Goal: Find specific page/section: Find specific page/section

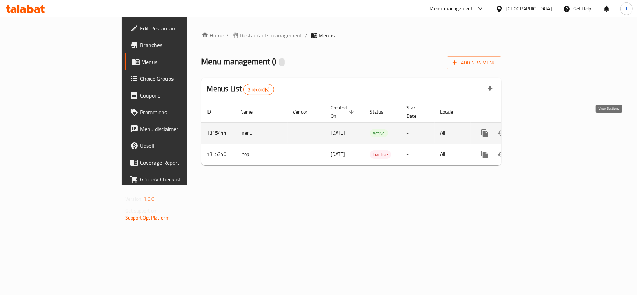
click at [543, 128] on link "enhanced table" at bounding box center [535, 133] width 17 height 17
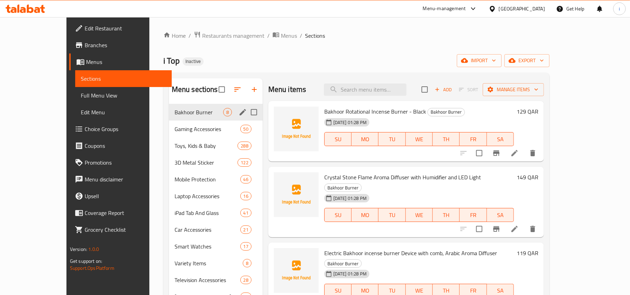
click at [174, 115] on span "Bakhoor Burner" at bounding box center [198, 112] width 49 height 8
click at [185, 113] on span "Bakhoor Burner" at bounding box center [198, 112] width 49 height 8
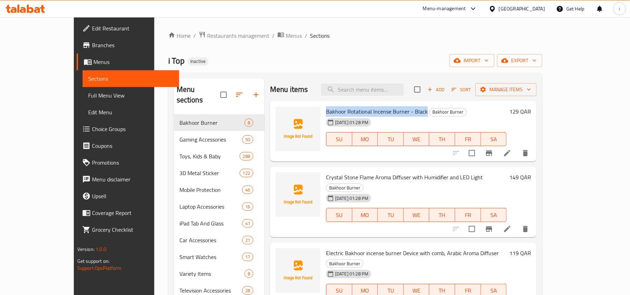
drag, startPoint x: 309, startPoint y: 112, endPoint x: 407, endPoint y: 116, distance: 98.0
click at [407, 116] on h6 "Bakhoor Rotational Incense Burner - Black Bakhoor Burner" at bounding box center [416, 112] width 180 height 10
click at [371, 110] on span "Bakhoor Rotational Incense Burner - Black" at bounding box center [377, 111] width 102 height 10
drag, startPoint x: 330, startPoint y: 111, endPoint x: 408, endPoint y: 112, distance: 78.3
click at [408, 112] on h6 "Bakhoor Rotational Incense Burner - Black Bakhoor Burner" at bounding box center [416, 112] width 180 height 10
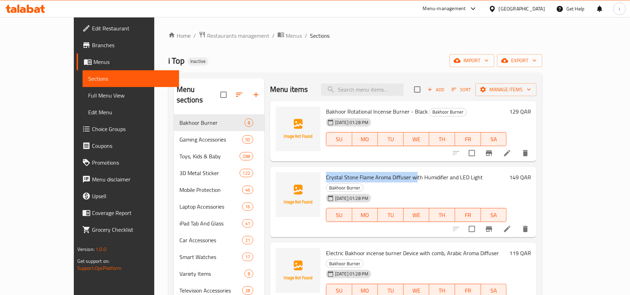
drag, startPoint x: 307, startPoint y: 177, endPoint x: 399, endPoint y: 179, distance: 92.3
click at [399, 179] on div "[PERSON_NAME] Flame Aroma Diffuser with Humidifier and LED Light Bakhoor Burner…" at bounding box center [416, 202] width 186 height 65
copy span "[PERSON_NAME] Flame Aroma Diffuser wi"
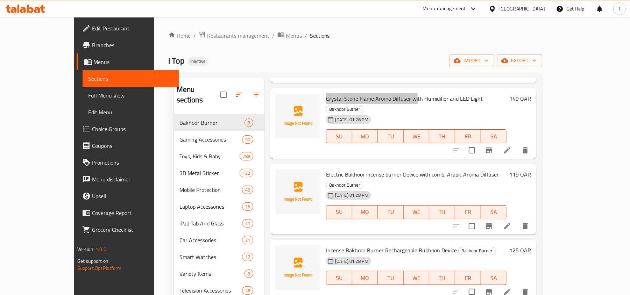
scroll to position [93, 0]
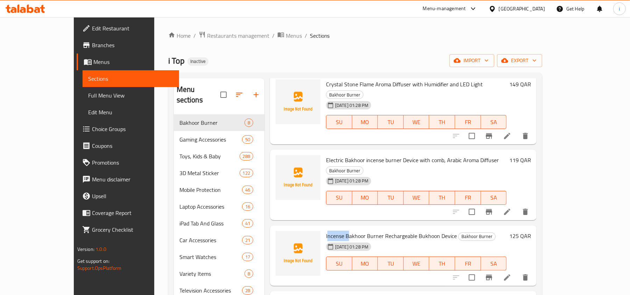
drag, startPoint x: 308, startPoint y: 216, endPoint x: 331, endPoint y: 220, distance: 23.3
click at [331, 231] on span "Incense Bakhoor Burner Rechargeable Bukhoon Device" at bounding box center [391, 236] width 131 height 10
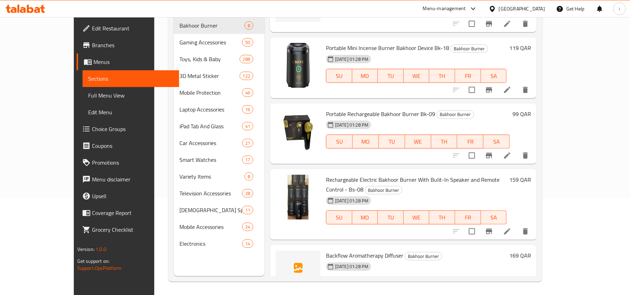
scroll to position [98, 0]
drag, startPoint x: 308, startPoint y: 224, endPoint x: 384, endPoint y: 227, distance: 75.9
click at [384, 250] on span "Backflow Aromatherapy Diffuser" at bounding box center [364, 255] width 77 height 10
copy span "Backflow Aromatherapy Diffuser"
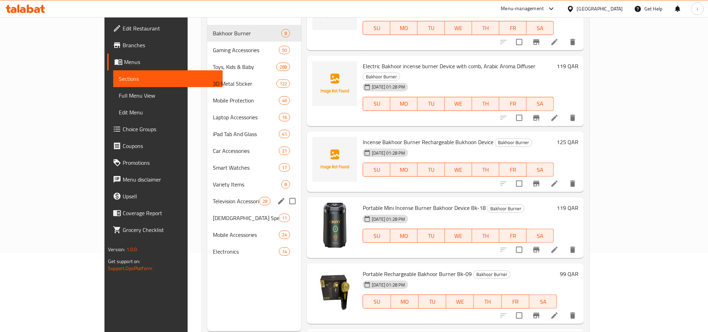
scroll to position [45, 0]
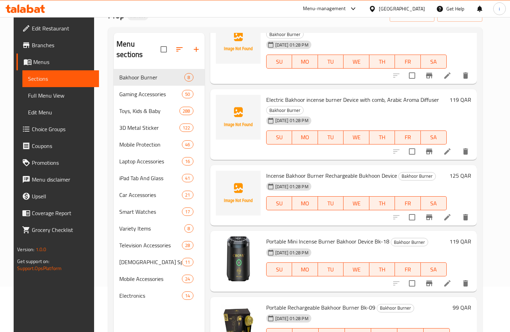
click at [94, 59] on div "Home / Restaurants management / Menus / Sections i Top Inactive import export M…" at bounding box center [295, 178] width 402 height 413
drag, startPoint x: 95, startPoint y: 53, endPoint x: 139, endPoint y: 305, distance: 256.1
click at [139, 295] on div "Menu sections Bakhoor Burner 8 Gaming Accessories 50 Toys, Kids & Baby 288 3D M…" at bounding box center [159, 199] width 91 height 332
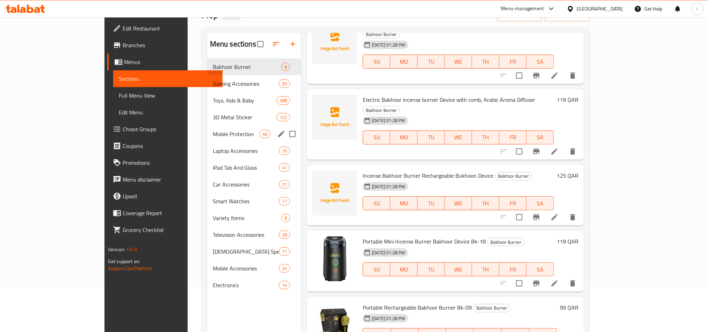
drag, startPoint x: 272, startPoint y: 135, endPoint x: 266, endPoint y: 135, distance: 5.2
click at [285, 135] on input "Menu sections" at bounding box center [292, 134] width 15 height 15
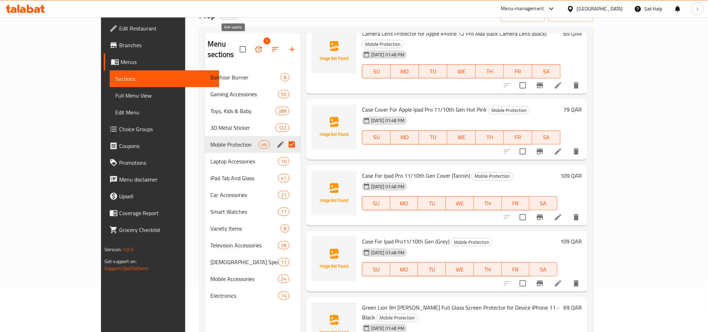
click at [255, 45] on icon "button" at bounding box center [259, 49] width 8 height 8
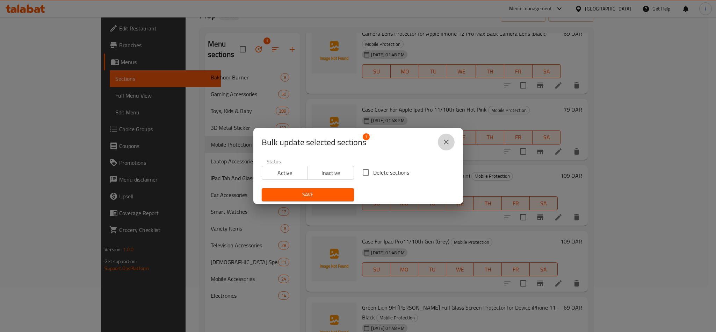
click at [447, 140] on icon "close" at bounding box center [446, 142] width 8 height 8
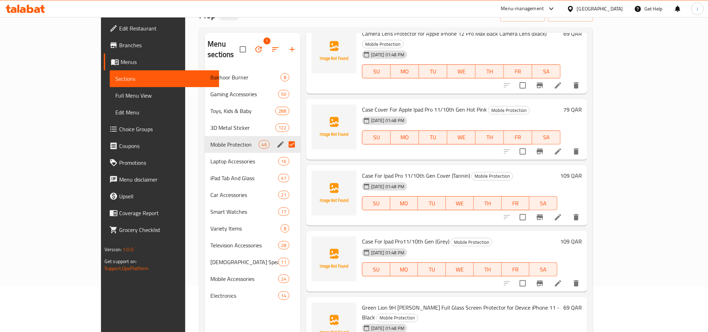
click at [285, 137] on input "Menu sections" at bounding box center [292, 144] width 15 height 15
checkbox input "false"
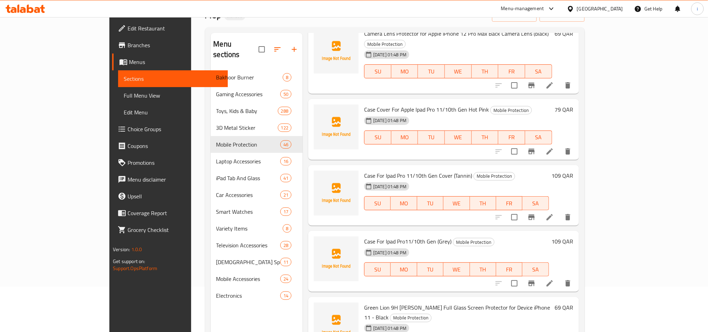
click at [308, 257] on div "Case For Ipad Pro11/10th Gen (Grey) Mobile Protection [DATE] 01:48 PM SU MO TU …" at bounding box center [443, 261] width 271 height 61
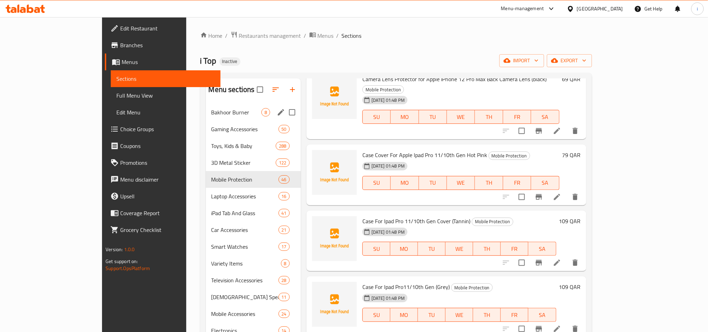
click at [206, 117] on div "Bakhoor Burner 8" at bounding box center [253, 112] width 95 height 17
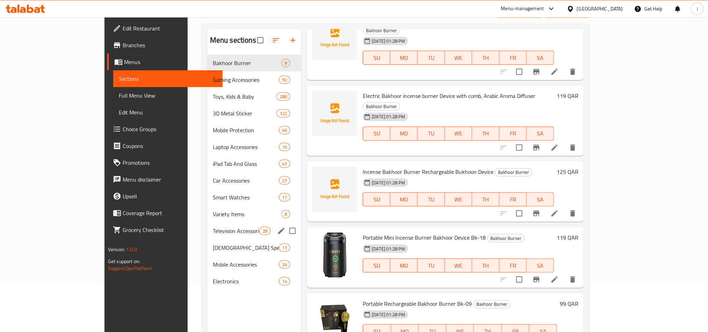
scroll to position [98, 0]
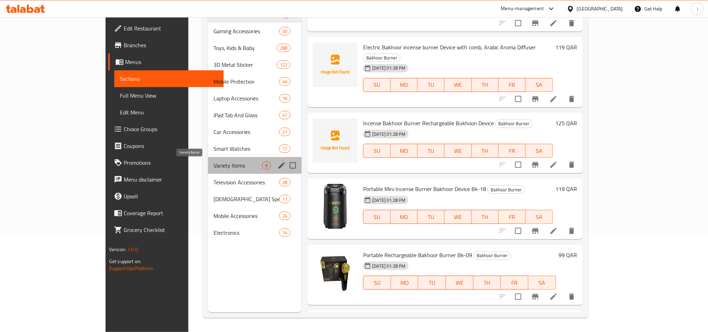
click at [214, 169] on span "Variety Items" at bounding box center [238, 165] width 49 height 8
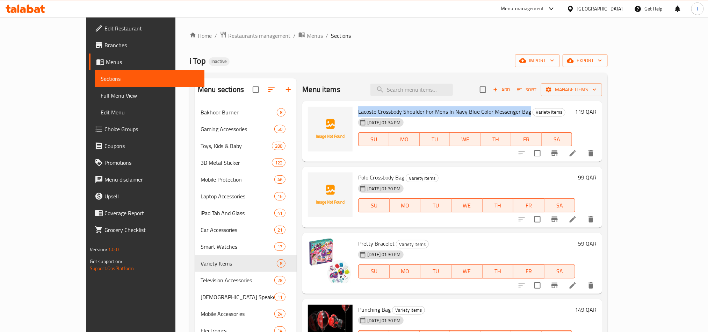
drag, startPoint x: 338, startPoint y: 112, endPoint x: 508, endPoint y: 113, distance: 169.6
click at [508, 113] on h6 "Lacoste Crossbody Shoulder For Mens In Navy Blue Color Messenger Bag Variety It…" at bounding box center [465, 112] width 214 height 10
copy span "Lacoste Crossbody Shoulder For Mens In Navy Blue Color Messenger Bag"
drag, startPoint x: 337, startPoint y: 178, endPoint x: 384, endPoint y: 178, distance: 47.2
click at [384, 178] on h6 "Polo Crossbody Bag Variety Items" at bounding box center [466, 177] width 217 height 10
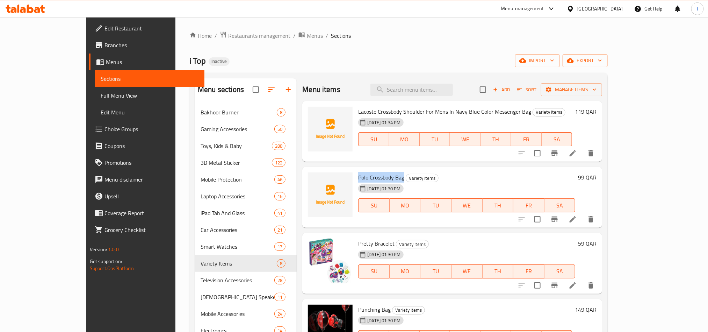
copy span "Polo Crossbody Bag"
drag, startPoint x: 337, startPoint y: 243, endPoint x: 374, endPoint y: 244, distance: 36.7
click at [374, 244] on h6 "Pretty Bracelet Variety Items" at bounding box center [466, 243] width 217 height 10
copy h6 "Pretty Bracelet"
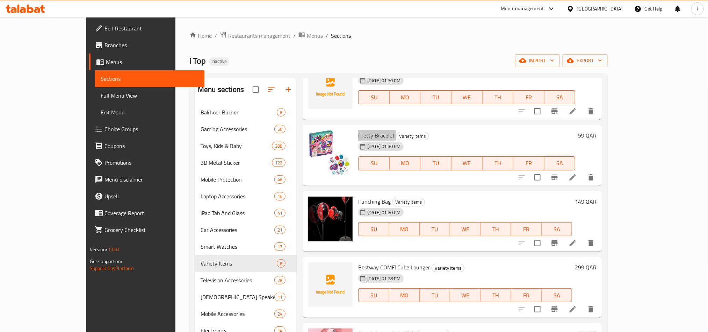
scroll to position [213, 0]
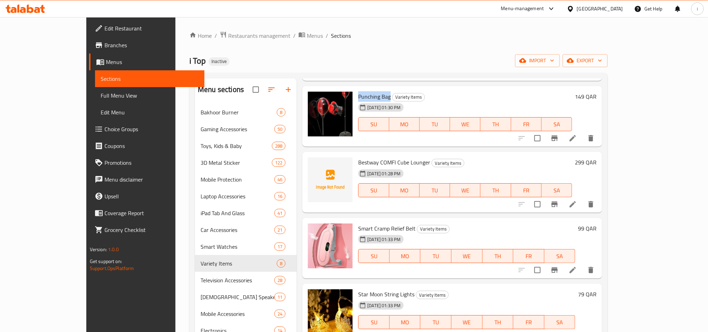
drag, startPoint x: 338, startPoint y: 95, endPoint x: 369, endPoint y: 97, distance: 31.5
click at [369, 97] on h6 "Punching Bag Variety Items" at bounding box center [465, 97] width 214 height 10
copy span "Punching Bag"
drag, startPoint x: 336, startPoint y: 163, endPoint x: 406, endPoint y: 163, distance: 70.3
click at [406, 163] on div "Bestway COMFI Cube Lounger Variety Items [DATE] 01:28 PM SU MO TU WE TH FR SA" at bounding box center [466, 182] width 220 height 55
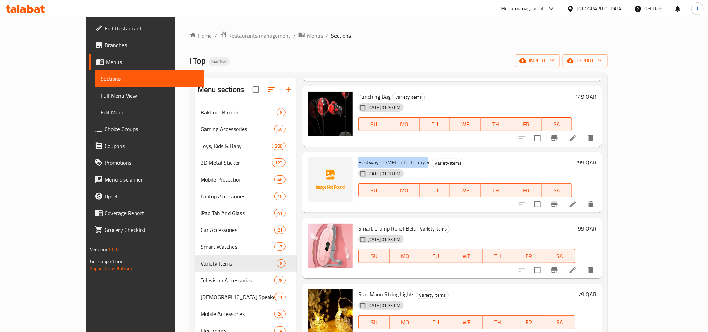
copy span "Bestway COMFI Cube Lounge"
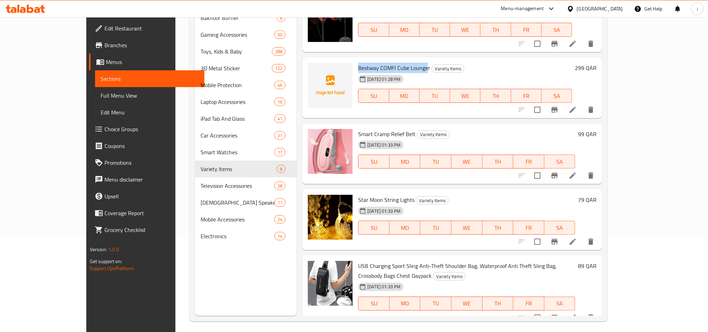
scroll to position [98, 0]
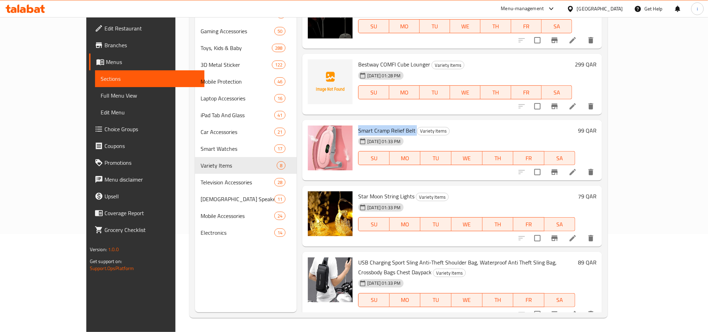
drag, startPoint x: 338, startPoint y: 130, endPoint x: 394, endPoint y: 130, distance: 55.6
click at [394, 130] on h6 "Smart Cramp Relief Belt Variety Items" at bounding box center [466, 131] width 217 height 10
copy h6 "Smart Cramp Relief Belt"
drag, startPoint x: 336, startPoint y: 194, endPoint x: 390, endPoint y: 195, distance: 54.2
click at [390, 195] on div "Star Moon String Lights Variety Items [DATE] 01:33 PM SU MO TU WE TH FR SA" at bounding box center [467, 215] width 223 height 55
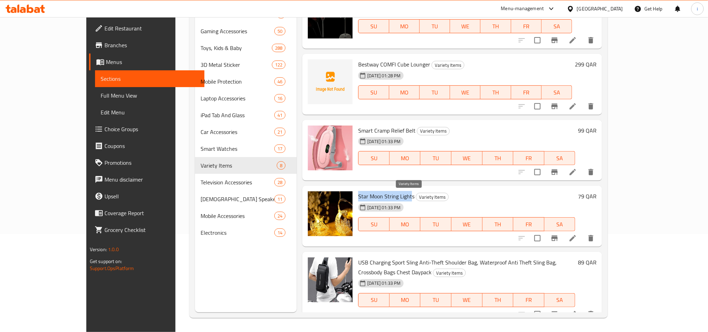
copy span "Star Moon String Light"
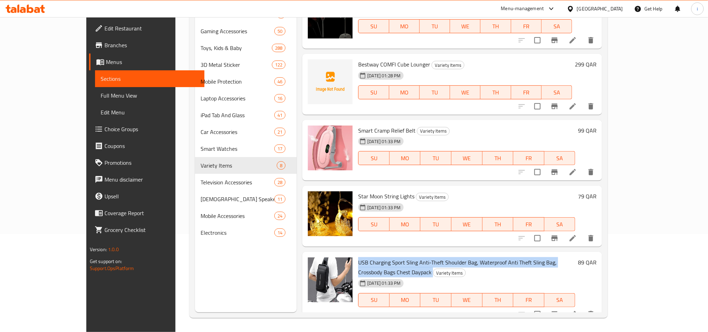
drag, startPoint x: 337, startPoint y: 262, endPoint x: 605, endPoint y: 257, distance: 268.2
click at [578, 256] on div "USB Charging Sport Sling Anti-Theft Shoulder Bag, Waterproof Anti Theft Sling B…" at bounding box center [467, 287] width 223 height 65
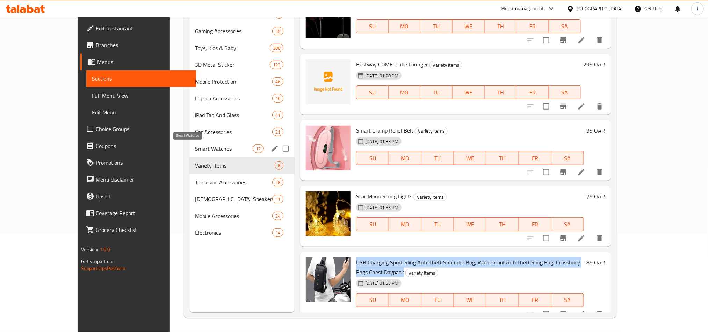
scroll to position [0, 0]
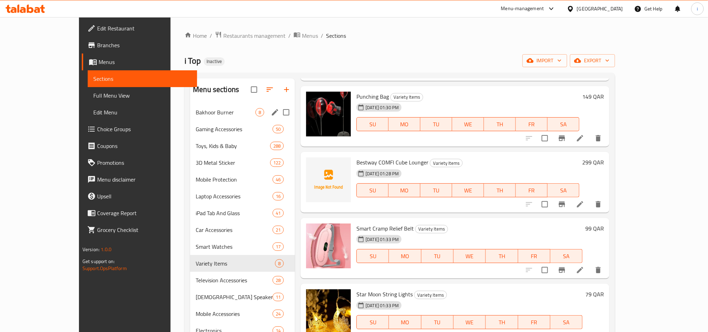
click at [196, 110] on span "Bakhoor Burner" at bounding box center [226, 112] width 60 height 8
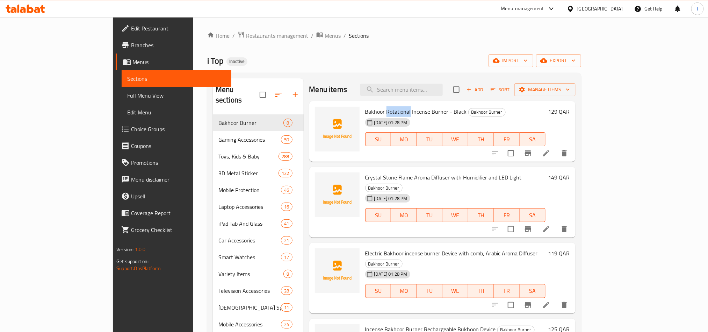
drag, startPoint x: 359, startPoint y: 110, endPoint x: 382, endPoint y: 113, distance: 23.2
click at [382, 113] on span "Bakhoor Rotational Incense Burner - Black" at bounding box center [416, 111] width 102 height 10
click at [388, 108] on span "Bakhoor Rotational Incense Burner - Black" at bounding box center [416, 111] width 102 height 10
click at [415, 114] on span "Bakhoor Rotational Incense Burner - Black" at bounding box center [416, 111] width 102 height 10
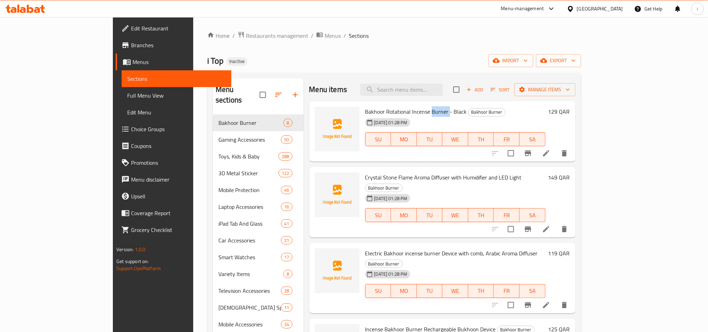
click at [415, 114] on span "Bakhoor Rotational Incense Burner - Black" at bounding box center [416, 111] width 102 height 10
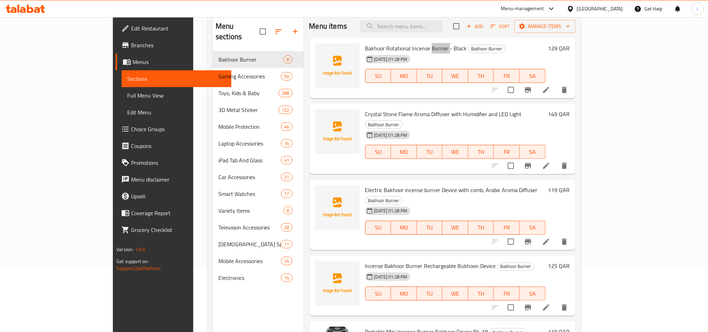
scroll to position [45, 0]
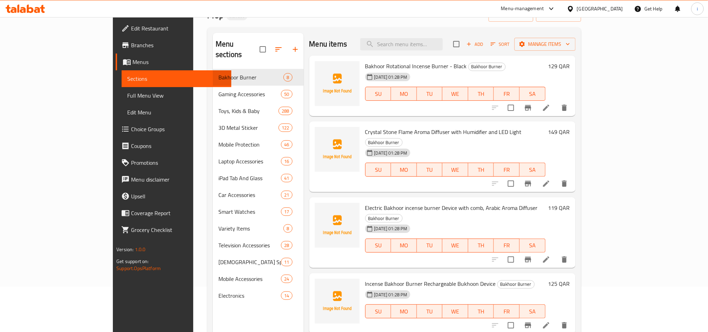
click at [213, 295] on div "Menu sections Bakhoor Burner 8 Gaming Accessories 50 Toys, Kids & Baby 288 3D M…" at bounding box center [258, 199] width 91 height 332
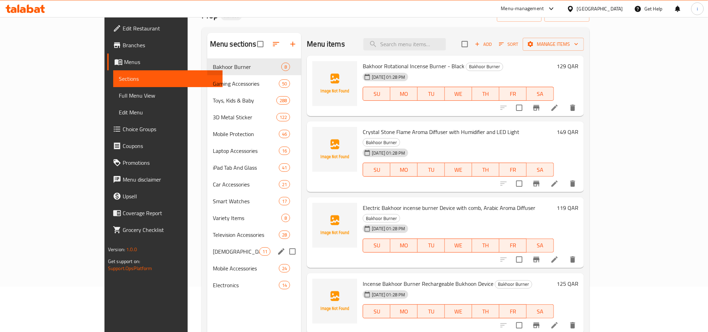
click at [213, 253] on span "[DEMOGRAPHIC_DATA] Speaker" at bounding box center [236, 251] width 47 height 8
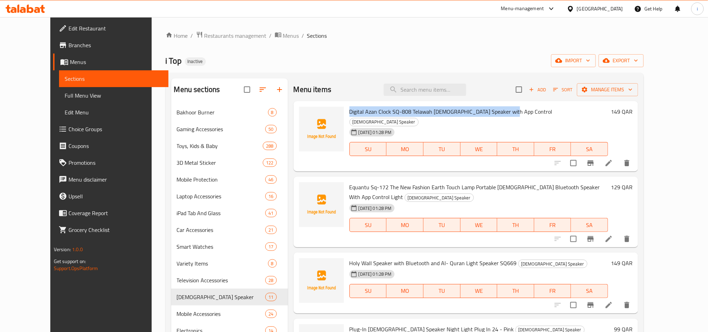
drag, startPoint x: 336, startPoint y: 110, endPoint x: 495, endPoint y: 109, distance: 159.1
click at [495, 109] on div "Digital Azan Clock SQ-808 Telawah [DEMOGRAPHIC_DATA] Speaker with App Control […" at bounding box center [479, 136] width 265 height 65
click at [350, 108] on span "Digital Azan Clock SQ-808 Telawah [DEMOGRAPHIC_DATA] Speaker with App Control" at bounding box center [451, 111] width 203 height 10
click at [359, 112] on span "Digital Azan Clock SQ-808 Telawah [DEMOGRAPHIC_DATA] Speaker with App Control" at bounding box center [451, 111] width 203 height 10
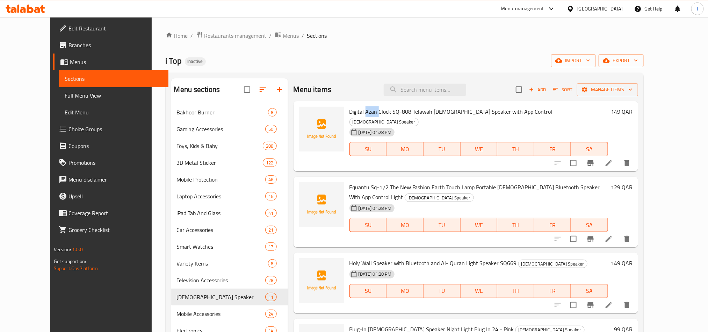
click at [359, 112] on span "Digital Azan Clock SQ-808 Telawah [DEMOGRAPHIC_DATA] Speaker with App Control" at bounding box center [451, 111] width 203 height 10
drag, startPoint x: 381, startPoint y: 112, endPoint x: 400, endPoint y: 113, distance: 18.9
click at [400, 113] on span "Digital Azan Clock SQ-808 Telawah [DEMOGRAPHIC_DATA] Speaker with App Control" at bounding box center [451, 111] width 203 height 10
click at [407, 110] on span "Digital Azan Clock SQ-808 Telawah [DEMOGRAPHIC_DATA] Speaker with App Control" at bounding box center [451, 111] width 203 height 10
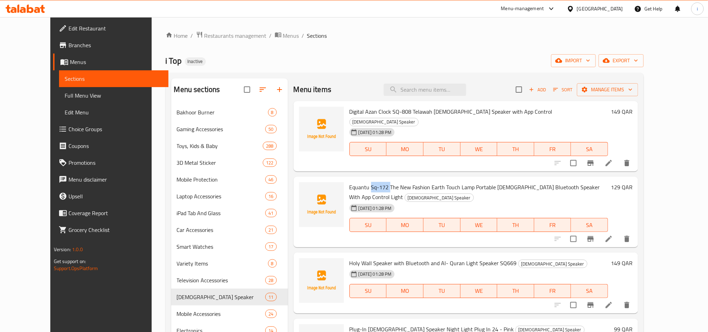
drag, startPoint x: 358, startPoint y: 177, endPoint x: 377, endPoint y: 177, distance: 19.2
click at [377, 182] on span "Equantu Sq-172 The New Fashion Earth Touch Lamp Portable [DEMOGRAPHIC_DATA] Blu…" at bounding box center [475, 192] width 251 height 20
click at [444, 182] on span "Equantu Sq-172 The New Fashion Earth Touch Lamp Portable [DEMOGRAPHIC_DATA] Blu…" at bounding box center [475, 192] width 251 height 20
click at [462, 182] on span "Equantu Sq-172 The New Fashion Earth Touch Lamp Portable [DEMOGRAPHIC_DATA] Blu…" at bounding box center [475, 192] width 251 height 20
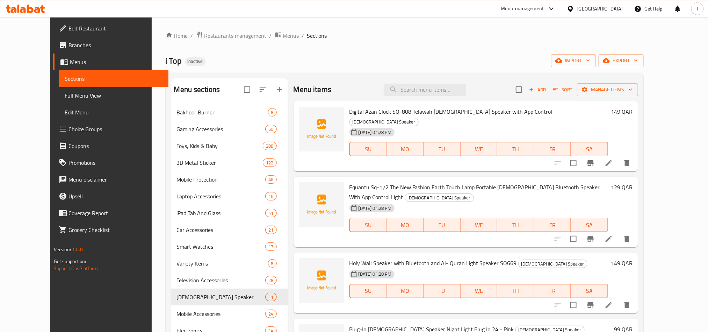
click at [335, 57] on div "i Top Inactive import export" at bounding box center [405, 60] width 479 height 13
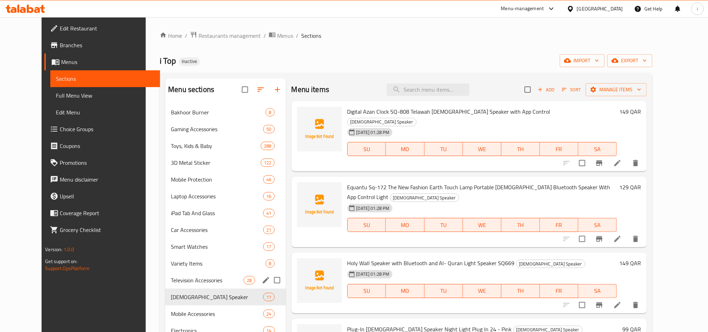
click at [181, 281] on span "Television Accessories" at bounding box center [207, 280] width 73 height 8
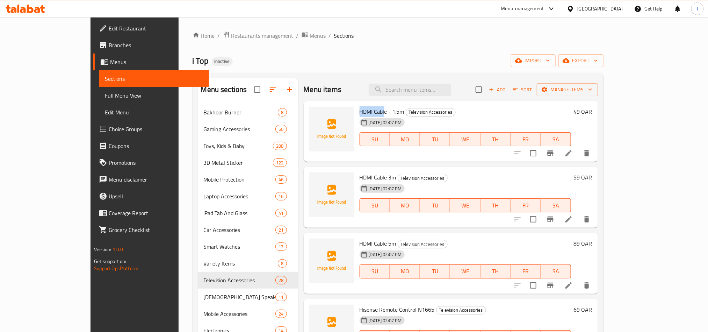
drag, startPoint x: 338, startPoint y: 110, endPoint x: 362, endPoint y: 110, distance: 24.1
click at [362, 110] on span "HDMI Cable - 1.5m" at bounding box center [382, 111] width 45 height 10
drag, startPoint x: 381, startPoint y: 112, endPoint x: 370, endPoint y: 113, distance: 10.9
click at [370, 113] on span "HDMI Cable - 1.5m" at bounding box center [382, 111] width 45 height 10
click at [368, 178] on span "HDMI Cable 3m" at bounding box center [378, 177] width 37 height 10
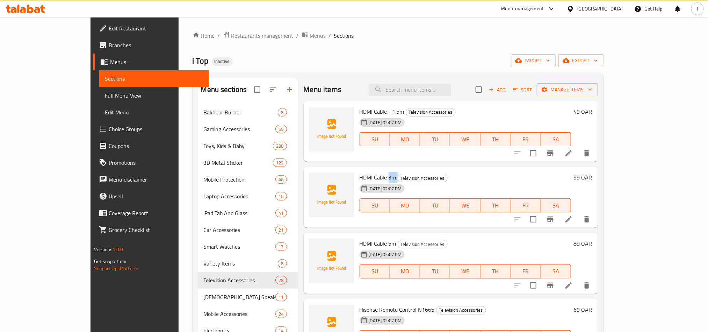
click at [368, 178] on span "HDMI Cable 3m" at bounding box center [378, 177] width 37 height 10
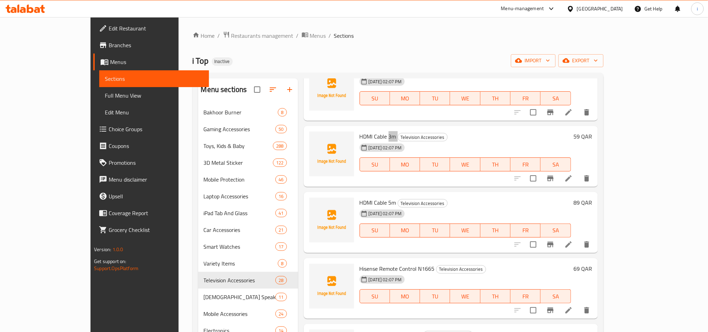
scroll to position [105, 0]
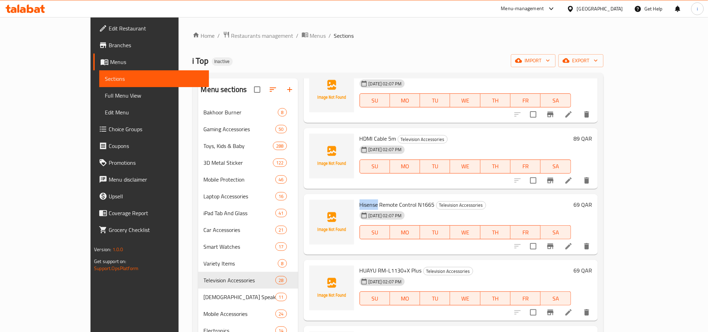
drag, startPoint x: 344, startPoint y: 207, endPoint x: 355, endPoint y: 207, distance: 10.5
click at [360, 207] on span "Hisense Remote Control N1665" at bounding box center [397, 204] width 75 height 10
drag, startPoint x: 396, startPoint y: 205, endPoint x: 414, endPoint y: 207, distance: 18.0
click at [414, 207] on h6 "Hisense Remote Control N1665 Television Accessories" at bounding box center [466, 205] width 212 height 10
click at [437, 207] on span "Television Accessories" at bounding box center [461, 205] width 49 height 8
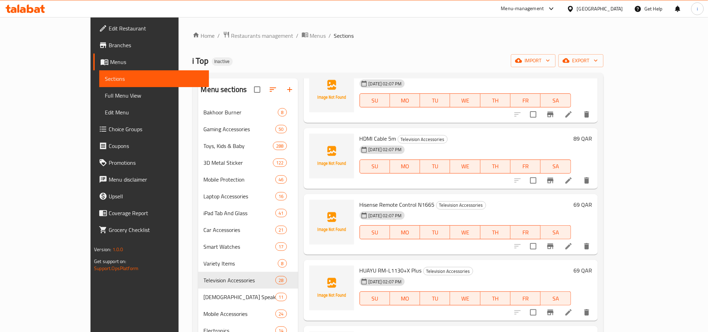
click at [405, 205] on span "Hisense Remote Control N1665" at bounding box center [397, 204] width 75 height 10
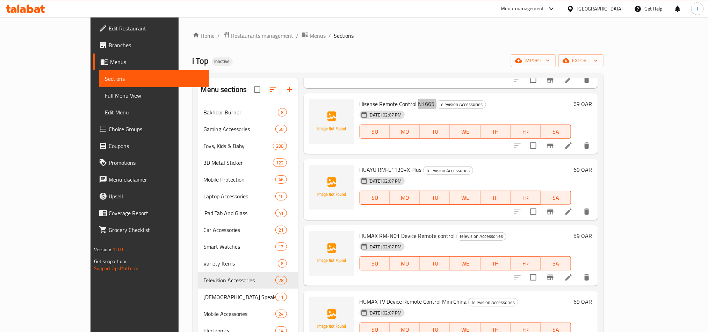
scroll to position [210, 0]
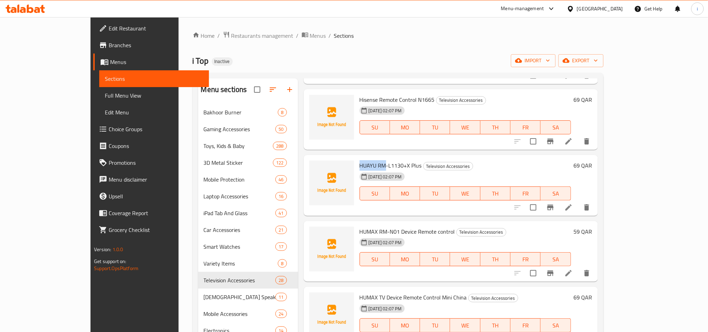
drag, startPoint x: 337, startPoint y: 166, endPoint x: 350, endPoint y: 171, distance: 14.7
click at [363, 164] on span "HUAYU RM-L1130+X Plus" at bounding box center [391, 165] width 62 height 10
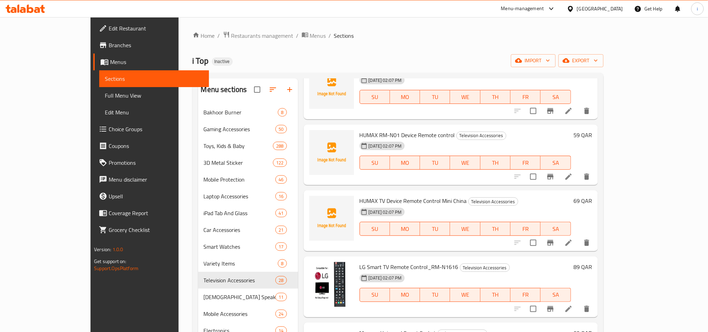
scroll to position [315, 0]
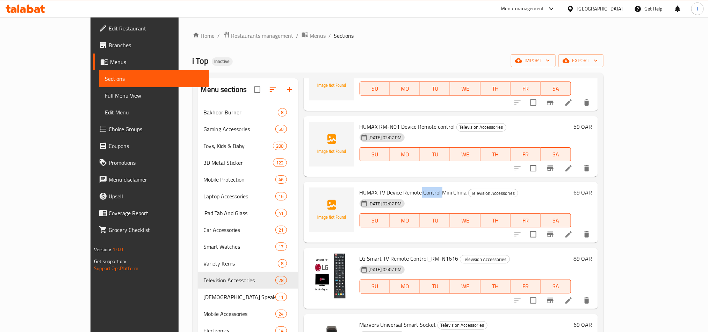
drag, startPoint x: 400, startPoint y: 193, endPoint x: 420, endPoint y: 192, distance: 20.0
click at [420, 192] on span "HUMAX TV Device Remote Control Mini China" at bounding box center [413, 192] width 107 height 10
click at [422, 192] on span "HUMAX TV Device Remote Control Mini China" at bounding box center [413, 192] width 107 height 10
drag, startPoint x: 418, startPoint y: 194, endPoint x: 444, endPoint y: 192, distance: 26.3
click at [444, 192] on h6 "HUMAX TV Device Remote Control Mini China Television Accessories" at bounding box center [466, 192] width 212 height 10
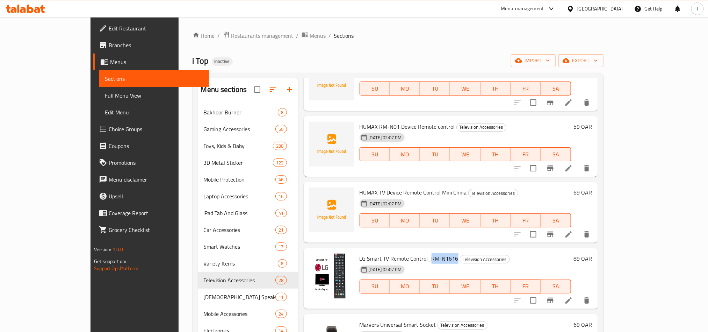
drag, startPoint x: 407, startPoint y: 259, endPoint x: 434, endPoint y: 259, distance: 26.2
click at [434, 259] on span "LG Smart TV Remote Control_RM-N1616" at bounding box center [409, 258] width 99 height 10
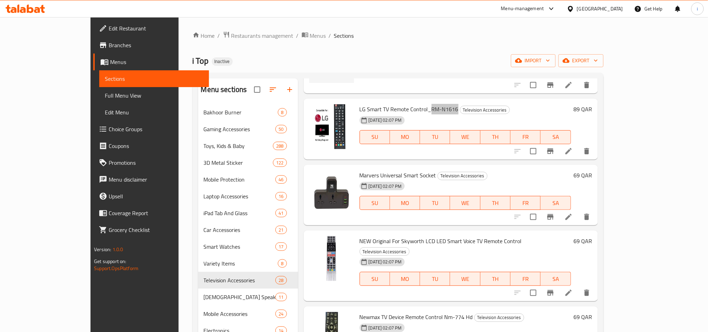
scroll to position [472, 0]
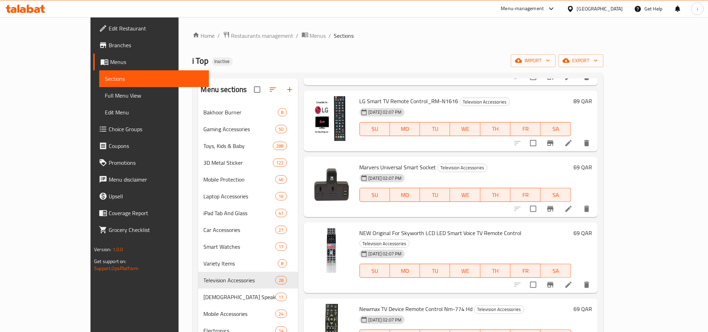
click at [360, 101] on span "LG Smart TV Remote Control_RM-N1616" at bounding box center [409, 101] width 99 height 10
drag, startPoint x: 338, startPoint y: 100, endPoint x: 434, endPoint y: 101, distance: 95.8
click at [434, 101] on span "LG Smart TV Remote Control_RM-N1616" at bounding box center [409, 101] width 99 height 10
click at [400, 100] on span "LG Smart TV Remote Control_RM-N1616" at bounding box center [409, 101] width 99 height 10
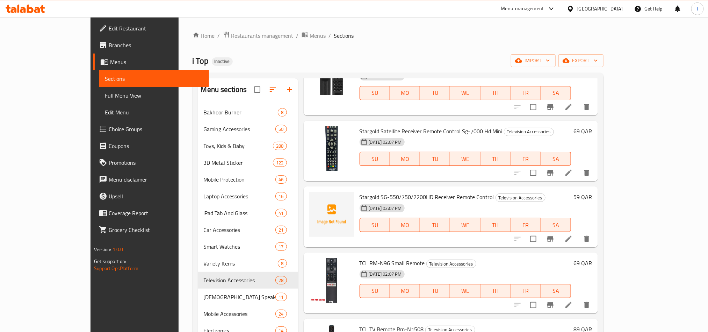
scroll to position [1311, 0]
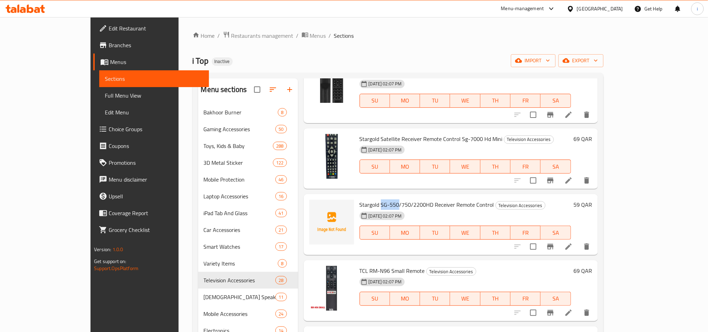
drag, startPoint x: 359, startPoint y: 184, endPoint x: 377, endPoint y: 184, distance: 17.5
click at [377, 199] on span "Stargold SG-550/750/2200HD Receiver Remote Control" at bounding box center [427, 204] width 135 height 10
drag, startPoint x: 347, startPoint y: 251, endPoint x: 366, endPoint y: 251, distance: 19.9
click at [366, 265] on span "TCL RM-N96 Small Remote" at bounding box center [392, 270] width 65 height 10
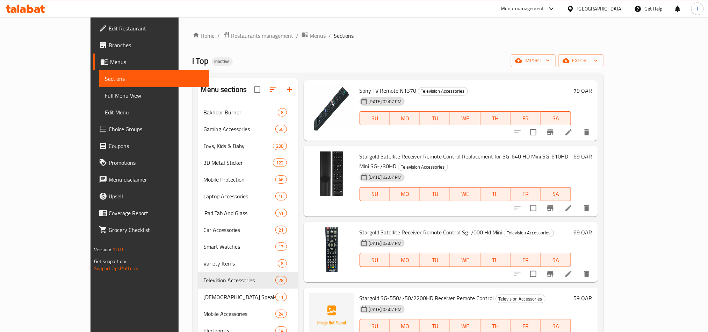
scroll to position [1216, 0]
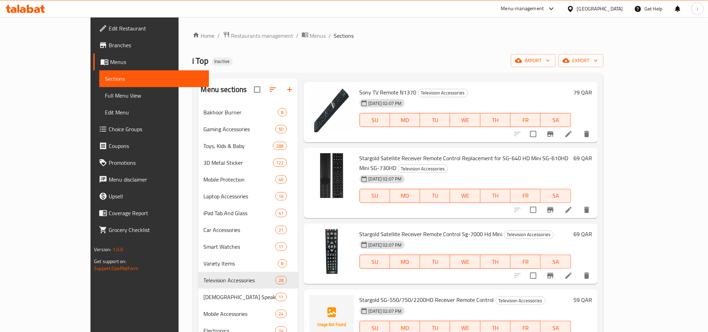
click at [398, 294] on span "Stargold SG-550/750/2200HD Receiver Remote Control" at bounding box center [427, 299] width 135 height 10
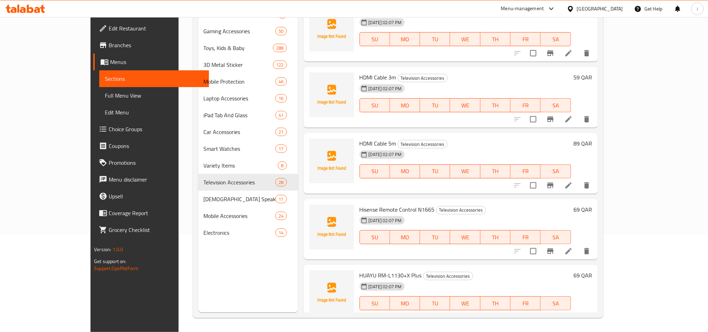
scroll to position [0, 0]
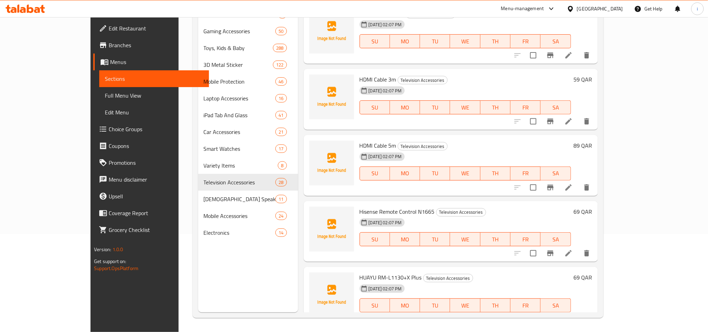
click at [198, 268] on div "Menu sections Bakhoor Burner 8 Gaming Accessories 50 Toys, Kids & Baby 288 3D M…" at bounding box center [248, 146] width 100 height 332
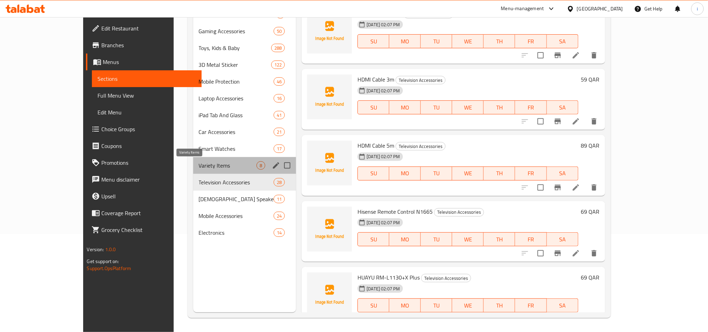
click at [199, 165] on span "Variety Items" at bounding box center [228, 165] width 58 height 8
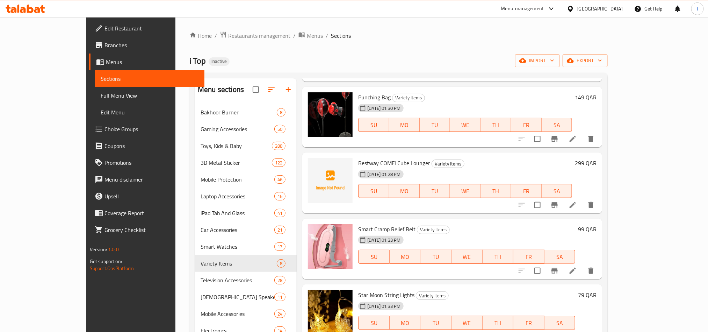
scroll to position [213, 0]
drag, startPoint x: 358, startPoint y: 162, endPoint x: 377, endPoint y: 162, distance: 18.9
click at [377, 162] on span "Bestway COMFI Cube Lounger" at bounding box center [394, 162] width 72 height 10
click at [358, 164] on span "Bestway COMFI Cube Lounger" at bounding box center [394, 162] width 72 height 10
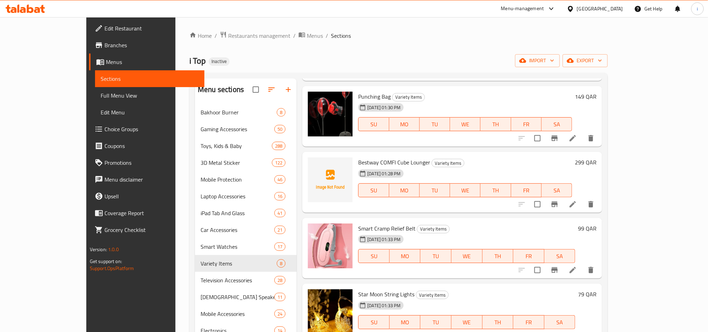
click at [393, 163] on span "Bestway COMFI Cube Lounger" at bounding box center [394, 162] width 72 height 10
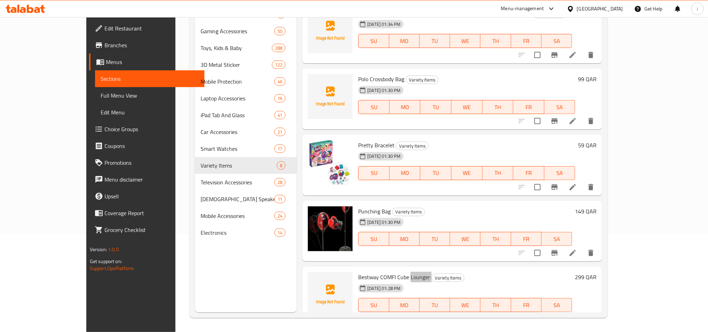
scroll to position [0, 0]
click at [361, 80] on span "Polo Crossbody Bag" at bounding box center [381, 79] width 46 height 10
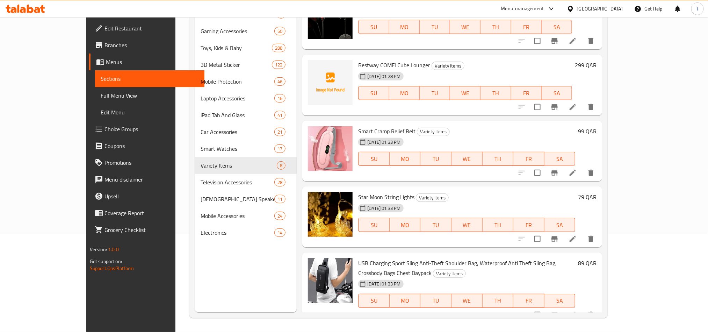
scroll to position [213, 0]
drag, startPoint x: 430, startPoint y: 261, endPoint x: 519, endPoint y: 263, distance: 88.5
click at [517, 263] on span "USB Charging Sport Sling Anti-Theft Shoulder Bag, Waterproof Anti Theft Sling B…" at bounding box center [457, 267] width 199 height 20
click at [529, 261] on span "USB Charging Sport Sling Anti-Theft Shoulder Bag, Waterproof Anti Theft Sling B…" at bounding box center [457, 267] width 199 height 20
drag, startPoint x: 521, startPoint y: 263, endPoint x: 567, endPoint y: 265, distance: 45.5
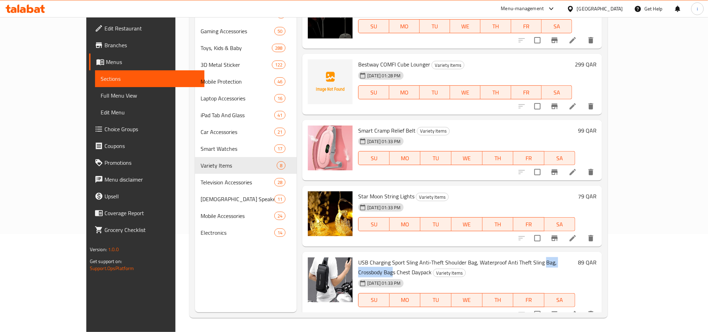
click at [557, 265] on span "USB Charging Sport Sling Anti-Theft Shoulder Bag, Waterproof Anti Theft Sling B…" at bounding box center [457, 267] width 199 height 20
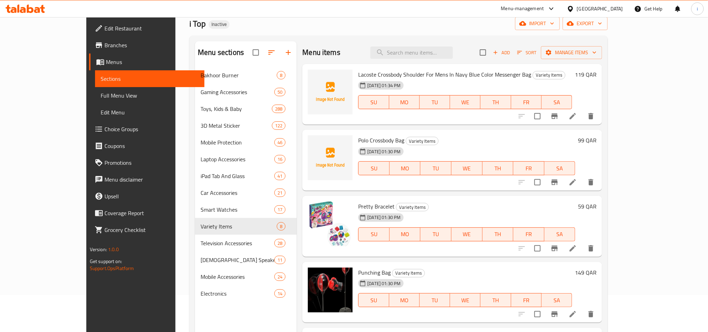
scroll to position [0, 0]
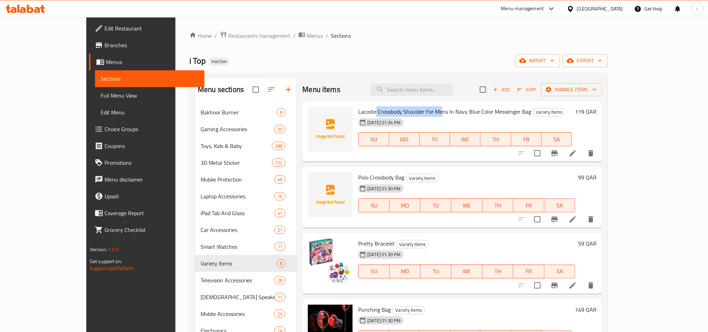
drag, startPoint x: 354, startPoint y: 110, endPoint x: 429, endPoint y: 112, distance: 75.5
click at [429, 112] on span "Lacoste Crossbody Shoulder For Mens In Navy Blue Color Messenger Bag" at bounding box center [444, 111] width 173 height 10
click at [433, 112] on span "Lacoste Crossbody Shoulder For Mens In Navy Blue Color Messenger Bag" at bounding box center [444, 111] width 173 height 10
click at [479, 112] on span "Lacoste Crossbody Shoulder For Mens In Navy Blue Color Messenger Bag" at bounding box center [444, 111] width 173 height 10
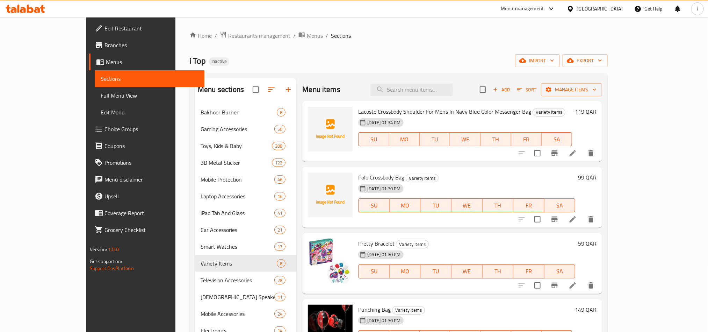
click at [367, 113] on span "Lacoste Crossbody Shoulder For Mens In Navy Blue Color Messenger Bag" at bounding box center [444, 111] width 173 height 10
click at [358, 112] on span "Lacoste Crossbody Shoulder For Mens In Navy Blue Color Messenger Bag" at bounding box center [444, 111] width 173 height 10
click at [440, 95] on input "search" at bounding box center [412, 90] width 83 height 12
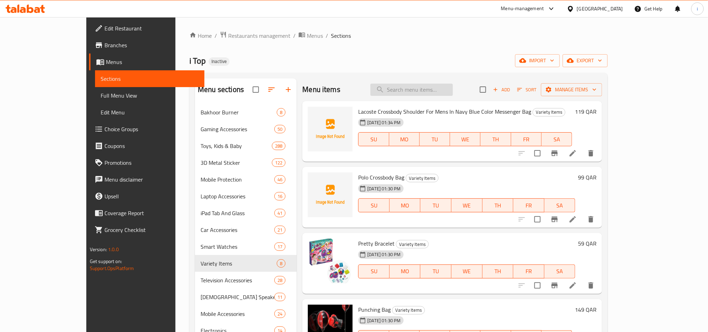
paste input "Smart Watches"
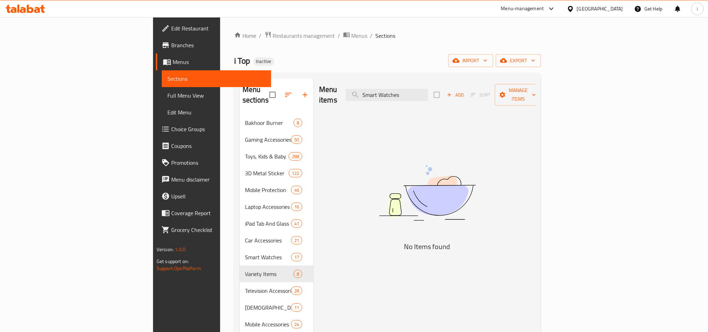
drag, startPoint x: 469, startPoint y: 92, endPoint x: 368, endPoint y: 91, distance: 100.7
click at [368, 91] on div "Menu items Smart Watches Add Sort Manage items" at bounding box center [427, 94] width 216 height 33
click at [241, 52] on div "Home / Restaurants management / Menus / Sections i Top Inactive import export M…" at bounding box center [387, 223] width 307 height 385
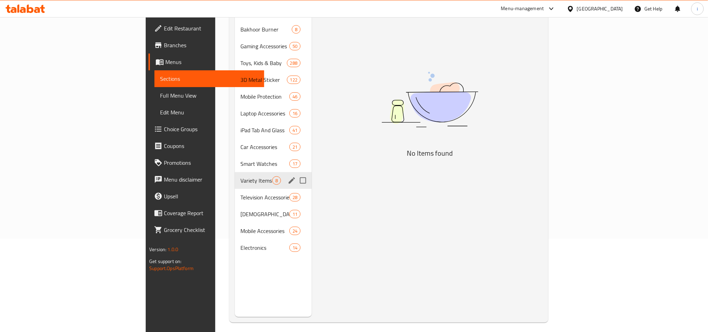
scroll to position [98, 0]
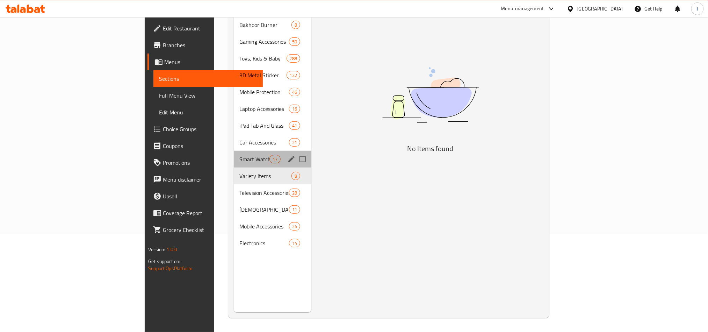
click at [234, 153] on div "Smart Watches 17" at bounding box center [273, 159] width 78 height 17
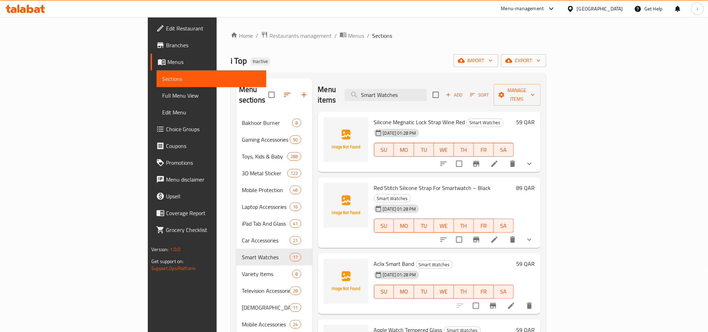
click at [396, 117] on span "Silicone Megnatic Lock Strap Wine Red" at bounding box center [419, 122] width 91 height 10
drag, startPoint x: 391, startPoint y: 110, endPoint x: 405, endPoint y: 114, distance: 15.2
click at [405, 117] on span "Silicone Megnatic Lock Strap Wine Red" at bounding box center [419, 122] width 91 height 10
click at [374, 117] on span "Silicone Megnatic Lock Strap Wine Red" at bounding box center [419, 122] width 91 height 10
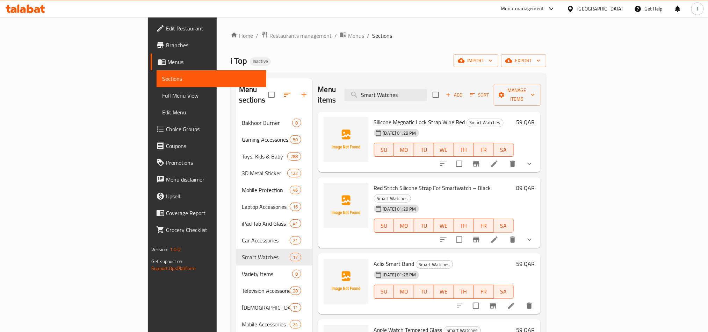
click at [385, 117] on span "Silicone Megnatic Lock Strap Wine Red" at bounding box center [419, 122] width 91 height 10
click at [427, 89] on input "Smart Watches" at bounding box center [386, 95] width 83 height 12
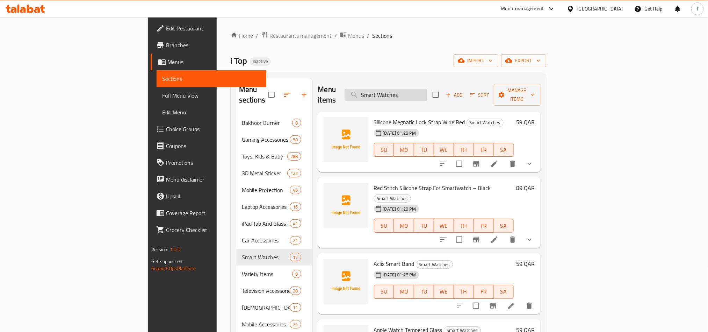
paste input "Lock"
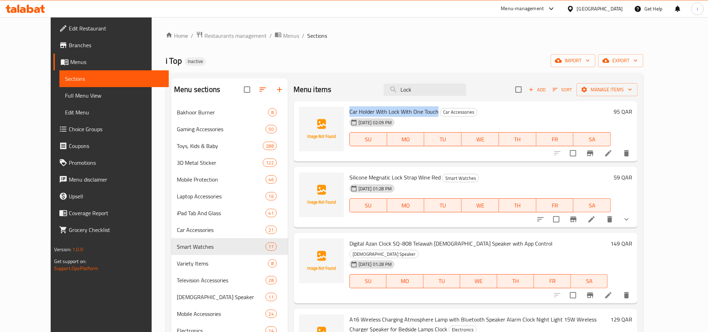
drag, startPoint x: 337, startPoint y: 110, endPoint x: 423, endPoint y: 112, distance: 86.0
click at [423, 112] on span "Car Holder With Lock With One Touch" at bounding box center [394, 111] width 89 height 10
click at [370, 103] on div "Car Holder With Lock With One Touch Car Accessories [DATE] 02:09 PM SU MO TU WE…" at bounding box center [466, 131] width 344 height 61
click at [373, 114] on span "Car Holder With Lock With One Touch" at bounding box center [394, 111] width 89 height 10
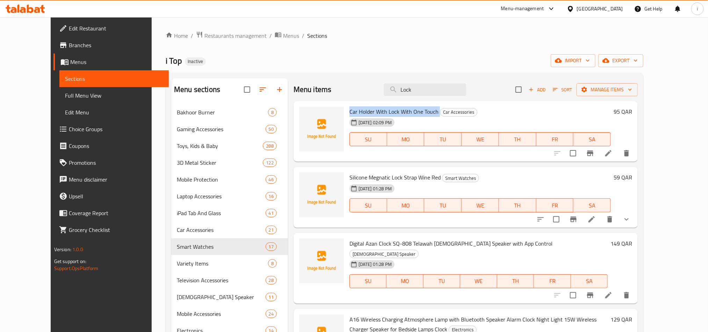
click at [373, 114] on span "Car Holder With Lock With One Touch" at bounding box center [394, 111] width 89 height 10
click at [364, 63] on div "i Top Inactive import export" at bounding box center [405, 60] width 478 height 13
drag, startPoint x: 358, startPoint y: 113, endPoint x: 381, endPoint y: 113, distance: 23.4
click at [381, 113] on span "Car Holder With Lock With One Touch" at bounding box center [394, 111] width 89 height 10
click at [350, 112] on span "Car Holder With Lock With One Touch" at bounding box center [394, 111] width 89 height 10
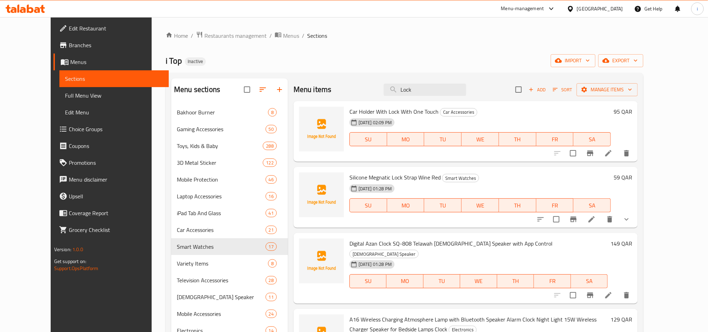
click at [350, 110] on span "Car Holder With Lock With One Touch" at bounding box center [394, 111] width 89 height 10
drag, startPoint x: 337, startPoint y: 109, endPoint x: 423, endPoint y: 109, distance: 85.7
click at [423, 109] on span "Car Holder With Lock With One Touch" at bounding box center [394, 111] width 89 height 10
click at [436, 92] on input "Lock" at bounding box center [425, 90] width 83 height 12
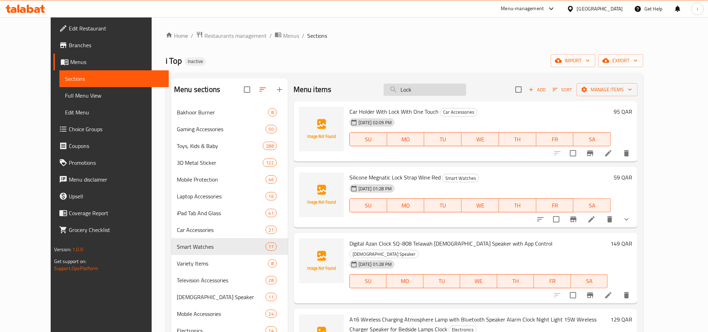
click at [436, 92] on input "Lock" at bounding box center [425, 90] width 83 height 12
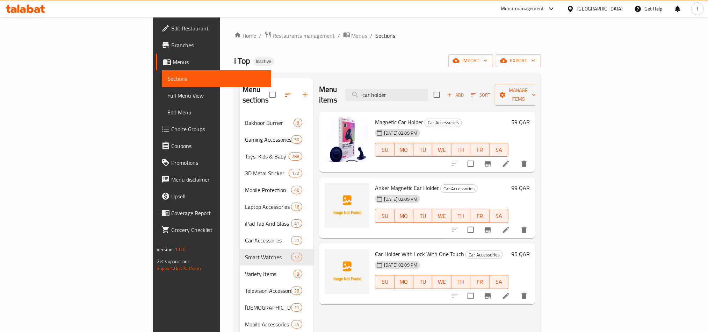
type input "car holder"
click at [335, 295] on div "Menu items car holder Add Sort Manage items Magnetic Car Holder Car Accessories…" at bounding box center [425, 244] width 222 height 332
click at [374, 54] on div "i Top Inactive import export" at bounding box center [387, 60] width 307 height 13
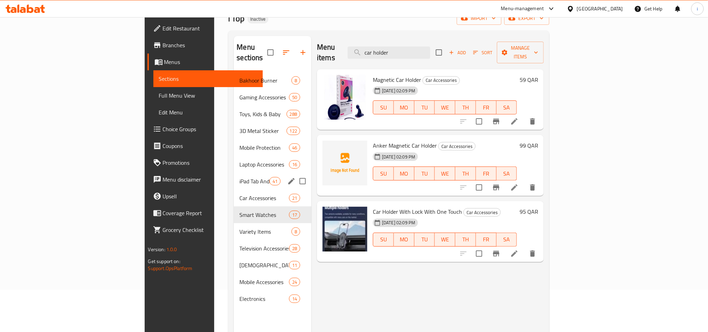
scroll to position [98, 0]
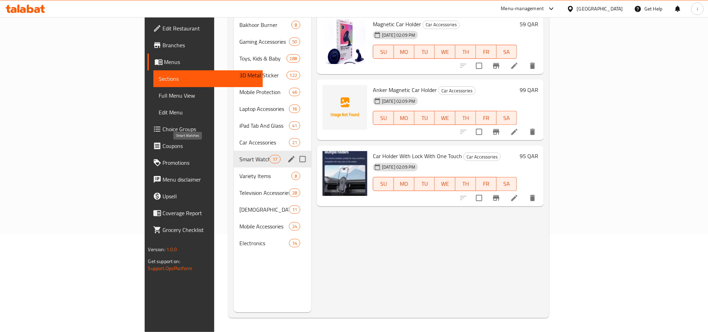
click at [240, 155] on span "Smart Watches" at bounding box center [255, 159] width 30 height 8
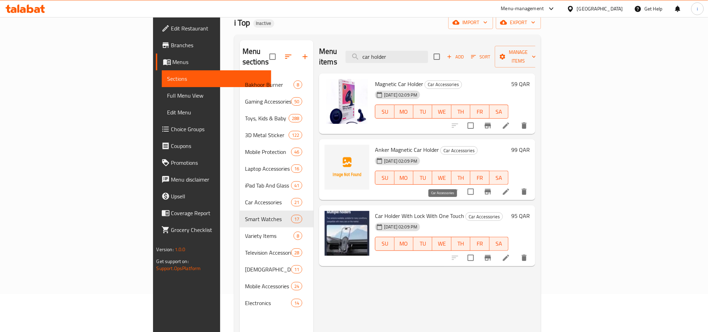
scroll to position [0, 0]
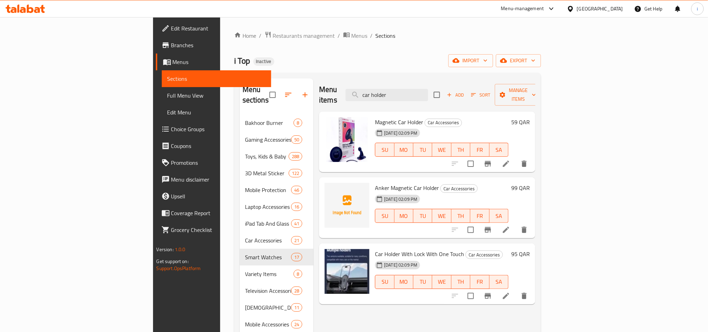
drag, startPoint x: 464, startPoint y: 90, endPoint x: 394, endPoint y: 95, distance: 69.7
click at [395, 94] on div "Menu items car holder Add Sort Manage items" at bounding box center [427, 94] width 216 height 33
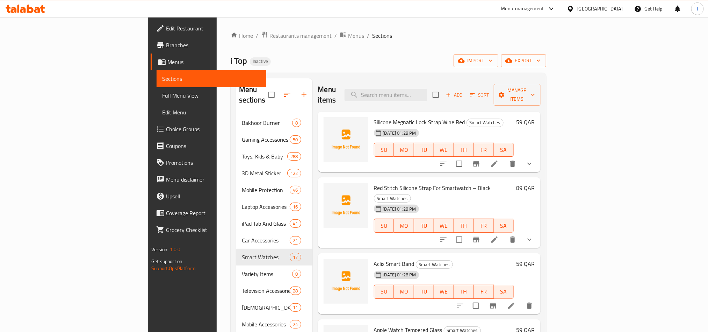
click at [421, 49] on div "Home / Restaurants management / Menus / Sections i Top Inactive import export M…" at bounding box center [389, 223] width 316 height 385
click at [410, 183] on span "Red Stitch Silicone Strap For Smartwatch – Black" at bounding box center [432, 188] width 117 height 10
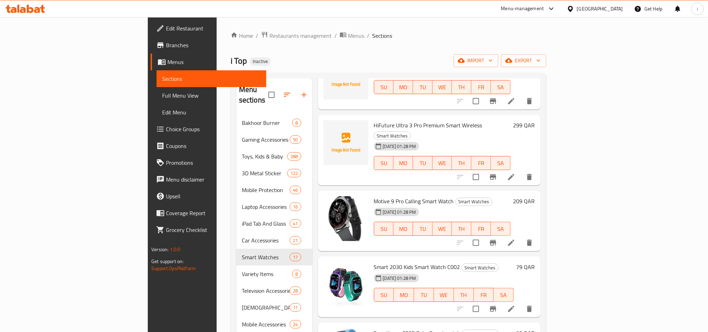
scroll to position [806, 0]
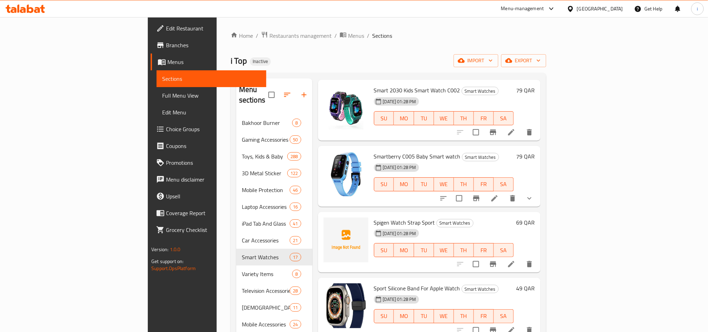
click at [374, 217] on span "Spigen Watch Strap Sport" at bounding box center [404, 222] width 61 height 10
drag, startPoint x: 362, startPoint y: 159, endPoint x: 366, endPoint y: 167, distance: 8.8
click at [374, 217] on span "Spigen Watch Strap Sport" at bounding box center [404, 222] width 61 height 10
click at [371, 226] on div "[DATE] 01:28 PM" at bounding box center [389, 233] width 36 height 14
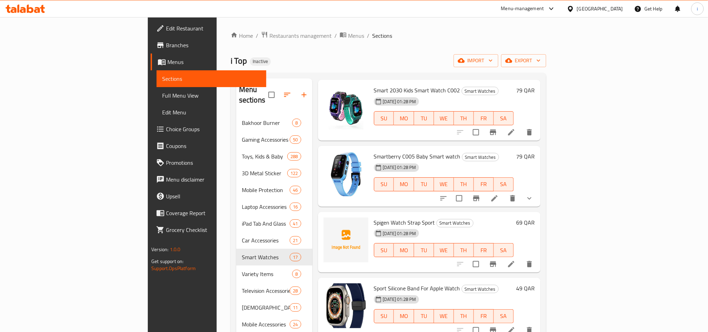
click at [397, 217] on h6 "Spigen Watch Strap Sport Smart Watches" at bounding box center [444, 222] width 140 height 10
click at [392, 217] on span "Spigen Watch Strap Sport" at bounding box center [404, 222] width 61 height 10
click at [411, 283] on span "Sport Silicone Band For Apple Watch" at bounding box center [417, 288] width 86 height 10
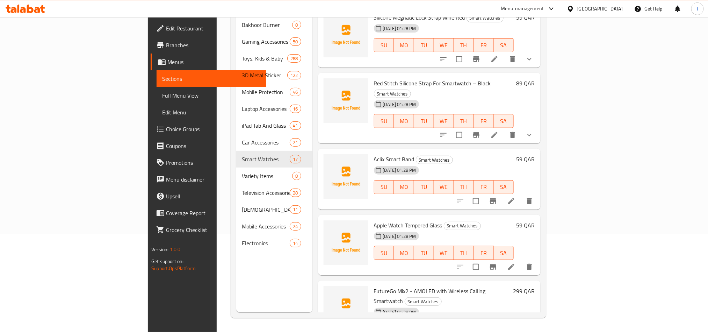
scroll to position [0, 0]
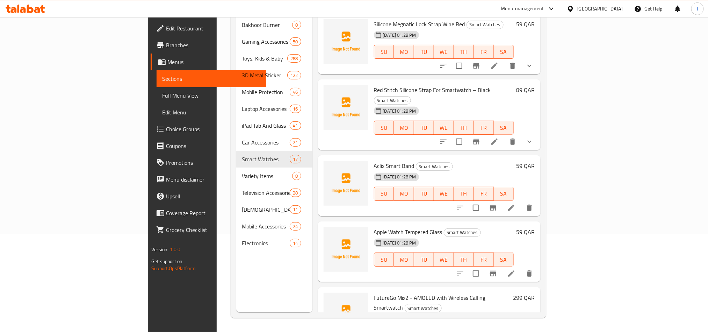
click at [374, 160] on span "Aclix Smart Band" at bounding box center [394, 165] width 41 height 10
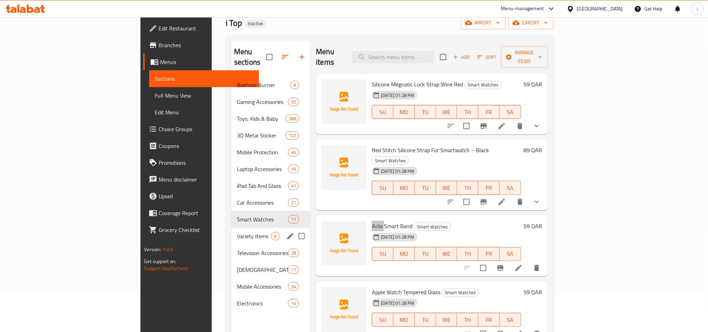
scroll to position [98, 0]
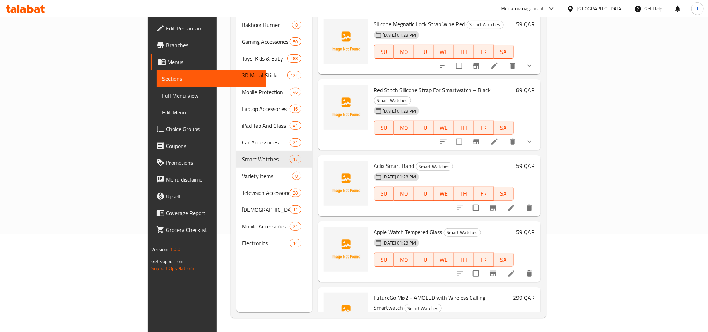
click at [313, 120] on div "Menu items Add Sort Manage items Silicone Megnatic Lock Strap Wine Red Smart Wa…" at bounding box center [427, 146] width 228 height 332
click at [388, 290] on div "FutureGo Mix2 - AMOLED with Wireless Calling Smartwatch Smart Watches [DATE] 01…" at bounding box center [442, 322] width 142 height 65
click at [391, 292] on span "FutureGo Mix2 - AMOLED with Wireless Calling Smartwatch" at bounding box center [430, 302] width 112 height 20
click at [236, 280] on div "Menu sections Bakhoor Burner 8 Gaming Accessories 50 Toys, Kids & Baby 288 3D M…" at bounding box center [274, 146] width 76 height 332
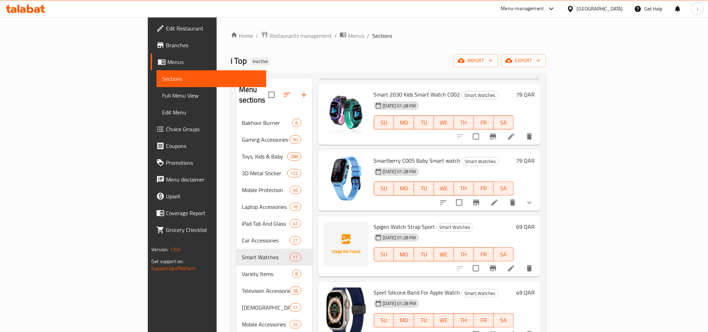
scroll to position [806, 0]
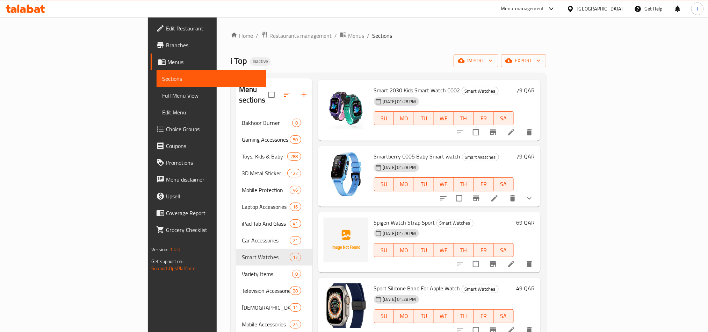
click at [390, 51] on div "Home / Restaurants management / Menus / Sections i Top Inactive import export M…" at bounding box center [389, 223] width 316 height 385
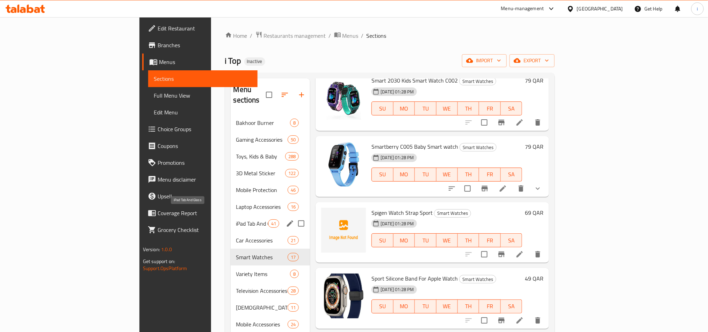
click at [236, 219] on span "iPad Tab And Glass" at bounding box center [252, 223] width 32 height 8
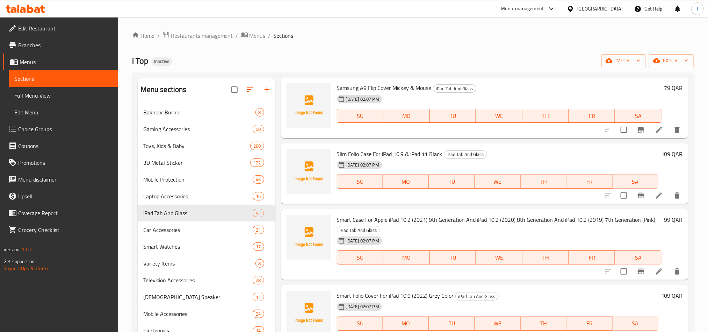
scroll to position [98, 0]
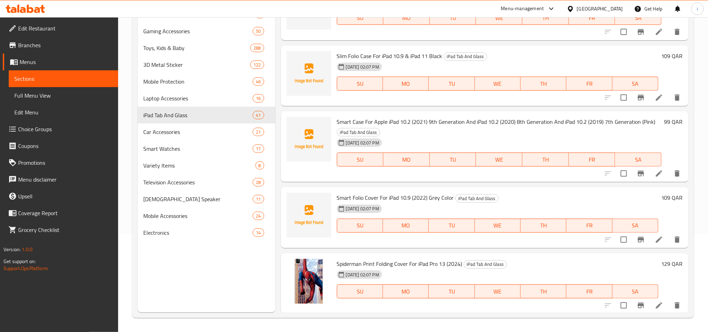
click at [355, 194] on span "Smart Folio Cover For iPad 10.9 (2022) Grey Color" at bounding box center [395, 197] width 117 height 10
drag, startPoint x: 337, startPoint y: 196, endPoint x: 453, endPoint y: 198, distance: 116.5
click at [453, 198] on h6 "Smart Folio Cover For iPad 10.9 (2022) Grey Color iPad Tab And Glass" at bounding box center [498, 198] width 322 height 10
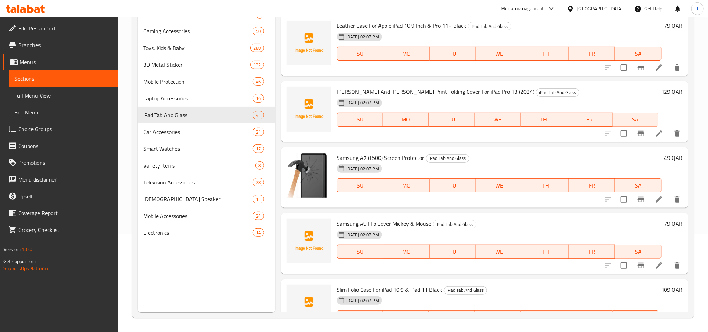
scroll to position [2145, 0]
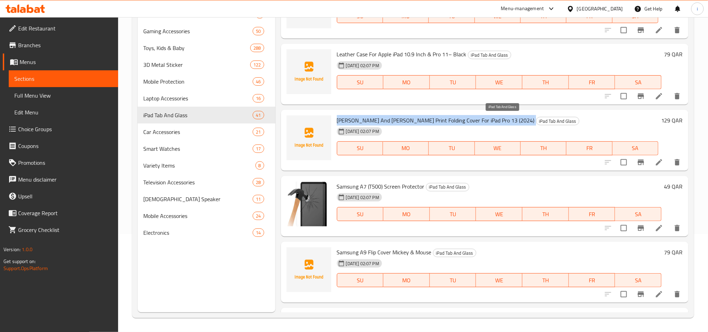
drag, startPoint x: 338, startPoint y: 118, endPoint x: 481, endPoint y: 120, distance: 143.4
click at [481, 120] on h6 "[PERSON_NAME] And [PERSON_NAME] Print Folding Cover For iPad Pro 13 (2024) iPad…" at bounding box center [498, 120] width 322 height 10
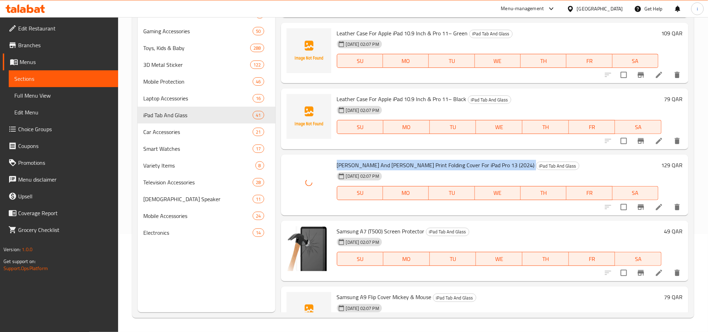
scroll to position [2040, 0]
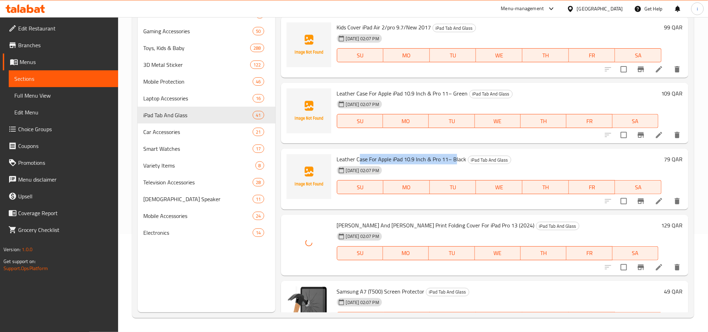
drag, startPoint x: 359, startPoint y: 158, endPoint x: 455, endPoint y: 159, distance: 96.5
click at [455, 159] on span "Leather Case For Apple iPad 10.9 Inch & Pro 11– Black" at bounding box center [402, 159] width 130 height 10
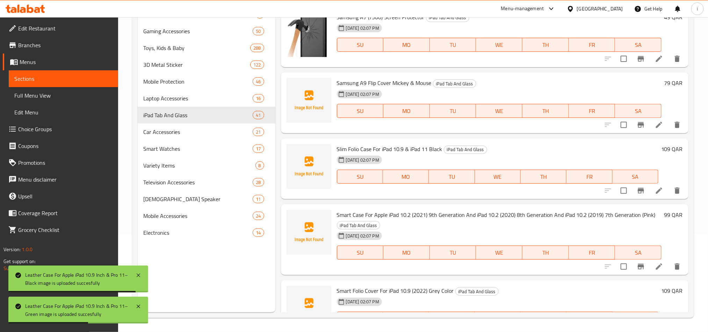
scroll to position [2355, 0]
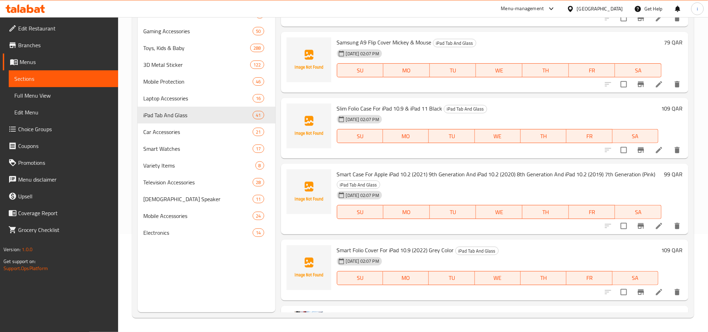
click at [380, 170] on span "Smart Case For Apple iPad 10.2 (2021) 9th Generation And iPad 10.2 (2020) 8th G…" at bounding box center [496, 174] width 319 height 10
click at [430, 250] on span "Smart Folio Cover For iPad 10.9 (2022) Grey Color" at bounding box center [395, 250] width 117 height 10
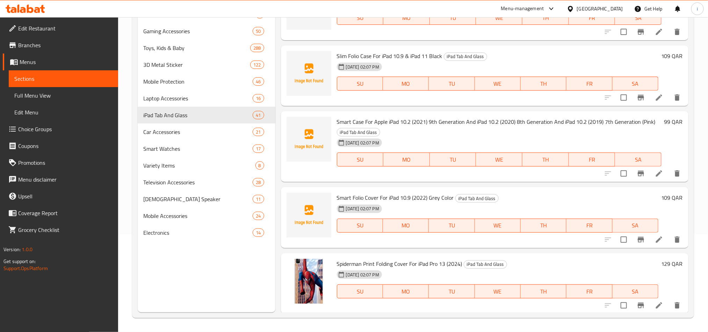
click at [342, 263] on span "Spiderman Print Folding Cover For iPad Pro 13 (2024)" at bounding box center [400, 263] width 126 height 10
click at [359, 195] on span "Smart Folio Cover For iPad 10.9 (2022) Grey Color" at bounding box center [395, 197] width 117 height 10
drag, startPoint x: 411, startPoint y: 198, endPoint x: 441, endPoint y: 198, distance: 29.7
click at [439, 198] on span "Smart Folio Cover For iPad 10.9 (2022) Grey Color" at bounding box center [395, 197] width 117 height 10
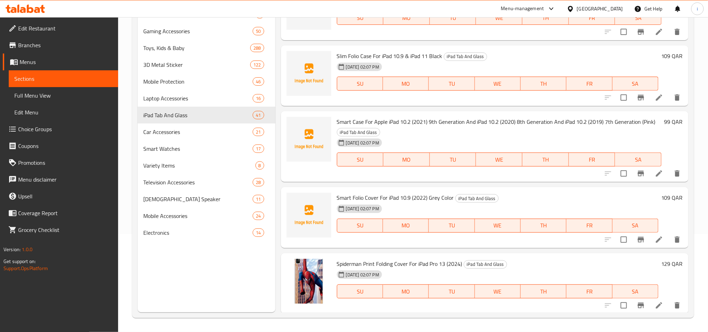
click at [442, 198] on span "Smart Folio Cover For iPad 10.9 (2022) Grey Color" at bounding box center [395, 197] width 117 height 10
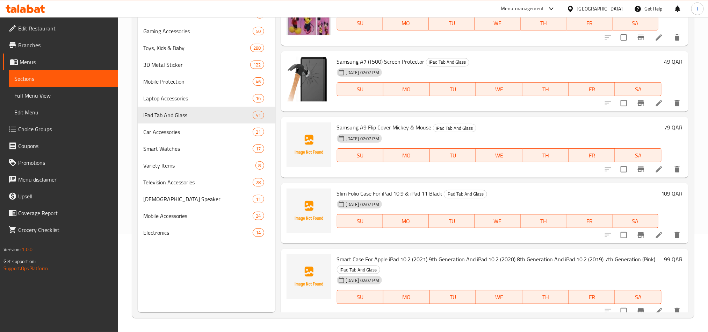
scroll to position [2198, 0]
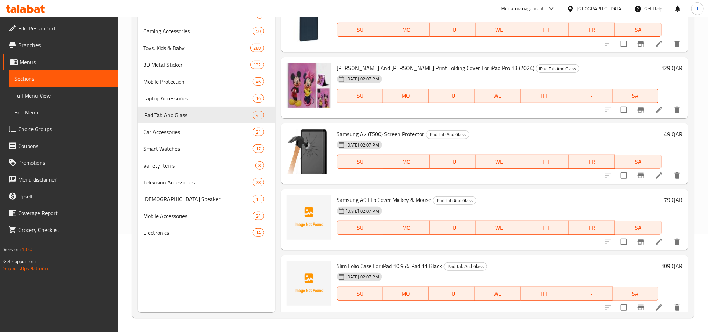
click at [345, 197] on span "Samsung A9 Flip Cover Mickey & Mouse" at bounding box center [384, 199] width 95 height 10
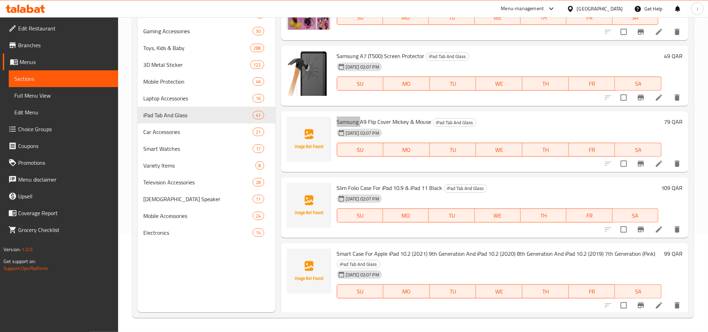
scroll to position [2250, 0]
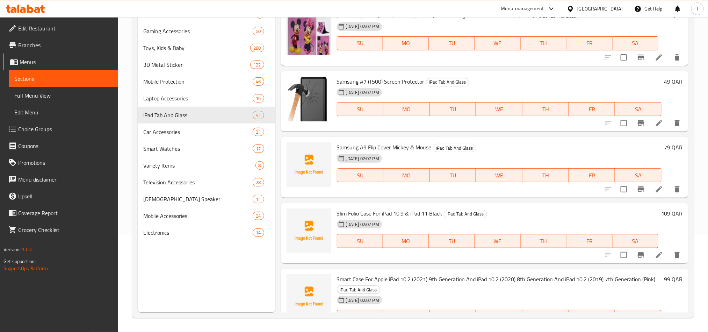
click at [403, 145] on span "Samsung A9 Flip Cover Mickey & Mouse" at bounding box center [384, 147] width 95 height 10
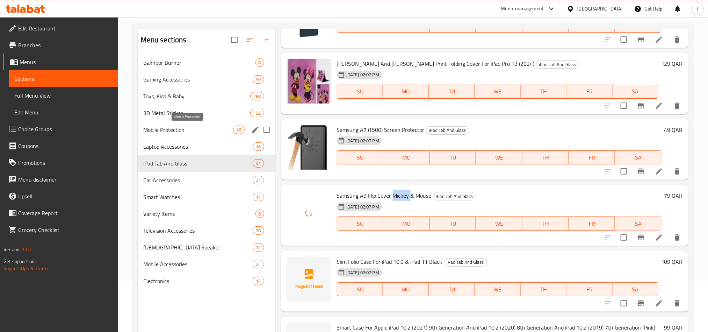
scroll to position [0, 0]
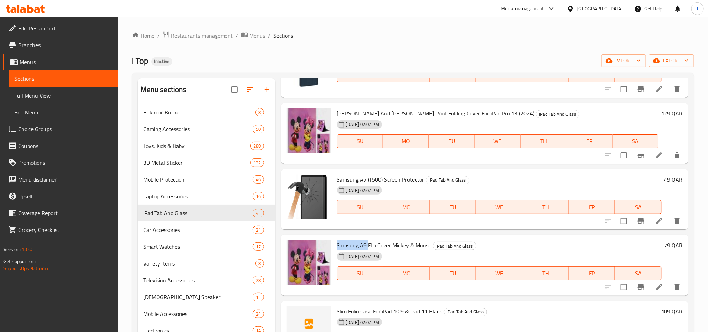
drag, startPoint x: 337, startPoint y: 245, endPoint x: 369, endPoint y: 245, distance: 31.5
click at [369, 245] on span "Samsung A9 Flip Cover Mickey & Mouse" at bounding box center [384, 245] width 95 height 10
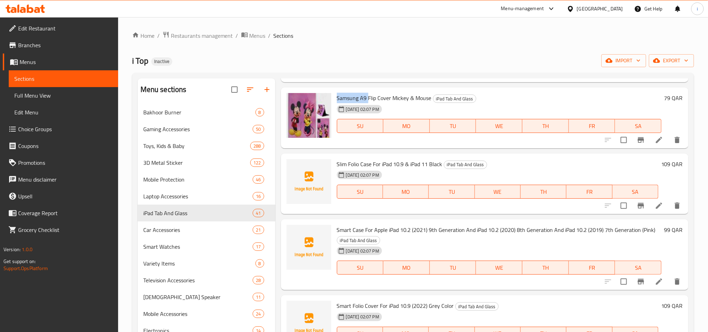
scroll to position [2407, 0]
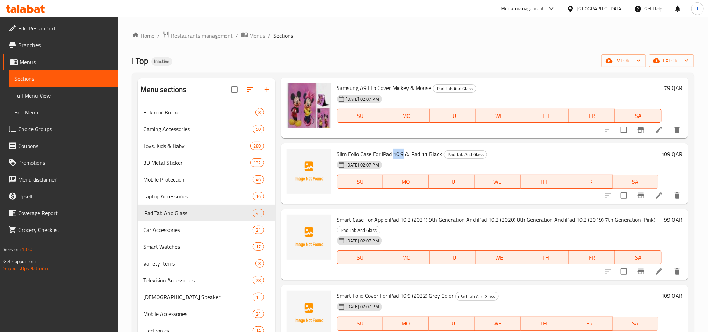
drag, startPoint x: 393, startPoint y: 153, endPoint x: 404, endPoint y: 153, distance: 10.5
click at [404, 153] on span "Slim Folio Case For iPad 10.9 & iPad 11 Black" at bounding box center [390, 154] width 106 height 10
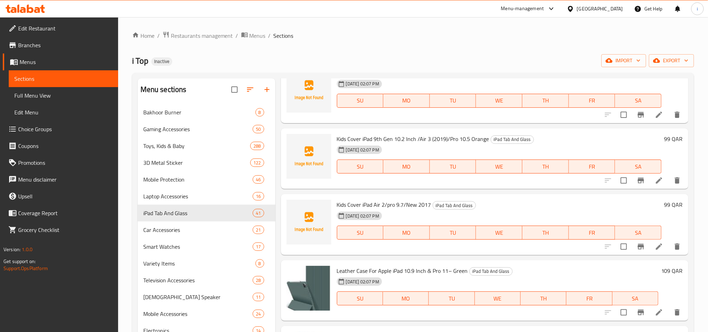
scroll to position [1935, 0]
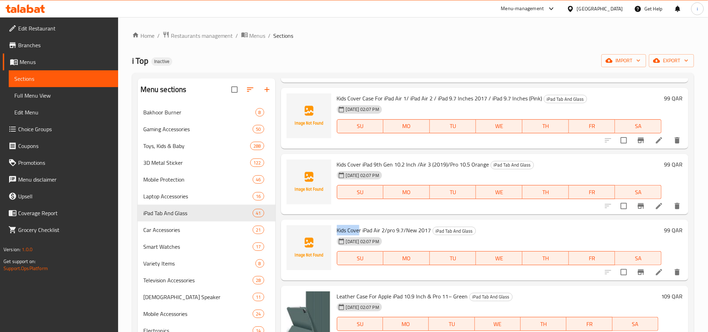
drag, startPoint x: 337, startPoint y: 227, endPoint x: 360, endPoint y: 229, distance: 23.2
click at [360, 229] on span "Kids Cover iPad Air 2/pro 9.7/New 2017" at bounding box center [384, 230] width 94 height 10
click at [483, 166] on span "Kids Cover iPad 9th Gen 10.2 Inch /Air 3 (2019)/Pro 10.5 Orange" at bounding box center [413, 164] width 152 height 10
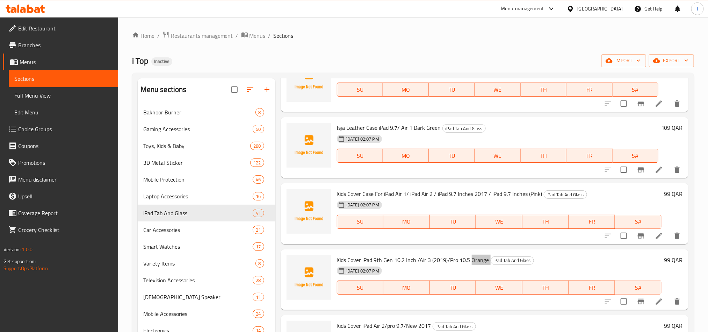
scroll to position [1830, 0]
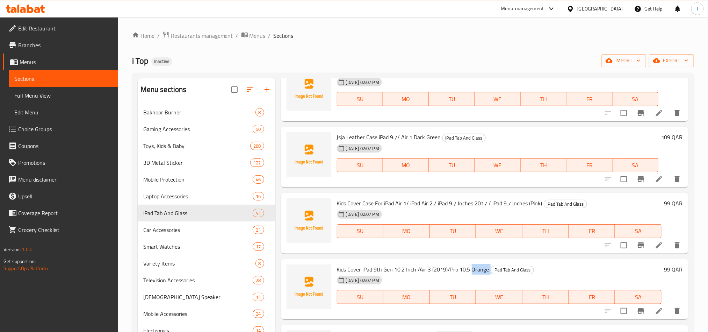
click at [533, 202] on span "Kids Cover Case For iPad Air 1/ iPad Air 2 / iPad 9.7 Inches 2017 / iPad 9.7 In…" at bounding box center [440, 203] width 206 height 10
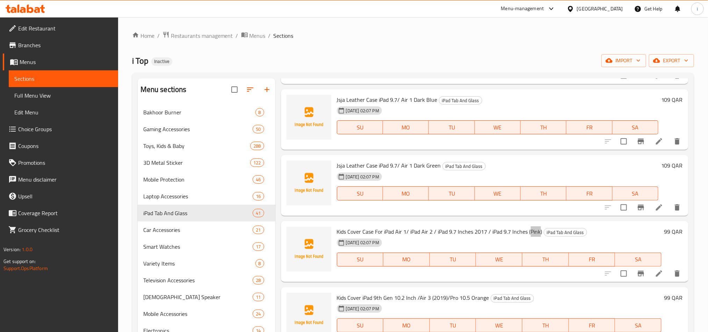
scroll to position [1778, 0]
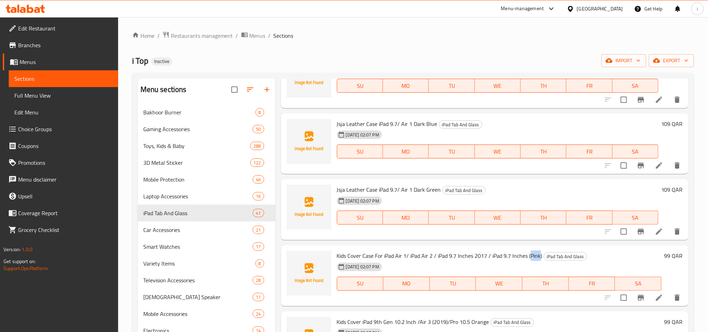
click at [341, 187] on span "Jsja Leather Case iPad 9.7/ Air 1 Dark Green" at bounding box center [389, 189] width 104 height 10
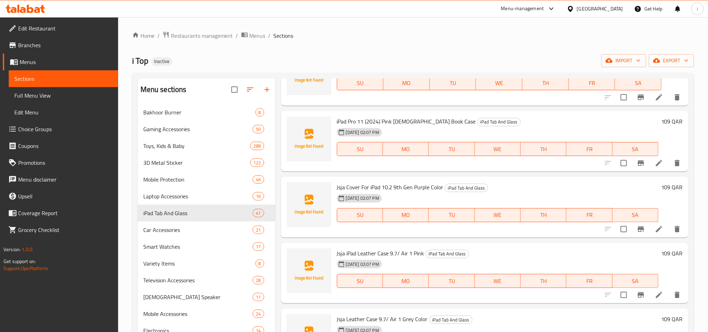
scroll to position [1516, 0]
click at [373, 121] on span "iPad Pro 11 (2024) Pink [DEMOGRAPHIC_DATA] Book Case" at bounding box center [406, 122] width 139 height 10
click at [412, 120] on span "iPad Pro 11 (2024) Pink [DEMOGRAPHIC_DATA] Book Case" at bounding box center [406, 122] width 139 height 10
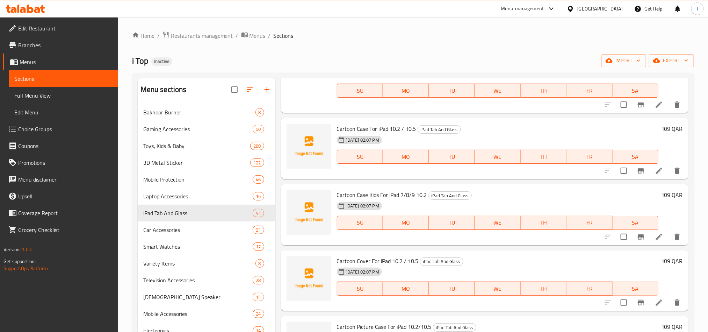
scroll to position [0, 0]
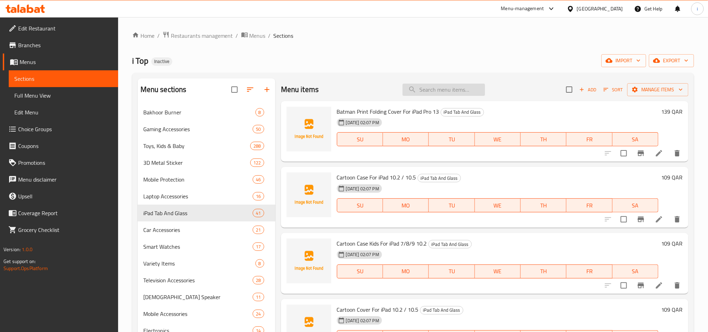
click at [438, 86] on input "search" at bounding box center [444, 90] width 83 height 12
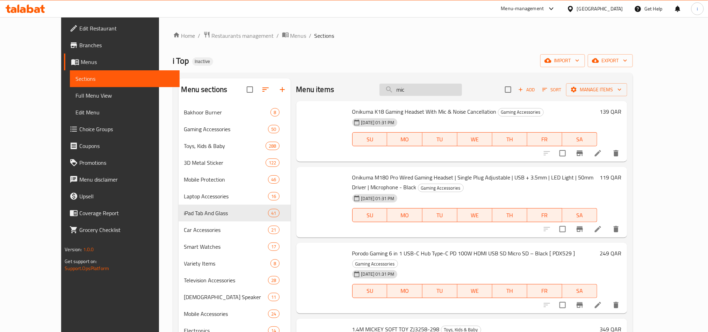
type input "mic"
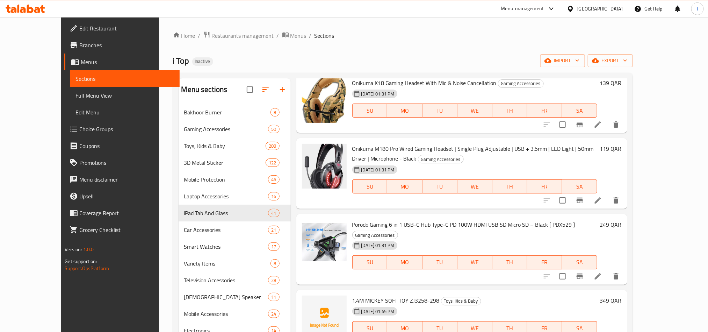
scroll to position [105, 0]
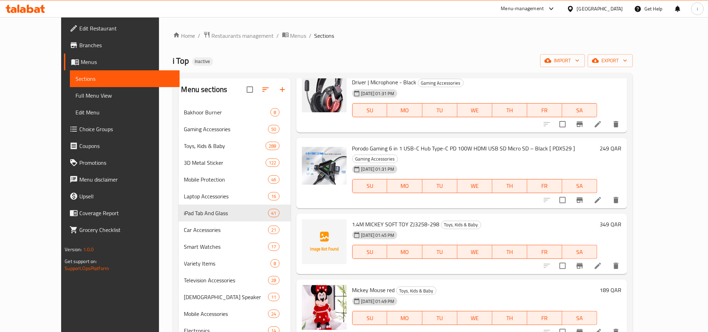
click at [352, 219] on span "1.4M MICKEY SOFT TOY ZJ3258-298" at bounding box center [395, 224] width 87 height 10
click at [354, 219] on span "1.4M MICKEY SOFT TOY ZJ3258-298" at bounding box center [395, 224] width 87 height 10
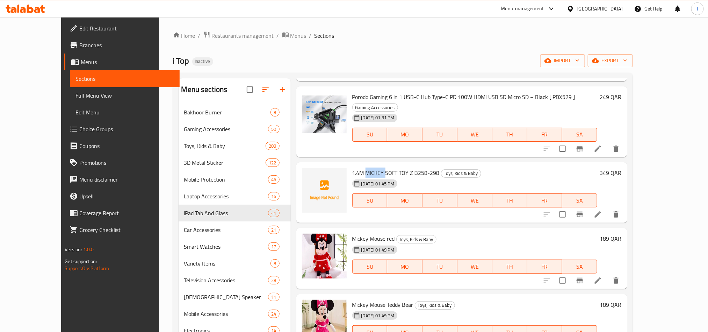
scroll to position [157, 0]
click at [351, 60] on div "i Top Inactive import export" at bounding box center [403, 60] width 460 height 13
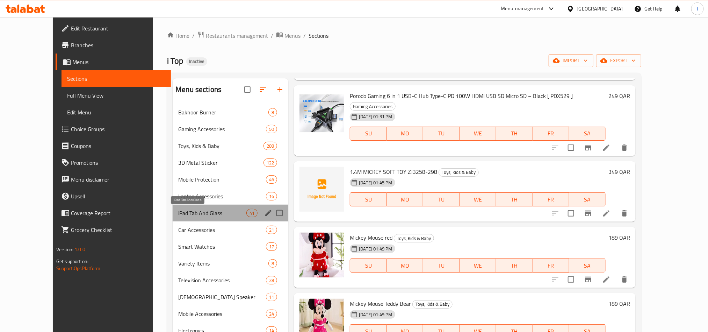
click at [180, 209] on span "iPad Tab And Glass" at bounding box center [212, 213] width 68 height 8
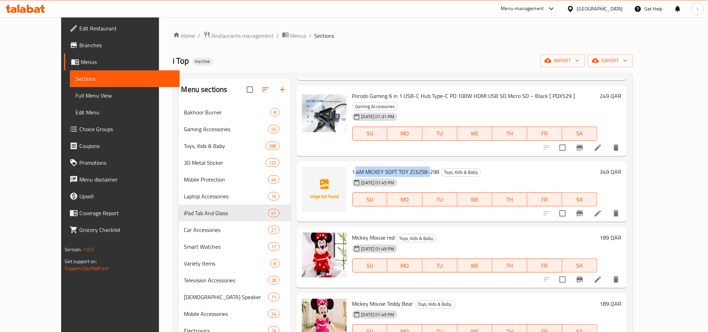
drag, startPoint x: 339, startPoint y: 158, endPoint x: 416, endPoint y: 162, distance: 77.0
click at [416, 166] on span "1.4M MICKEY SOFT TOY ZJ3258-298" at bounding box center [395, 171] width 87 height 10
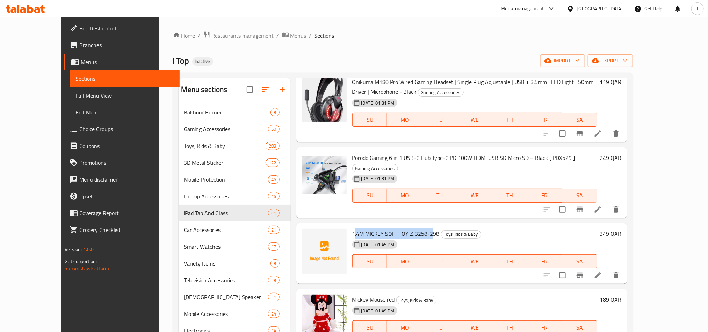
scroll to position [0, 0]
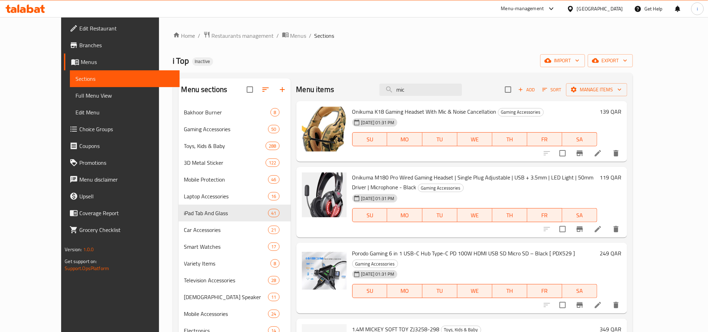
drag, startPoint x: 428, startPoint y: 92, endPoint x: 385, endPoint y: 93, distance: 43.0
click at [385, 92] on div "Menu items mic Add Sort Manage items" at bounding box center [462, 89] width 331 height 23
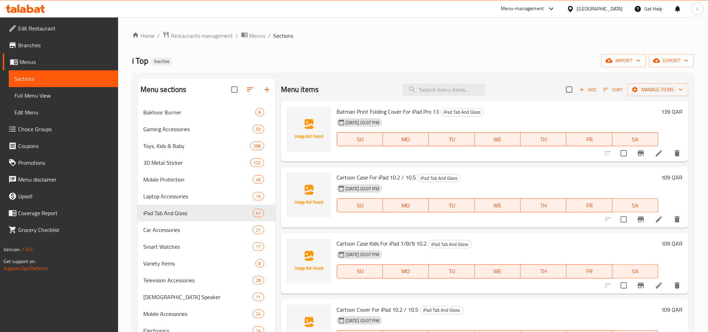
click at [379, 38] on ol "Home / Restaurants management / Menus / Sections" at bounding box center [413, 35] width 562 height 9
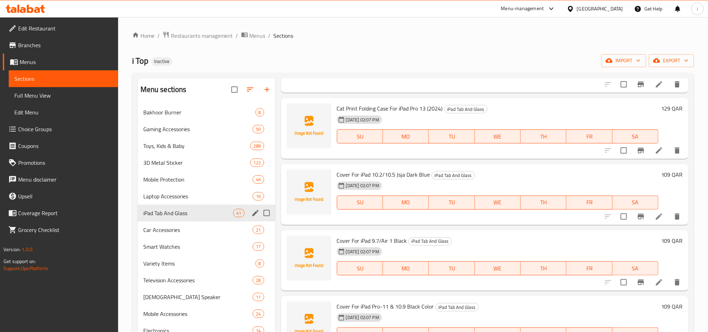
scroll to position [524, 0]
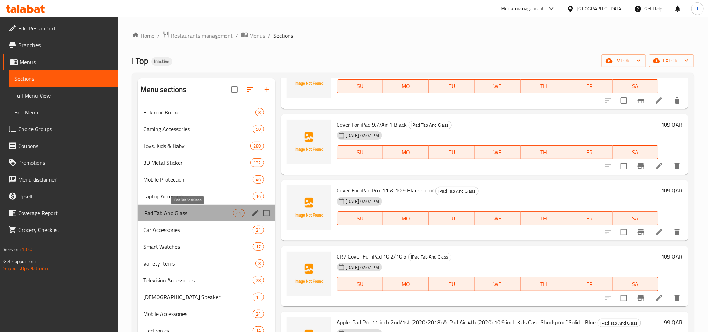
click at [184, 216] on span "iPad Tab And Glass" at bounding box center [188, 213] width 90 height 8
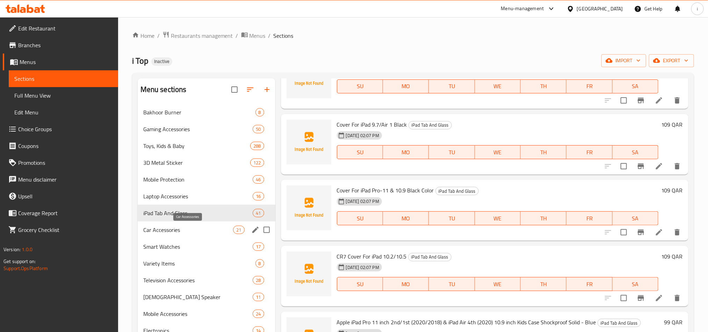
click at [170, 232] on span "Car Accessories" at bounding box center [188, 230] width 90 height 8
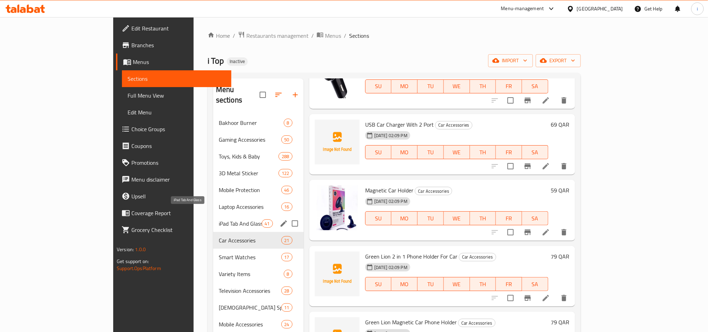
click at [219, 219] on span "iPad Tab And Glass" at bounding box center [240, 223] width 43 height 8
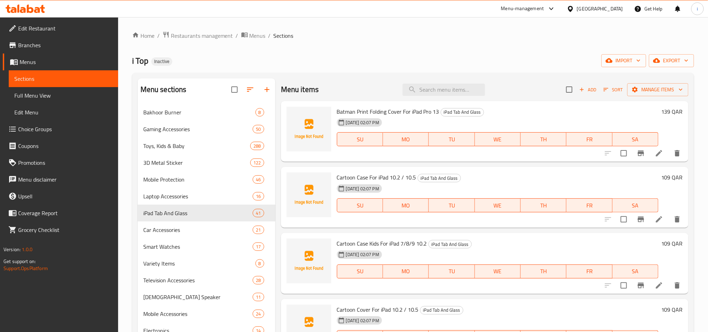
click at [344, 109] on span "Batman Print Folding Cover For iPad Pro 13" at bounding box center [388, 111] width 102 height 10
click at [340, 177] on span "Cartoon Case For iPad 10.2 / 10.5" at bounding box center [376, 177] width 79 height 10
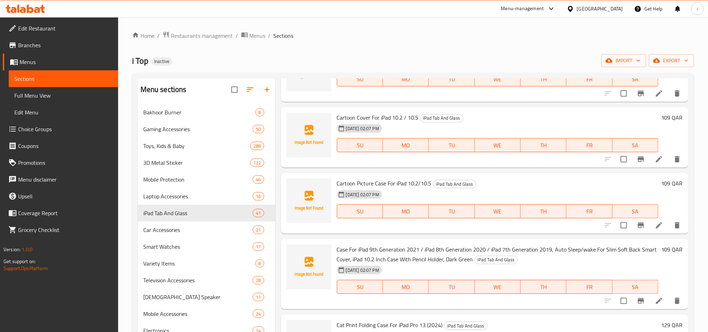
scroll to position [210, 0]
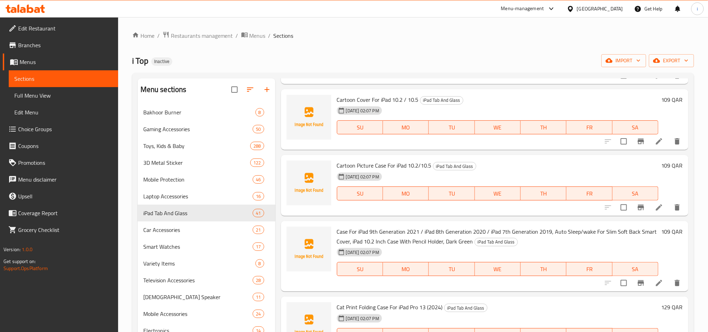
click at [396, 229] on span "Case For iPad 9th Generation 2021 / iPad 8th Generation 2020 / iPad 7th Generat…" at bounding box center [497, 236] width 320 height 20
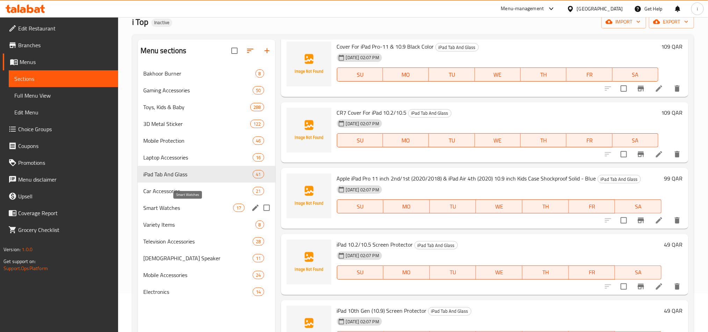
scroll to position [0, 0]
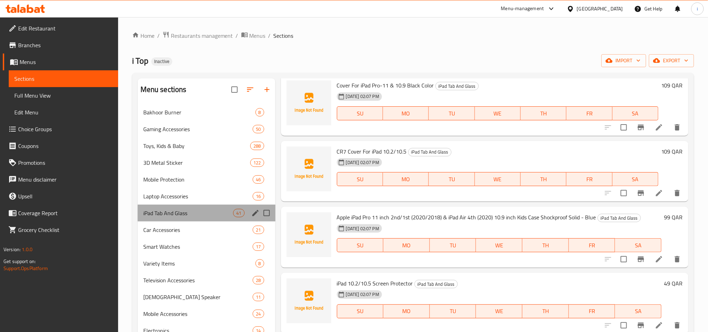
click at [178, 218] on div "iPad Tab And Glass 41" at bounding box center [207, 213] width 138 height 17
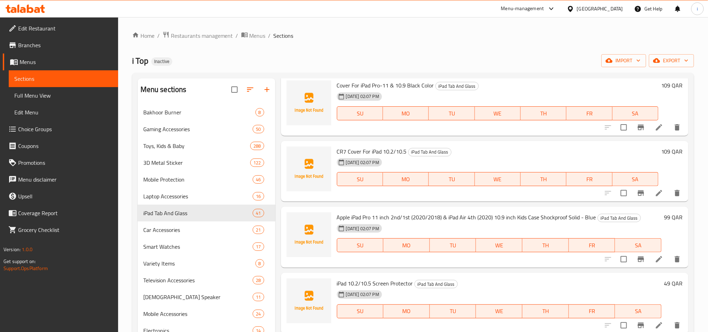
click at [351, 52] on div "Home / Restaurants management / Menus / Sections i Top Inactive import export M…" at bounding box center [413, 223] width 562 height 385
click at [453, 57] on div "i Top Inactive import export" at bounding box center [413, 60] width 562 height 13
click at [192, 186] on div "Mobile Protection 46" at bounding box center [207, 179] width 138 height 17
click at [181, 195] on span "Laptop Accessories" at bounding box center [198, 196] width 110 height 8
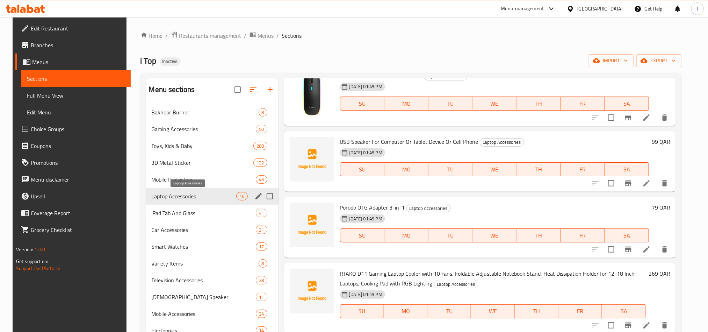
click at [181, 195] on span "Laptop Accessories" at bounding box center [194, 196] width 85 height 8
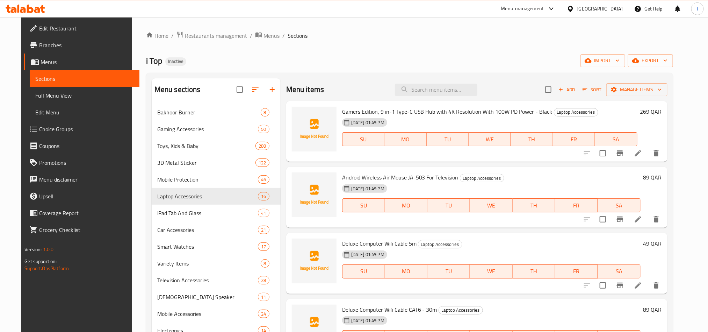
click at [342, 111] on span "Gamers Edition, 9 in-1 Type-C USB Hub with 4K Resolution With 100W PD Power - B…" at bounding box center [447, 111] width 210 height 10
click at [395, 115] on span "Gamers Edition, 9 in-1 Type-C USB Hub with 4K Resolution With 100W PD Power - B…" at bounding box center [447, 111] width 210 height 10
click at [428, 113] on span "Gamers Edition, 9 in-1 Type-C USB Hub with 4K Resolution With 100W PD Power - B…" at bounding box center [447, 111] width 210 height 10
click at [464, 115] on span "Gamers Edition, 9 in-1 Type-C USB Hub with 4K Resolution With 100W PD Power - B…" at bounding box center [447, 111] width 210 height 10
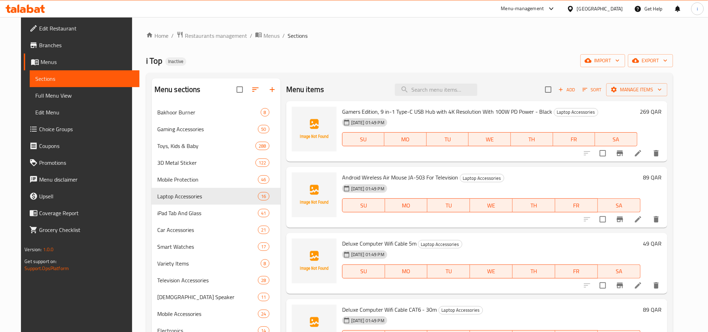
click at [463, 109] on span "Gamers Edition, 9 in-1 Type-C USB Hub with 4K Resolution With 100W PD Power - B…" at bounding box center [447, 111] width 210 height 10
drag, startPoint x: 491, startPoint y: 112, endPoint x: 502, endPoint y: 112, distance: 11.2
click at [502, 112] on span "Gamers Edition, 9 in-1 Type-C USB Hub with 4K Resolution With 100W PD Power - B…" at bounding box center [447, 111] width 210 height 10
click at [455, 90] on input "search" at bounding box center [436, 90] width 83 height 12
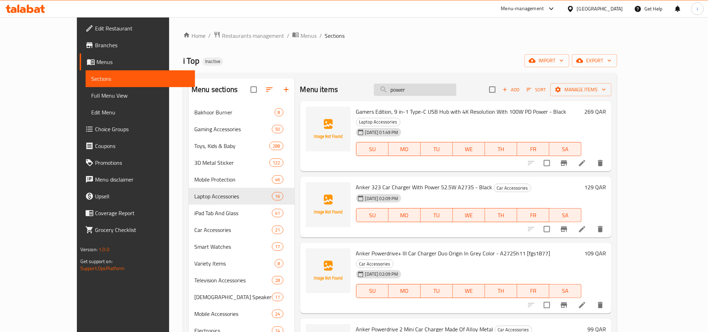
type input "power"
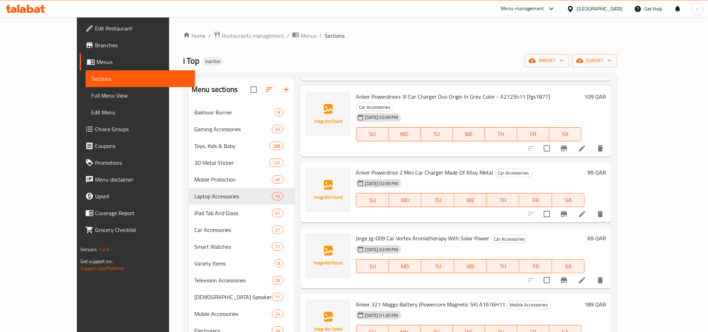
scroll to position [157, 0]
click at [465, 27] on div "Home / Restaurants management / Menus / Sections i Top Inactive import export M…" at bounding box center [400, 223] width 462 height 413
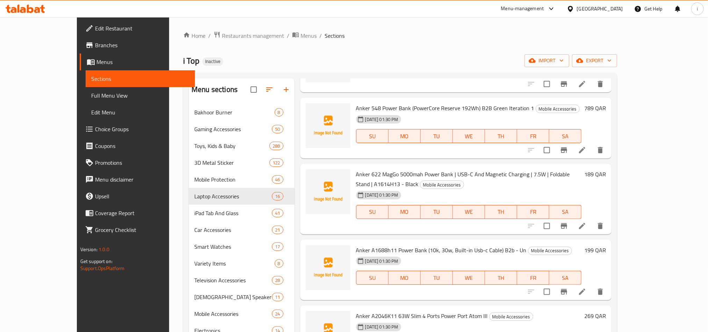
scroll to position [420, 0]
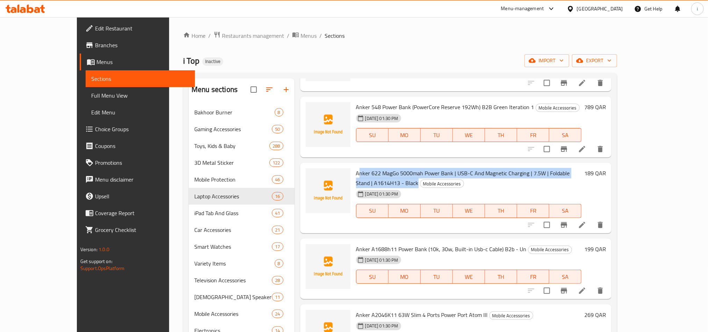
drag, startPoint x: 339, startPoint y: 154, endPoint x: 616, endPoint y: 153, distance: 276.9
click at [582, 168] on h6 "Anker 622 [PERSON_NAME] 5000mah Power Bank | USB-C And Magnetic Charging | 7.5W…" at bounding box center [469, 178] width 226 height 20
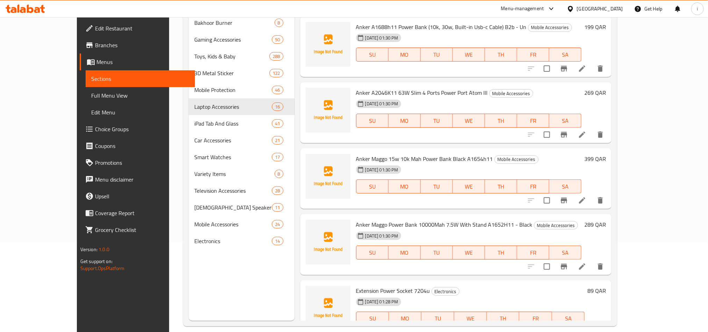
scroll to position [98, 0]
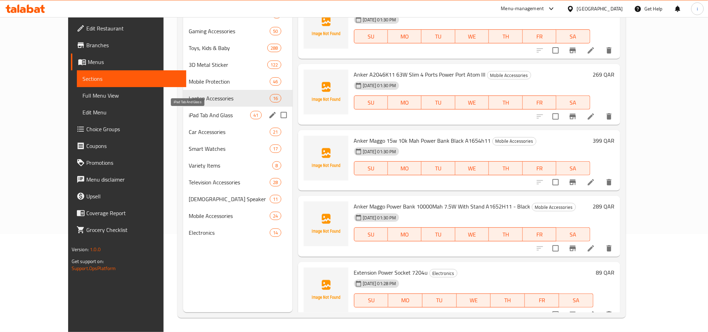
click at [189, 114] on span "iPad Tab And Glass" at bounding box center [220, 115] width 62 height 8
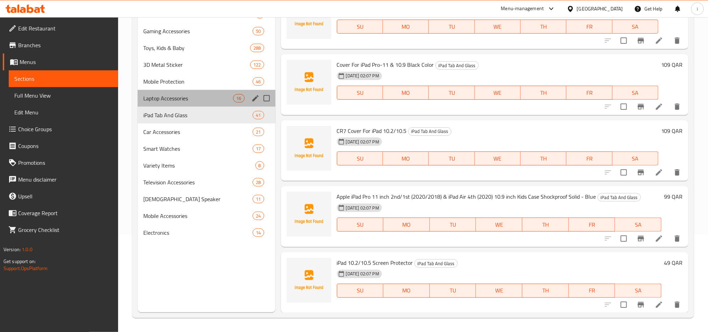
click at [173, 96] on span "Laptop Accessories" at bounding box center [188, 98] width 90 height 8
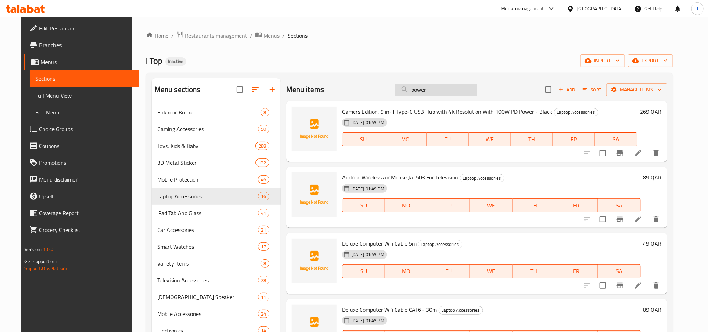
drag, startPoint x: 444, startPoint y: 91, endPoint x: 401, endPoint y: 95, distance: 43.1
click at [401, 95] on input "power" at bounding box center [436, 90] width 83 height 12
click at [379, 50] on div "Home / Restaurants management / Menus / Sections i Top Inactive import export M…" at bounding box center [409, 223] width 527 height 385
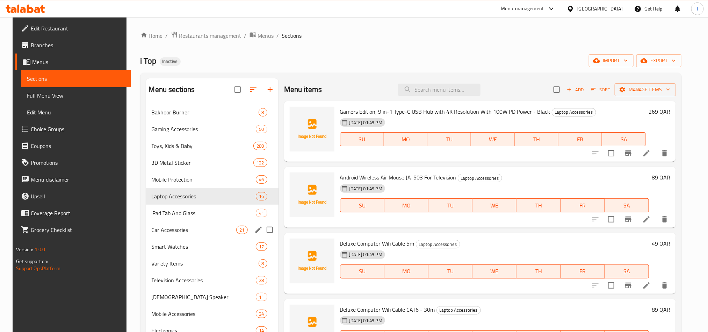
click at [176, 214] on span "iPad Tab And Glass" at bounding box center [204, 213] width 105 height 8
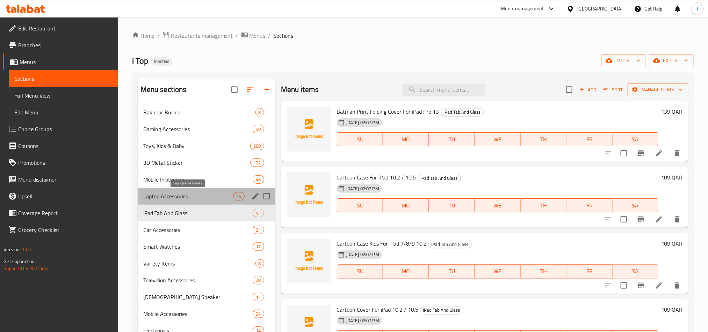
click at [173, 194] on span "Laptop Accessories" at bounding box center [188, 196] width 90 height 8
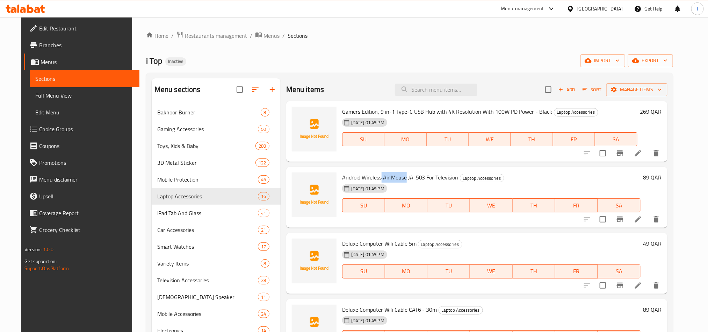
drag, startPoint x: 376, startPoint y: 179, endPoint x: 402, endPoint y: 180, distance: 25.9
click at [402, 180] on span "Android Wireless Air Mouse JA-503 For Television" at bounding box center [400, 177] width 116 height 10
click at [444, 177] on span "Android Wireless Air Mouse JA-503 For Television" at bounding box center [400, 177] width 116 height 10
click at [344, 241] on span "Deluxe Computer Wifi Cable 5m" at bounding box center [379, 243] width 74 height 10
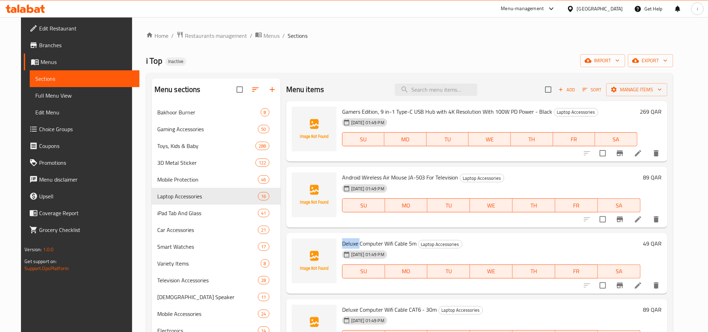
click at [344, 241] on span "Deluxe Computer Wifi Cable 5m" at bounding box center [379, 243] width 74 height 10
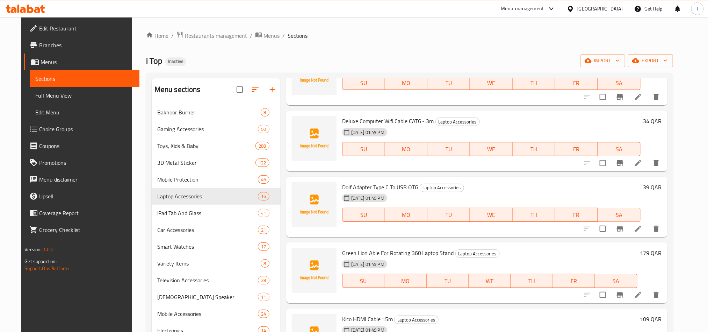
scroll to position [262, 0]
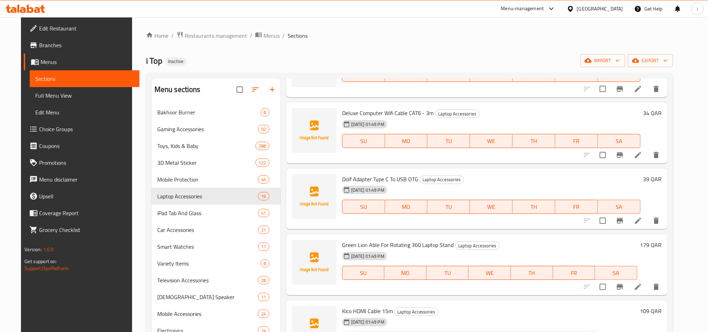
click at [358, 176] on span "Dolf Adapter Type C To USB OTG" at bounding box center [380, 179] width 76 height 10
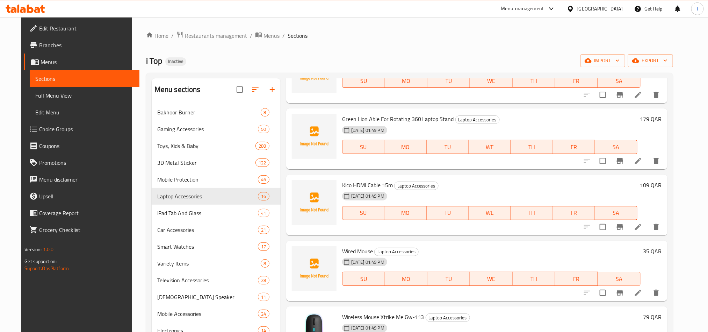
scroll to position [420, 0]
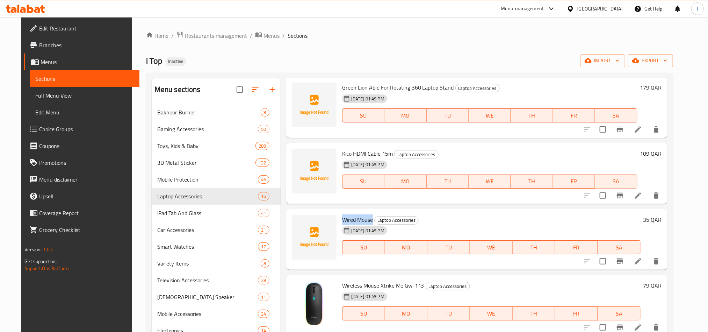
drag, startPoint x: 367, startPoint y: 219, endPoint x: 339, endPoint y: 221, distance: 28.4
click at [342, 221] on span "Wired Mouse" at bounding box center [357, 219] width 31 height 10
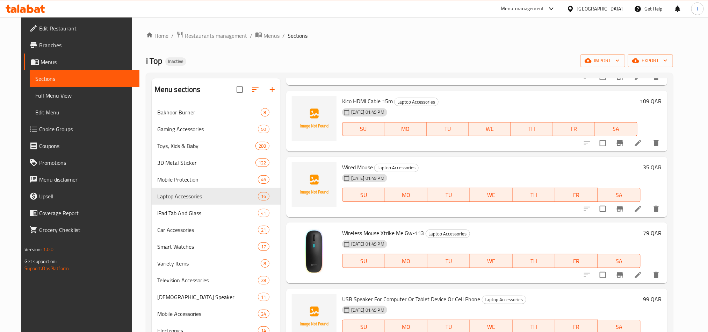
click at [458, 162] on div "Wired Mouse Laptop Accessories [DATE] 01:49 PM SU MO TU WE TH FR SA" at bounding box center [492, 186] width 304 height 55
drag, startPoint x: 374, startPoint y: 168, endPoint x: 410, endPoint y: 169, distance: 35.7
click at [410, 169] on span "Laptop Accessories" at bounding box center [397, 168] width 44 height 8
drag, startPoint x: 339, startPoint y: 167, endPoint x: 365, endPoint y: 168, distance: 26.2
click at [365, 168] on span "Wired Mouse" at bounding box center [357, 167] width 31 height 10
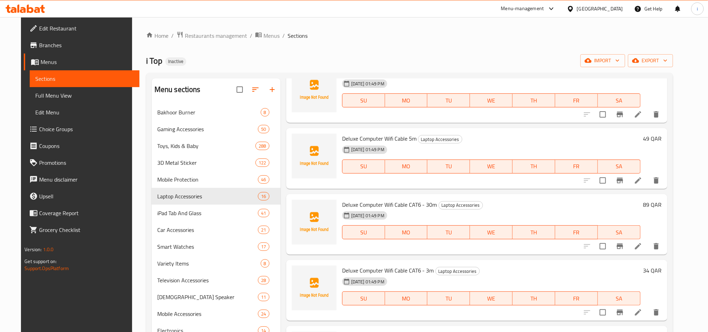
scroll to position [0, 0]
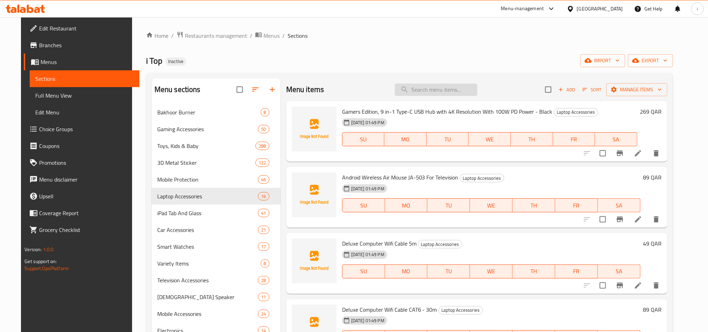
click at [433, 89] on input "search" at bounding box center [436, 90] width 83 height 12
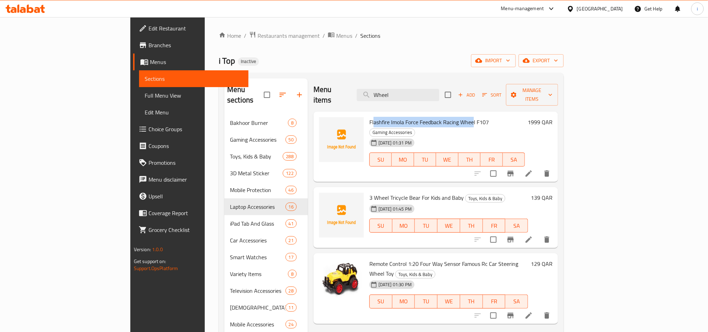
drag, startPoint x: 341, startPoint y: 110, endPoint x: 447, endPoint y: 109, distance: 105.6
click at [445, 117] on span "Flashfire Imola Force Feedback Racing Wheel F107" at bounding box center [430, 122] width 120 height 10
click at [447, 117] on span "Flashfire Imola Force Feedback Racing Wheel F107" at bounding box center [430, 122] width 120 height 10
drag, startPoint x: 447, startPoint y: 92, endPoint x: 270, endPoint y: 105, distance: 177.8
click at [381, 91] on div "Menu items Wheel Add Sort Manage items" at bounding box center [436, 94] width 245 height 33
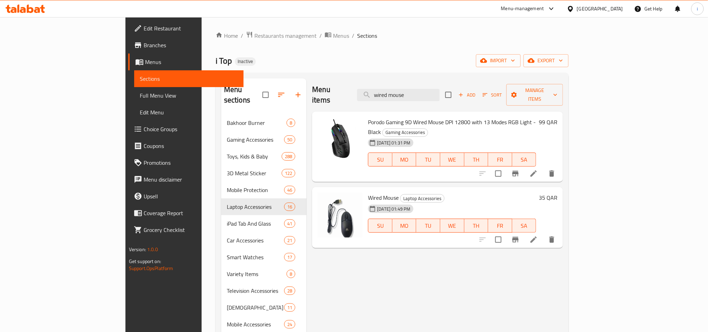
drag, startPoint x: 434, startPoint y: 90, endPoint x: 389, endPoint y: 98, distance: 45.1
click at [389, 98] on div "Menu items wired mouse Add Sort Manage items" at bounding box center [437, 94] width 251 height 33
click at [440, 93] on input "wired mouse" at bounding box center [398, 95] width 83 height 12
drag, startPoint x: 455, startPoint y: 84, endPoint x: 455, endPoint y: 88, distance: 3.8
click at [440, 89] on input "wired mouse" at bounding box center [398, 95] width 83 height 12
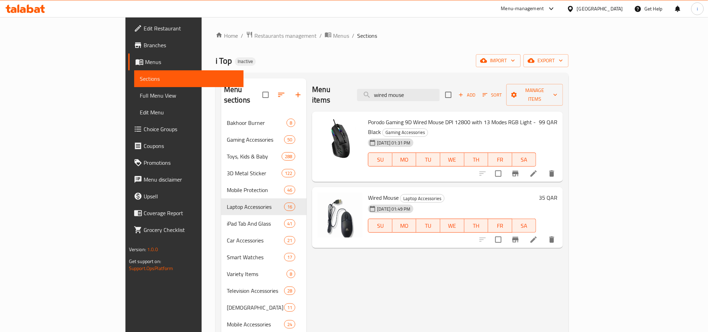
drag, startPoint x: 455, startPoint y: 88, endPoint x: 366, endPoint y: 88, distance: 88.8
click at [366, 88] on div "Menu items wired mouse Add Sort Manage items" at bounding box center [437, 94] width 251 height 33
click at [440, 89] on input "wired mouse" at bounding box center [398, 95] width 83 height 12
drag, startPoint x: 436, startPoint y: 91, endPoint x: 408, endPoint y: 93, distance: 27.8
click at [408, 93] on input "wired mouse" at bounding box center [398, 95] width 83 height 12
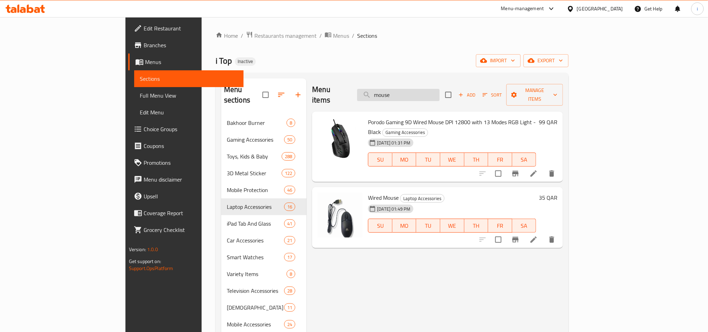
click at [440, 89] on input "mouse" at bounding box center [398, 95] width 83 height 12
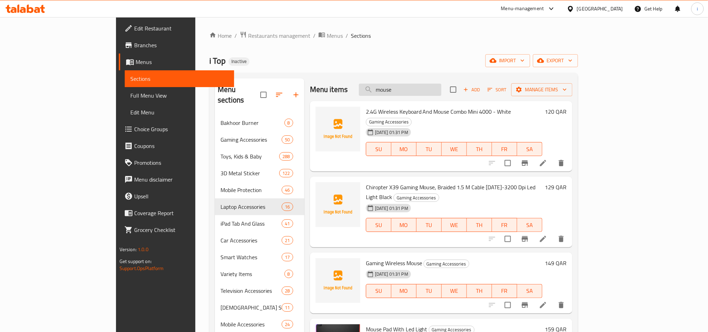
paste input "wired"
type input "mouse"
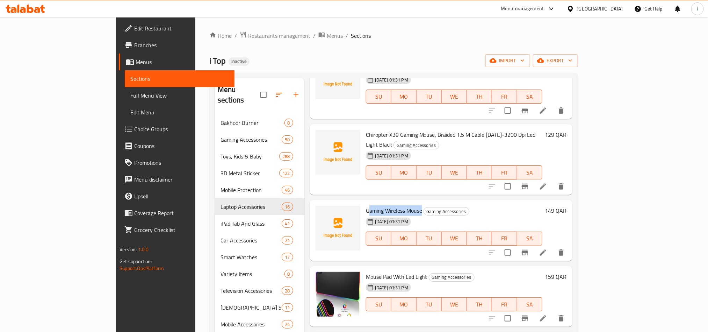
drag, startPoint x: 341, startPoint y: 190, endPoint x: 392, endPoint y: 192, distance: 51.1
click at [392, 205] on span "Gaming Wireless Mouse" at bounding box center [394, 210] width 56 height 10
click at [380, 205] on span "Gaming Wireless Mouse" at bounding box center [394, 210] width 56 height 10
click at [382, 205] on span "Gaming Wireless Mouse" at bounding box center [394, 210] width 56 height 10
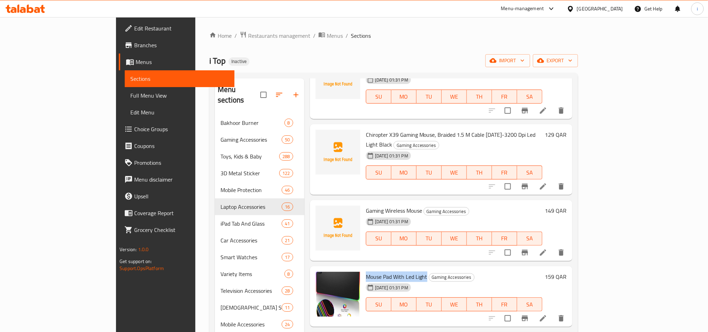
drag, startPoint x: 337, startPoint y: 256, endPoint x: 399, endPoint y: 255, distance: 61.5
click at [399, 272] on h6 "Mouse Pad With Led Light Gaming Accessories" at bounding box center [454, 277] width 177 height 10
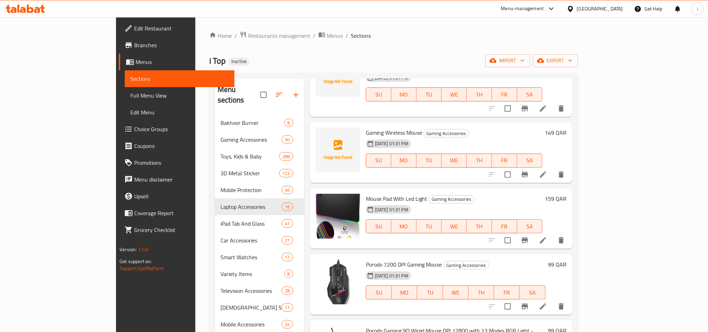
scroll to position [0, 0]
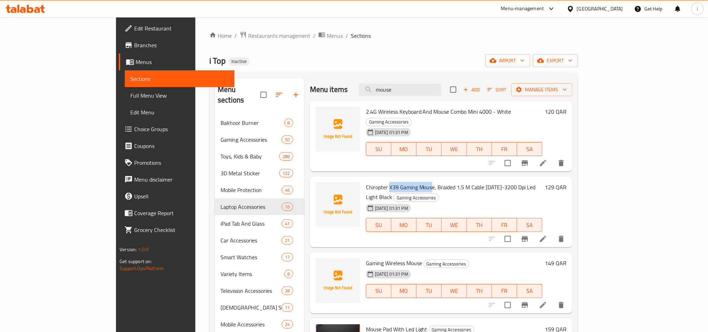
drag, startPoint x: 360, startPoint y: 177, endPoint x: 402, endPoint y: 177, distance: 42.0
click at [402, 182] on span "Chiropter X39 Gaming Mouse, Braided 1.5 M Cable [DATE]-3200 Dpi Led Light Black" at bounding box center [451, 192] width 170 height 20
click at [434, 86] on input "mouse" at bounding box center [400, 90] width 83 height 12
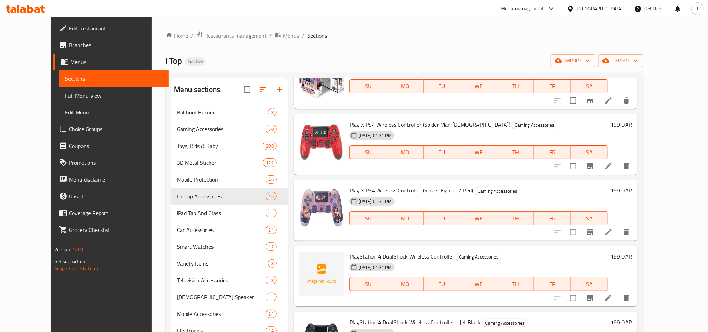
scroll to position [64, 0]
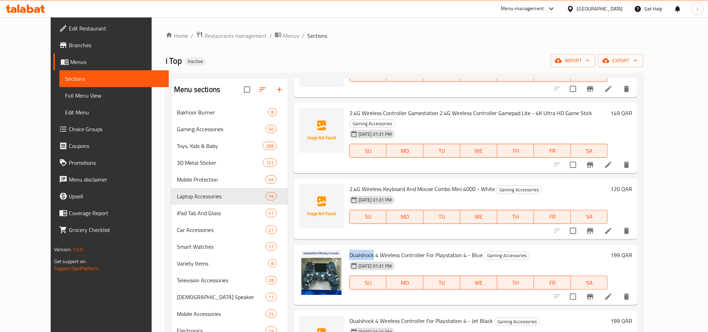
drag, startPoint x: 338, startPoint y: 243, endPoint x: 361, endPoint y: 244, distance: 23.5
click at [361, 250] on span "Dualshock 4 Wireless Controller For Playstation 4 - Blue" at bounding box center [416, 255] width 133 height 10
click at [365, 250] on span "Dualshock 4 Wireless Controller For Playstation 4 - Blue" at bounding box center [416, 255] width 133 height 10
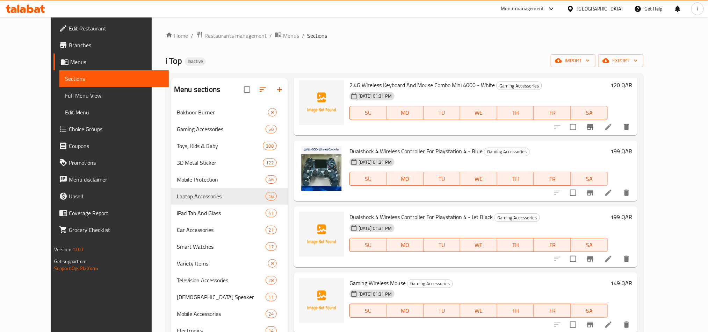
scroll to position [169, 0]
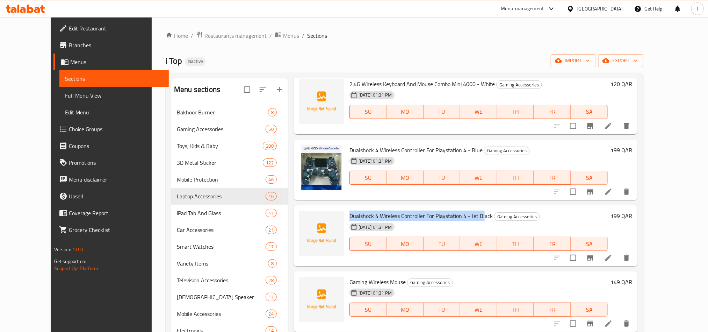
drag, startPoint x: 336, startPoint y: 206, endPoint x: 470, endPoint y: 210, distance: 134.3
click at [470, 210] on div "Dualshock 4 Wireless Controller For Playstation 4 - Jet Black Gaming Accessorie…" at bounding box center [479, 235] width 264 height 55
click at [470, 210] on span "Dualshock 4 Wireless Controller For Playstation 4 - Jet Black" at bounding box center [421, 215] width 143 height 10
drag, startPoint x: 479, startPoint y: 204, endPoint x: 334, endPoint y: 206, distance: 144.8
click at [347, 208] on div "Dualshock 4 Wireless Controller For Playstation 4 - Jet Black Gaming Accessorie…" at bounding box center [479, 235] width 264 height 55
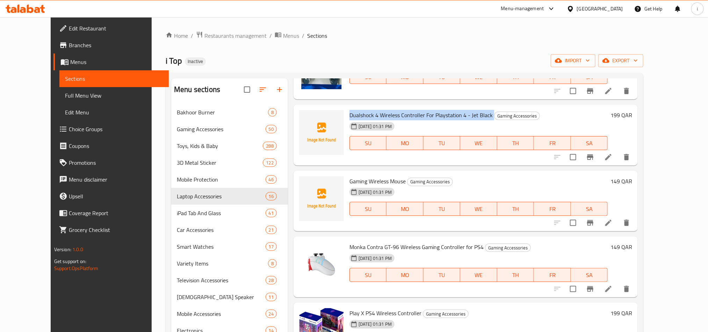
scroll to position [274, 0]
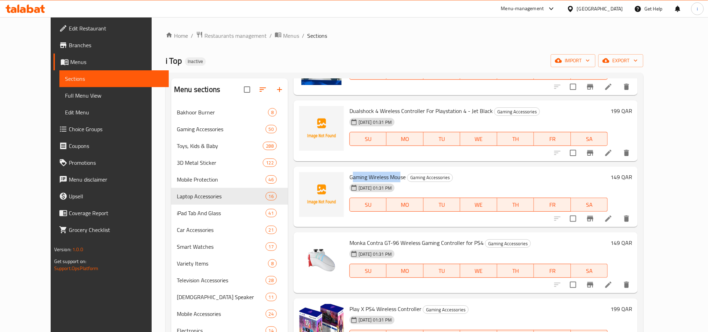
drag, startPoint x: 340, startPoint y: 167, endPoint x: 388, endPoint y: 169, distance: 48.3
click at [388, 172] on span "Gaming Wireless Mouse" at bounding box center [378, 177] width 56 height 10
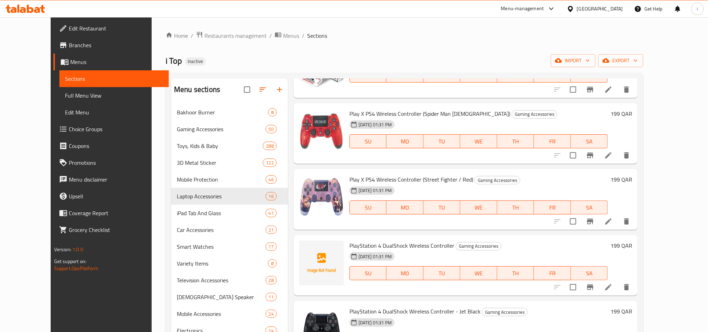
scroll to position [536, 0]
click at [382, 239] on span "PlayStation 4 DualShock Wireless Controller" at bounding box center [402, 244] width 105 height 10
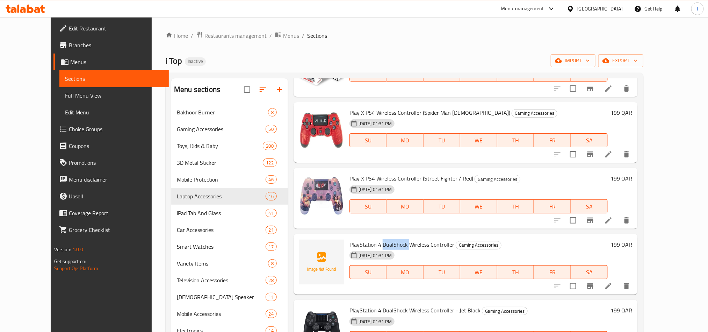
click at [382, 239] on span "PlayStation 4 DualShock Wireless Controller" at bounding box center [402, 244] width 105 height 10
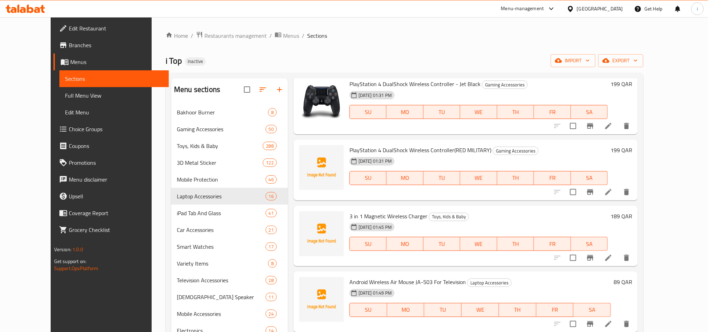
scroll to position [658, 0]
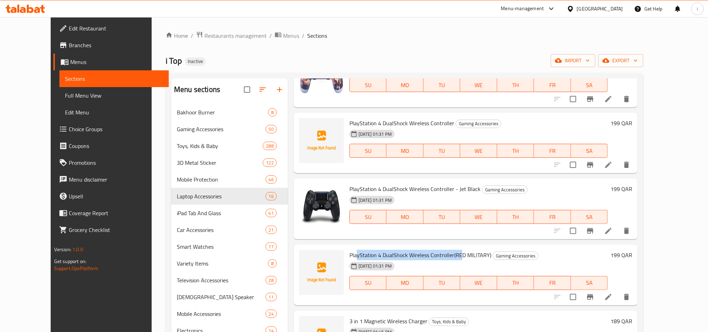
drag, startPoint x: 345, startPoint y: 244, endPoint x: 447, endPoint y: 243, distance: 102.1
click at [447, 250] on span "PlayStation 4 DualShock Wireless Controller(RED MILITARY)" at bounding box center [421, 255] width 142 height 10
click at [463, 250] on span "PlayStation 4 DualShock Wireless Controller(RED MILITARY)" at bounding box center [421, 255] width 142 height 10
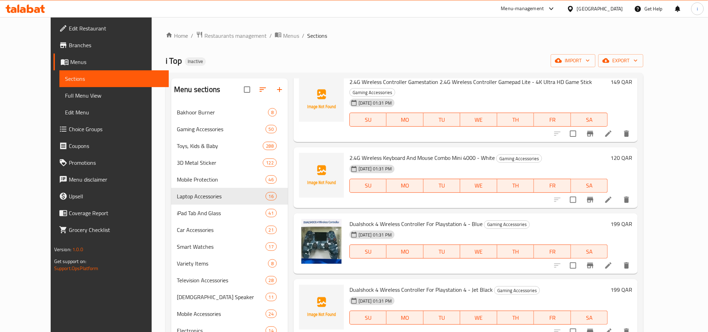
scroll to position [0, 0]
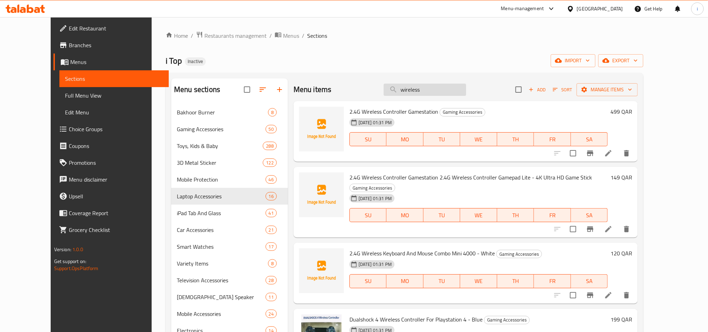
click at [438, 93] on input "wireless" at bounding box center [425, 90] width 83 height 12
paste input "MILITARY"
type input "MILITARY"
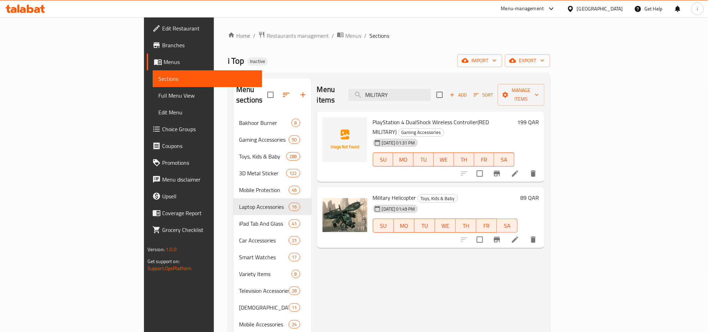
click at [416, 276] on div "Menu items MILITARY Add Sort Manage items PlayStation 4 DualShock Wireless Cont…" at bounding box center [429, 244] width 234 height 332
drag, startPoint x: 448, startPoint y: 97, endPoint x: 450, endPoint y: 91, distance: 6.3
click at [450, 91] on div "Menu items MILITARY Add Sort Manage items" at bounding box center [431, 94] width 228 height 33
click at [431, 91] on input "MILITARY" at bounding box center [390, 95] width 83 height 12
drag, startPoint x: 450, startPoint y: 91, endPoint x: 402, endPoint y: 94, distance: 48.1
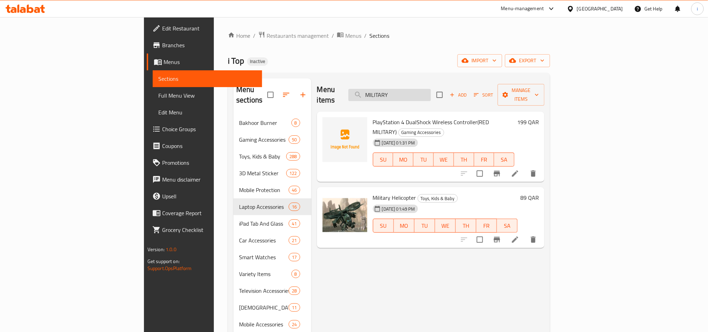
click at [403, 94] on input "MILITARY" at bounding box center [390, 95] width 83 height 12
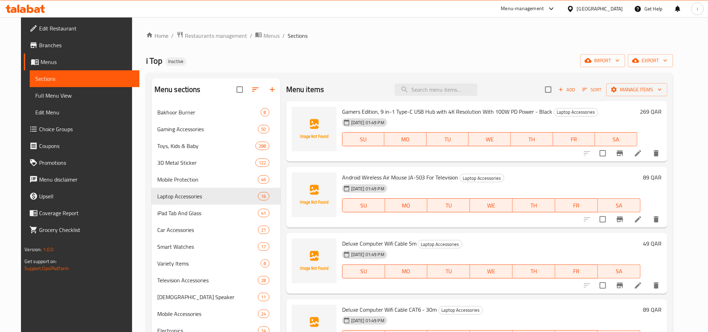
click at [461, 31] on ol "Home / Restaurants management / Menus / Sections" at bounding box center [409, 35] width 527 height 9
click at [447, 94] on input "search" at bounding box center [436, 90] width 83 height 12
paste input "Water Balloons v21-4b"
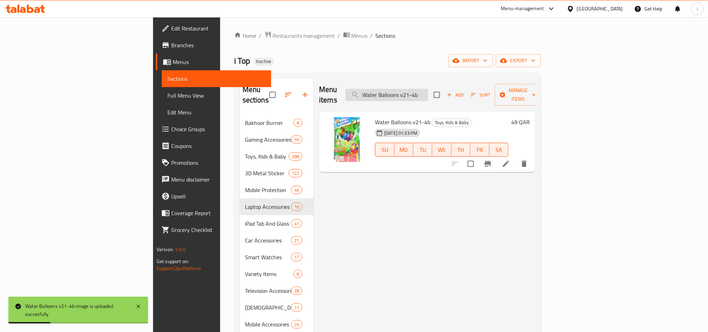
click at [428, 94] on input "Water Balloons v21-4b" at bounding box center [387, 95] width 83 height 12
paste input "water game"
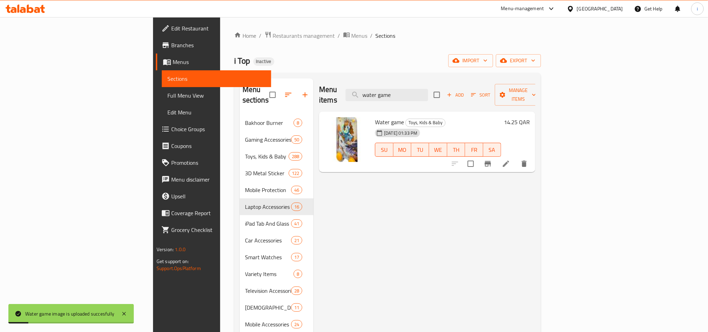
click at [427, 230] on div "Menu items water game Add Sort Manage items Water game Toys, Kids & Baby [DEMOG…" at bounding box center [425, 244] width 222 height 332
click at [428, 89] on input "water game" at bounding box center [387, 95] width 83 height 12
paste input "Water Gun, Blue HT-1022"
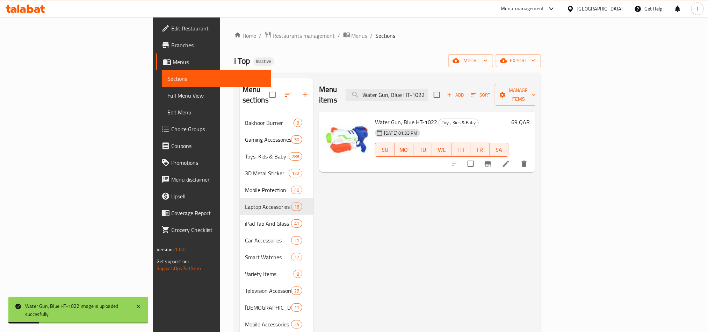
click at [371, 229] on div "Menu items Water Gun, Blue HT-1022 Add Sort Manage items Water Gun, Blue HT-102…" at bounding box center [425, 244] width 222 height 332
click at [428, 89] on input "Water Gun, Blue HT-1022" at bounding box center [387, 95] width 83 height 12
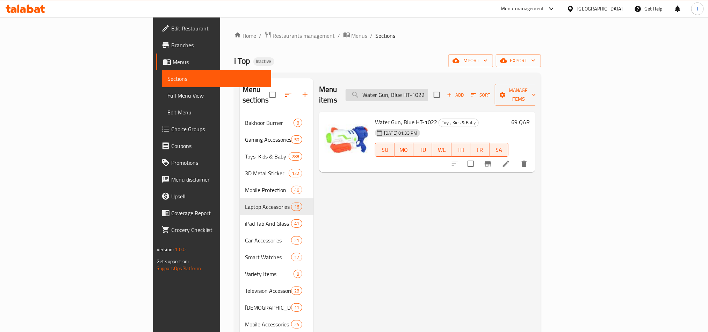
click at [428, 89] on input "Water Gun, Blue HT-1022" at bounding box center [387, 95] width 83 height 12
paste input "lker, Baby Push Along Walkers with Projection Music Wand and Multifunctional Ga…"
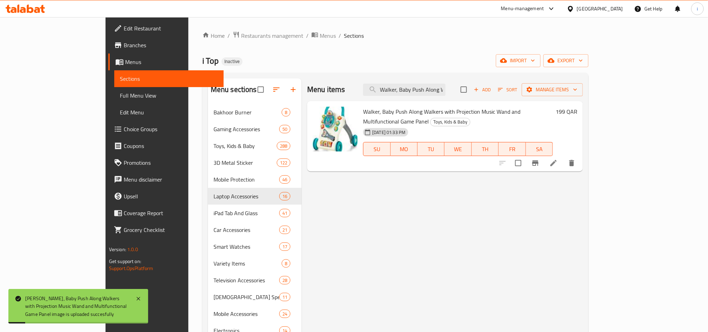
click at [353, 206] on div "Menu items [PERSON_NAME], Baby Push Along Walkers with Projection Music Wand an…" at bounding box center [442, 244] width 281 height 332
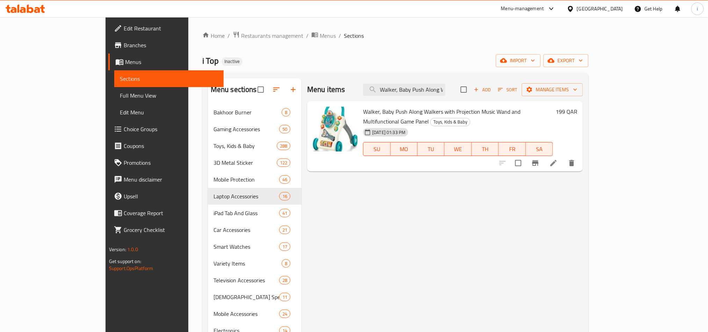
click at [354, 219] on div "Menu items [PERSON_NAME], Baby Push Along Walkers with Projection Music Wand an…" at bounding box center [442, 244] width 281 height 332
click at [424, 232] on div "Menu items [PERSON_NAME], Baby Push Along Walkers with Projection Music Wand an…" at bounding box center [442, 244] width 281 height 332
click at [444, 216] on div "Menu items [PERSON_NAME], Baby Push Along Walkers with Projection Music Wand an…" at bounding box center [442, 244] width 281 height 332
click at [446, 92] on input "Walker, Baby Push Along Walkers with Projection Music Wand and Multifunctional …" at bounding box center [404, 90] width 83 height 12
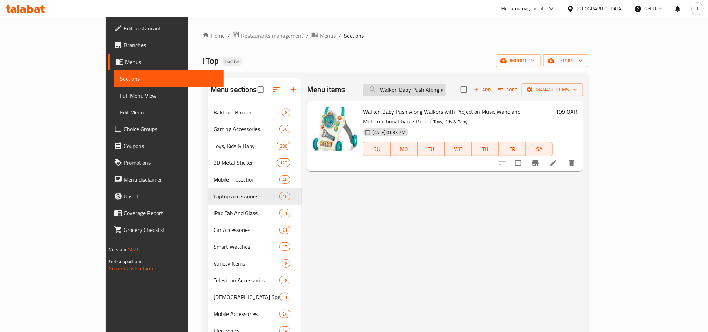
scroll to position [0, 9]
click at [446, 92] on input "Walker, Baby Push Along Walkers with Projection Music Wand and Multifunctional …" at bounding box center [404, 90] width 83 height 12
paste input "Tripod & Mini"
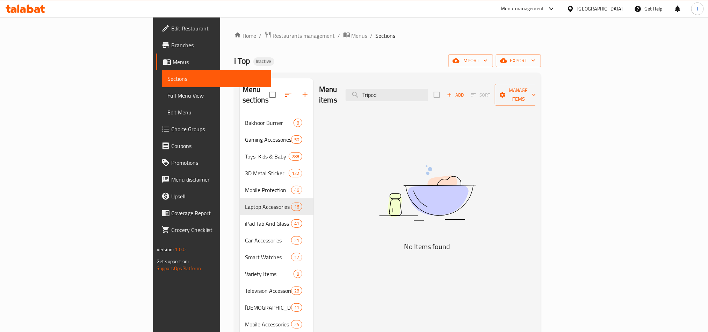
drag, startPoint x: 449, startPoint y: 93, endPoint x: 401, endPoint y: 89, distance: 48.1
click at [401, 89] on div "Menu items Tripod Add Sort Manage items" at bounding box center [427, 94] width 216 height 33
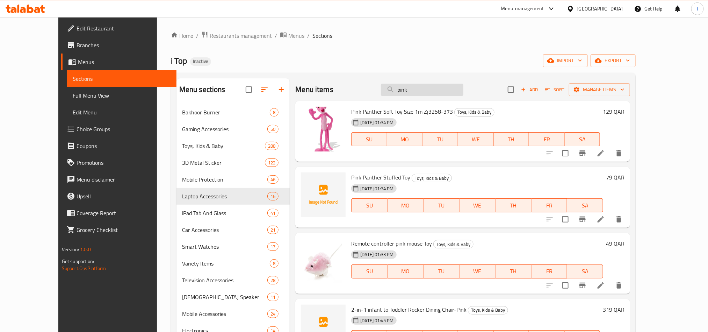
click at [435, 94] on input "pink" at bounding box center [422, 90] width 83 height 12
paste input "Sony DualSense Wireless Ps5 Controller - PlayStation 5 -"
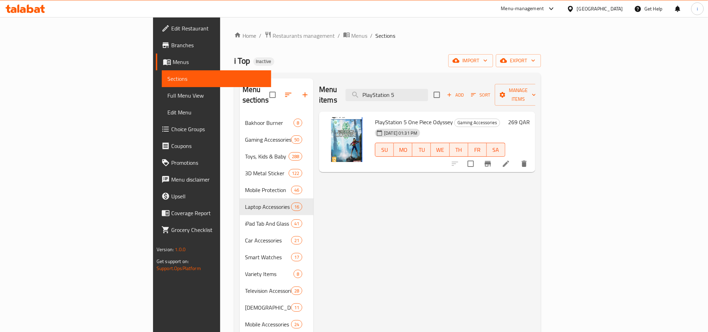
click at [425, 207] on div "Menu items PlayStation 5 Add Sort Manage items PlayStation 5 One Piece Odyssey …" at bounding box center [425, 244] width 222 height 332
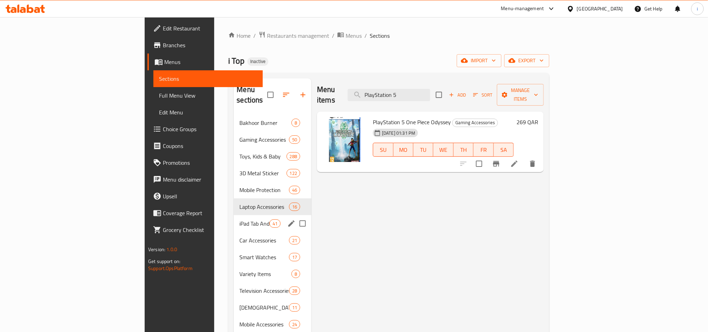
click at [240, 219] on span "iPad Tab And Glass" at bounding box center [255, 223] width 30 height 8
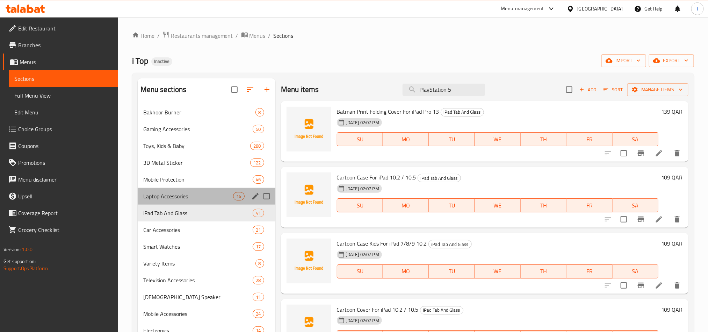
click at [175, 197] on span "Laptop Accessories" at bounding box center [188, 196] width 90 height 8
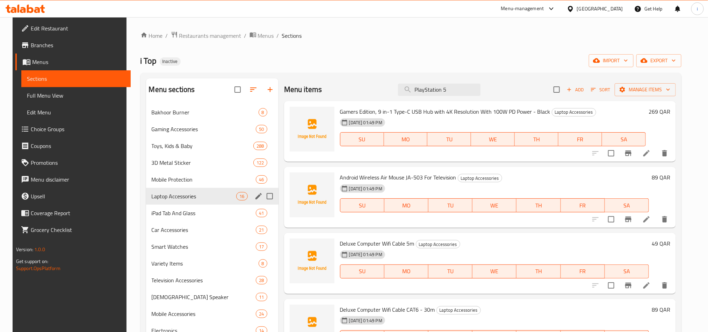
click at [169, 198] on span "Laptop Accessories" at bounding box center [194, 196] width 85 height 8
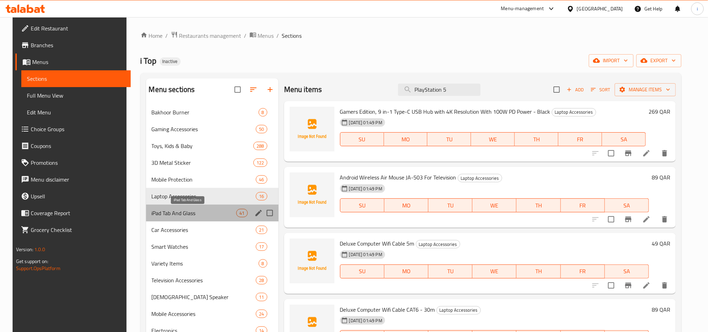
click at [162, 212] on span "iPad Tab And Glass" at bounding box center [194, 213] width 85 height 8
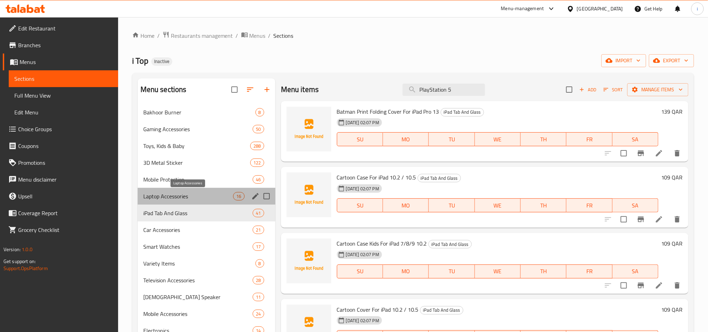
click at [168, 196] on span "Laptop Accessories" at bounding box center [188, 196] width 90 height 8
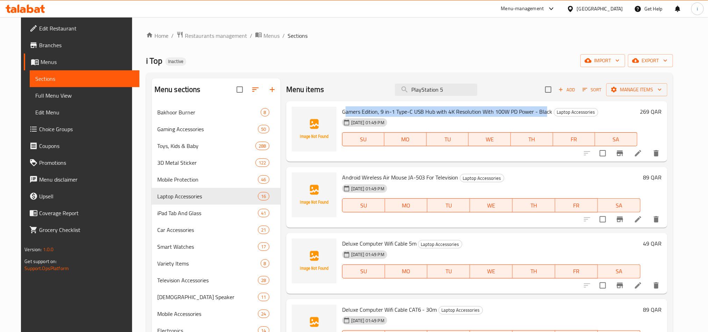
drag, startPoint x: 340, startPoint y: 111, endPoint x: 540, endPoint y: 113, distance: 200.0
click at [540, 113] on span "Gamers Edition, 9 in-1 Type-C USB Hub with 4K Resolution With 100W PD Power - B…" at bounding box center [447, 111] width 210 height 10
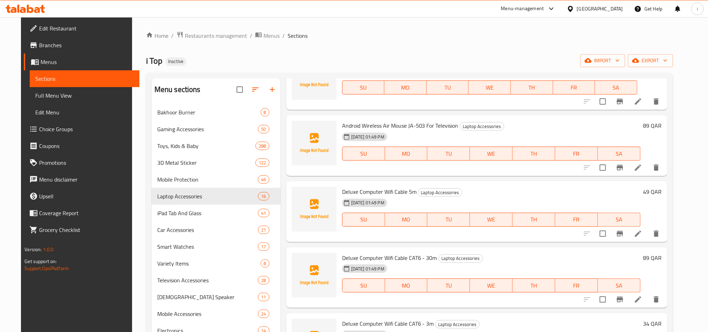
scroll to position [52, 0]
drag, startPoint x: 403, startPoint y: 128, endPoint x: 420, endPoint y: 127, distance: 16.8
click at [420, 127] on span "Android Wireless Air Mouse JA-503 For Television" at bounding box center [400, 125] width 116 height 10
drag, startPoint x: 336, startPoint y: 191, endPoint x: 399, endPoint y: 193, distance: 63.0
click at [399, 193] on div "Deluxe Computer Wifi Cable 5m Laptop Accessories [DATE] 01:49 PM SU MO TU WE TH…" at bounding box center [492, 210] width 304 height 55
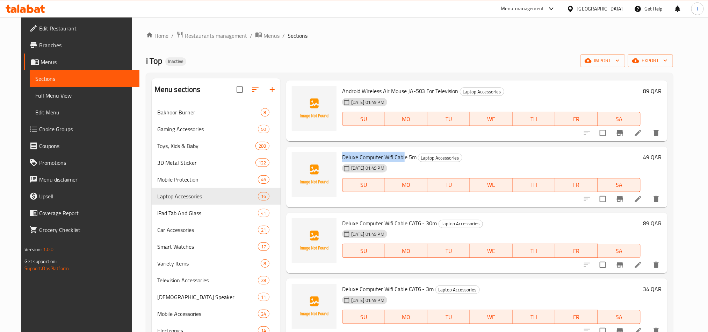
scroll to position [105, 0]
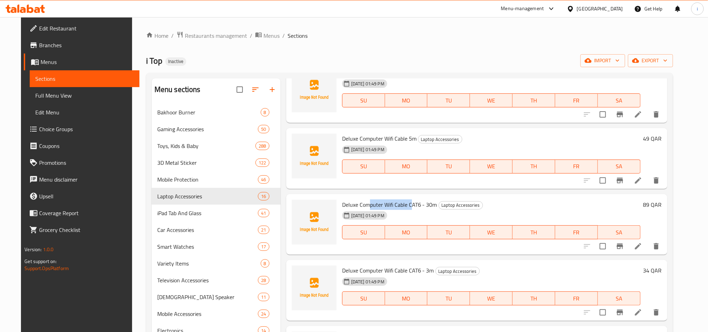
drag, startPoint x: 365, startPoint y: 205, endPoint x: 407, endPoint y: 207, distance: 42.0
click at [407, 207] on span "Deluxe Computer Wifi Cable CAT6 - 30m" at bounding box center [389, 204] width 95 height 10
click at [413, 207] on span "Deluxe Computer Wifi Cable CAT6 - 30m" at bounding box center [389, 204] width 95 height 10
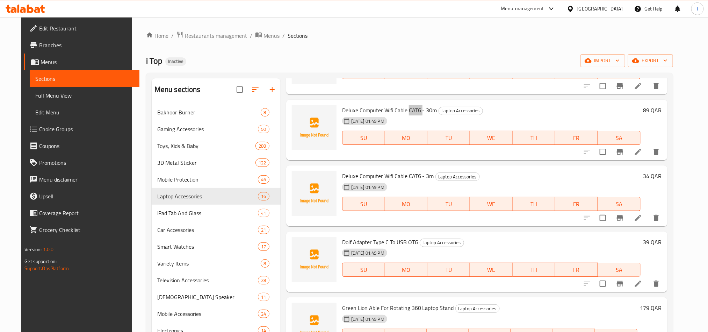
scroll to position [210, 0]
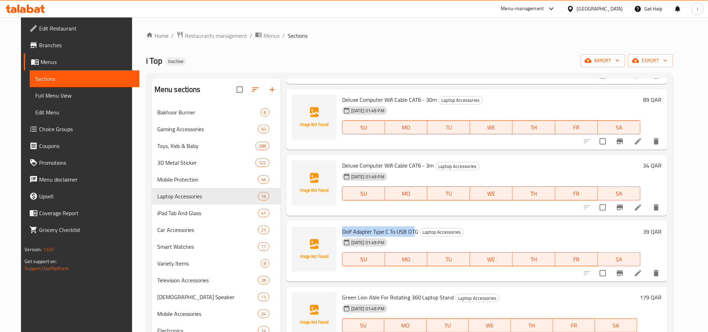
drag, startPoint x: 339, startPoint y: 229, endPoint x: 409, endPoint y: 232, distance: 70.4
click at [409, 232] on span "Dolf Adapter Type C To USB OTG" at bounding box center [380, 231] width 76 height 10
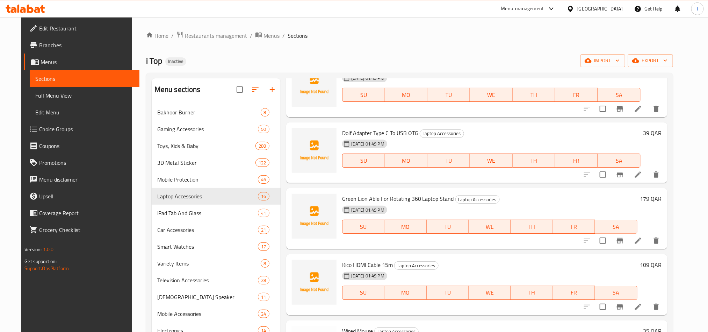
scroll to position [315, 0]
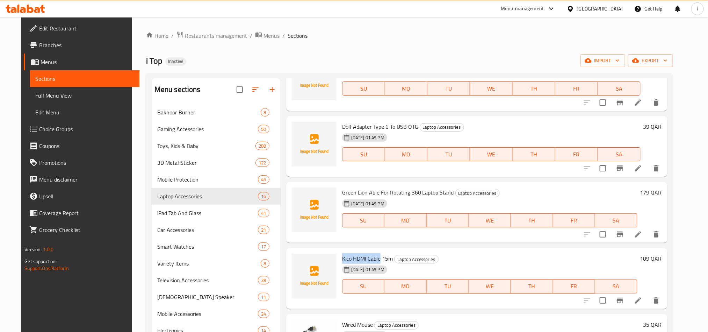
drag, startPoint x: 338, startPoint y: 257, endPoint x: 376, endPoint y: 262, distance: 38.0
click at [376, 262] on span "Kico HDMI Cable 15m" at bounding box center [367, 258] width 51 height 10
click at [362, 253] on span "Kico HDMI Cable 15m" at bounding box center [367, 258] width 51 height 10
click at [362, 255] on span "Kico HDMI Cable 15m" at bounding box center [367, 258] width 51 height 10
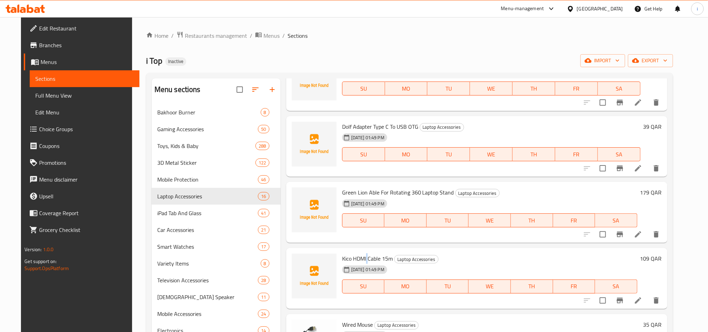
click at [362, 255] on span "Kico HDMI Cable 15m" at bounding box center [367, 258] width 51 height 10
click at [372, 34] on ol "Home / Restaurants management / Menus / Sections" at bounding box center [409, 35] width 527 height 9
drag, startPoint x: 336, startPoint y: 194, endPoint x: 401, endPoint y: 198, distance: 65.5
click at [397, 198] on div "Green Lion Able For Rotating 360 Laptop Stand Laptop Accessories [DATE] 01:49 P…" at bounding box center [490, 212] width 301 height 55
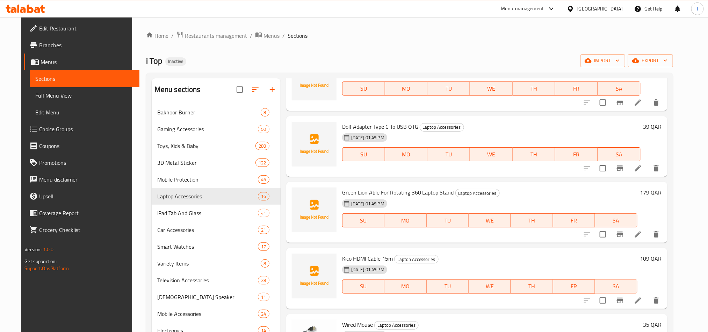
click at [404, 197] on div "[DATE] 01:49 PM" at bounding box center [377, 204] width 75 height 14
click at [392, 191] on span "Green Lion Able For Rotating 360 Laptop Stand" at bounding box center [398, 192] width 112 height 10
drag, startPoint x: 336, startPoint y: 192, endPoint x: 351, endPoint y: 193, distance: 15.4
click at [351, 193] on div "Green Lion Able For Rotating 360 Laptop Stand Laptop Accessories [DATE] 01:49 P…" at bounding box center [490, 212] width 301 height 55
drag, startPoint x: 338, startPoint y: 126, endPoint x: 409, endPoint y: 127, distance: 71.3
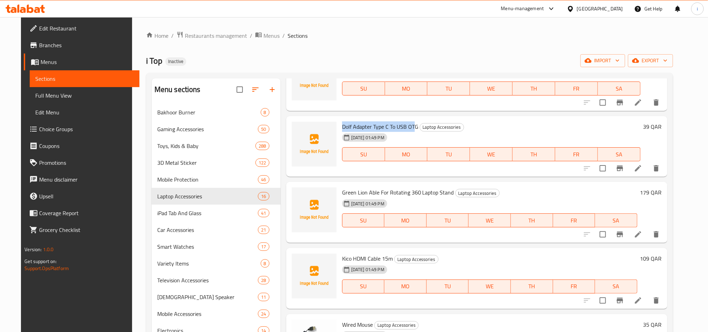
click at [409, 127] on span "Dolf Adapter Type C To USB OTG" at bounding box center [380, 126] width 76 height 10
drag, startPoint x: 337, startPoint y: 123, endPoint x: 366, endPoint y: 127, distance: 30.0
click at [366, 127] on span "Dolf Adapter Type C To USB OTG" at bounding box center [380, 126] width 76 height 10
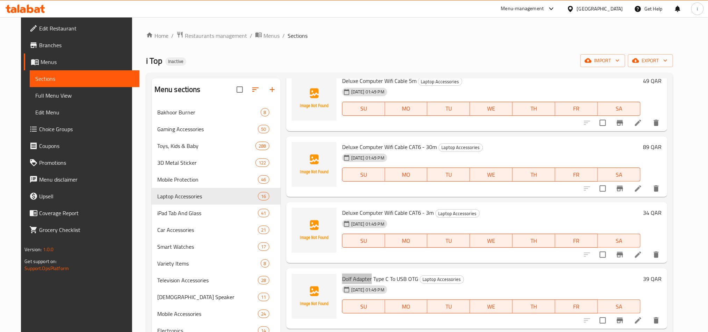
scroll to position [157, 0]
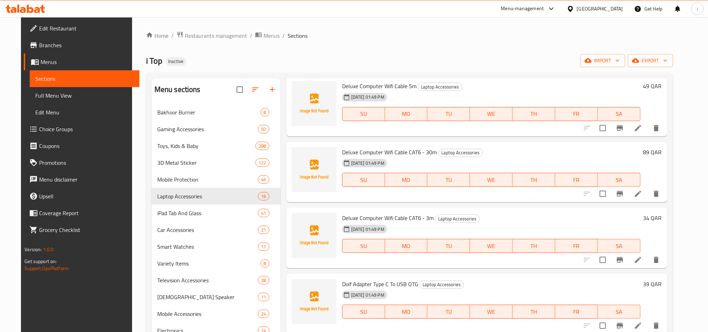
click at [364, 219] on span "Deluxe Computer Wifi Cable CAT6 - 3m" at bounding box center [388, 218] width 92 height 10
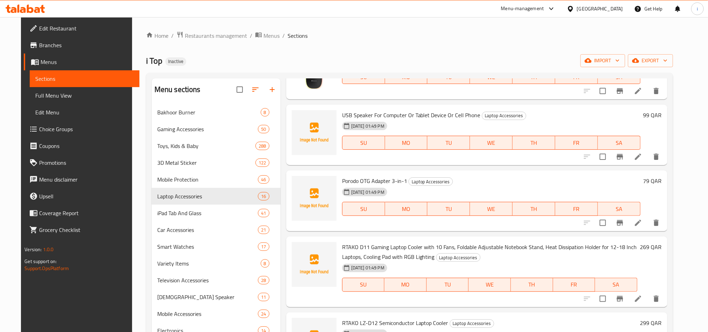
scroll to position [682, 0]
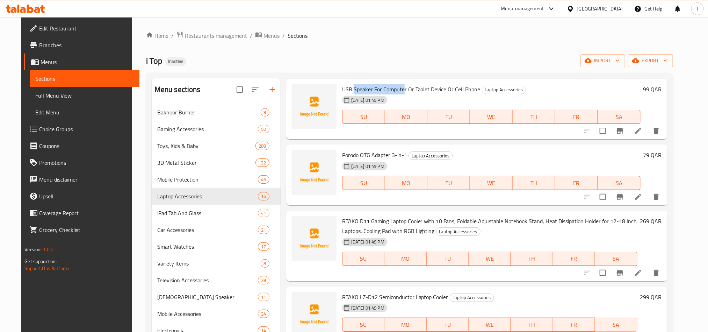
drag, startPoint x: 349, startPoint y: 88, endPoint x: 399, endPoint y: 89, distance: 50.4
click at [399, 89] on span "USB Speaker For Computer Or Tablet Device Or Cell Phone" at bounding box center [411, 89] width 138 height 10
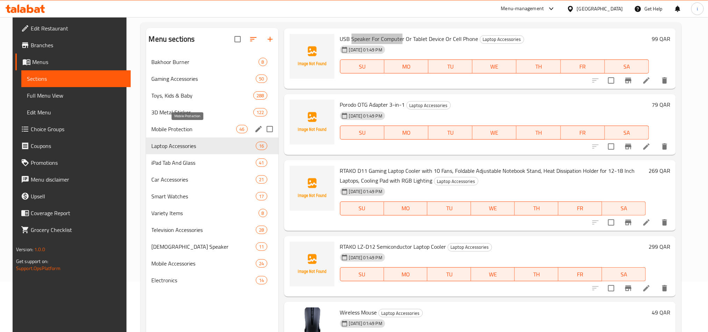
scroll to position [98, 0]
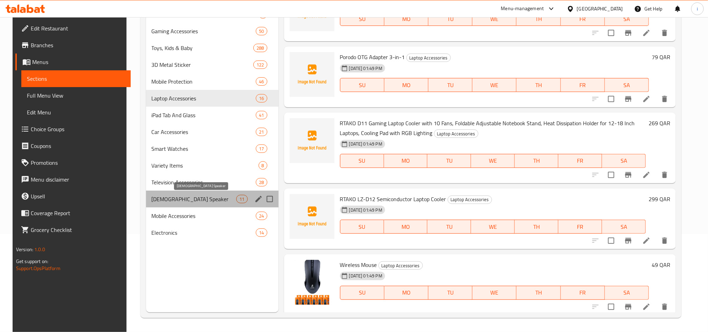
click at [162, 202] on span "[DEMOGRAPHIC_DATA] Speaker" at bounding box center [194, 199] width 85 height 8
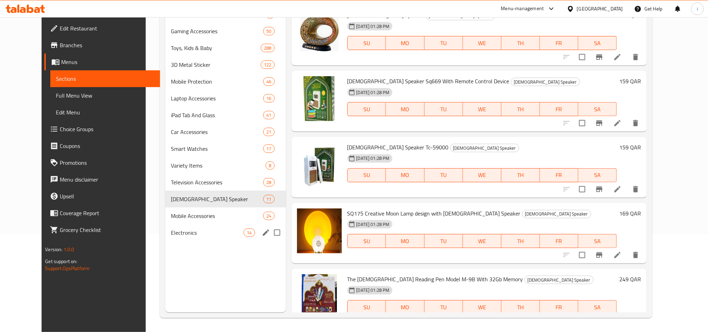
scroll to position [253, 0]
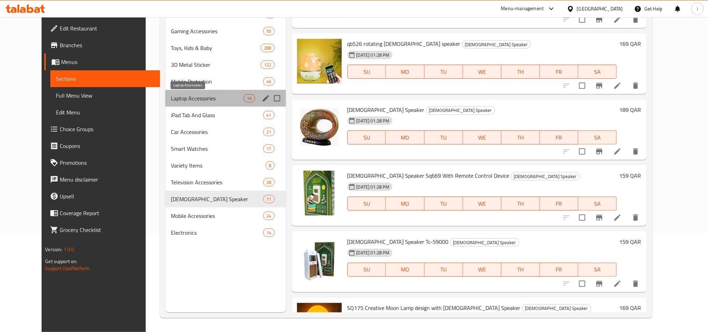
click at [176, 100] on span "Laptop Accessories" at bounding box center [207, 98] width 73 height 8
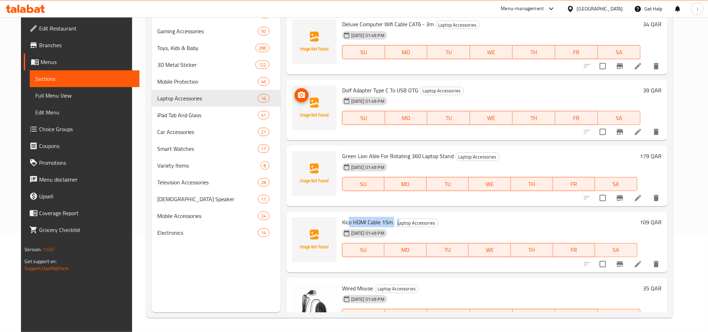
drag, startPoint x: 344, startPoint y: 223, endPoint x: 465, endPoint y: 219, distance: 120.7
click at [396, 223] on h6 "Kico HDMI Cable 15m Laptop Accessories" at bounding box center [489, 222] width 295 height 10
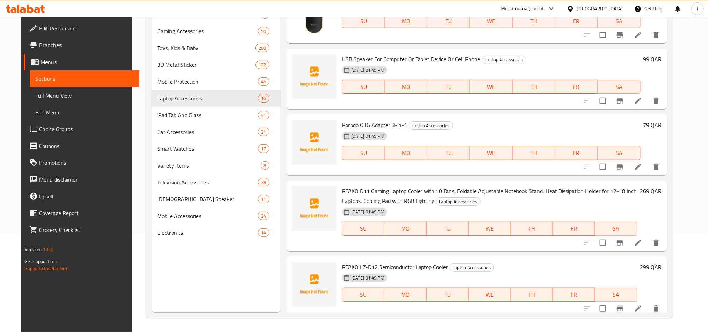
scroll to position [620, 0]
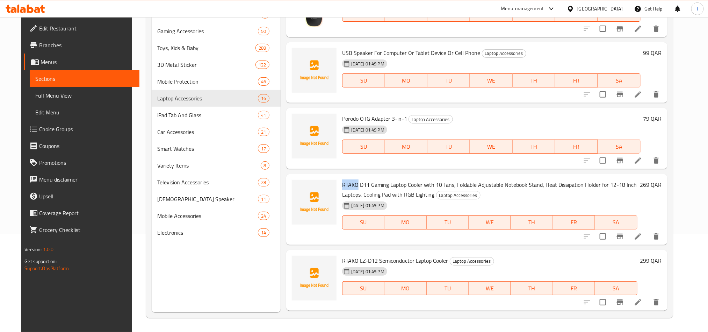
drag, startPoint x: 335, startPoint y: 183, endPoint x: 352, endPoint y: 184, distance: 16.8
click at [352, 184] on div "RTAKO D11 Gaming Laptop Cooler with 10 Fans, Foldable Adjustable Notebook Stand…" at bounding box center [490, 209] width 301 height 65
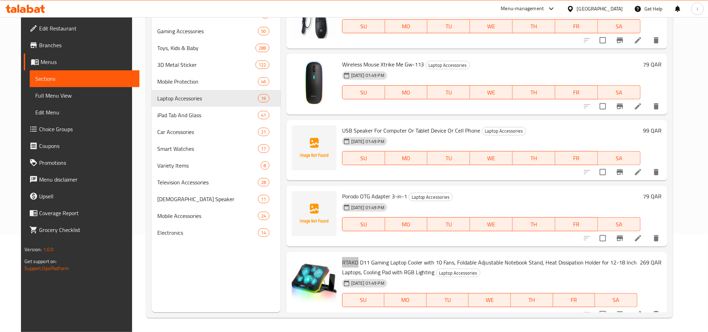
scroll to position [540, 0]
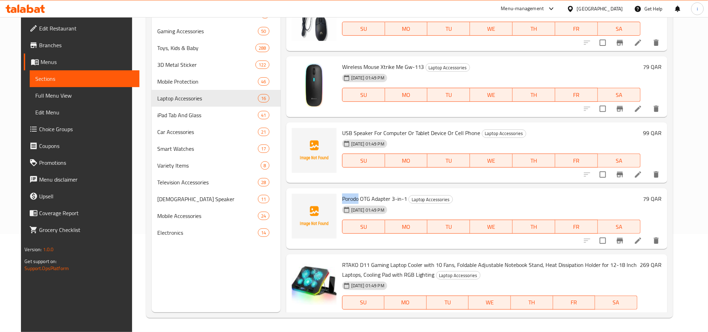
drag, startPoint x: 337, startPoint y: 198, endPoint x: 353, endPoint y: 199, distance: 16.1
click at [353, 199] on span "Porodo OTG Adapter 3-in-1" at bounding box center [374, 198] width 65 height 10
drag, startPoint x: 400, startPoint y: 198, endPoint x: 335, endPoint y: 198, distance: 65.0
click at [340, 198] on div "Porodo OTG Adapter 3-in-1 Laptop Accessories [DATE] 01:49 PM SU MO TU WE TH FR …" at bounding box center [492, 218] width 304 height 55
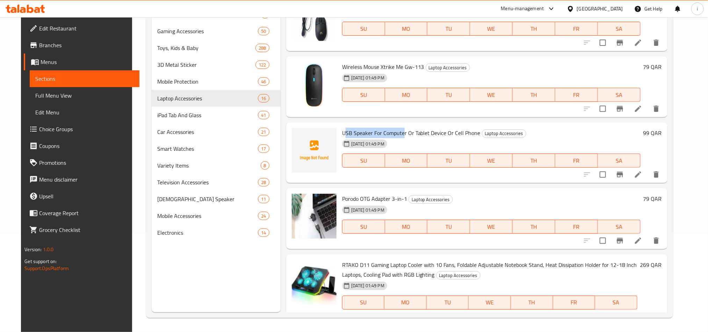
drag, startPoint x: 339, startPoint y: 132, endPoint x: 403, endPoint y: 131, distance: 64.3
click at [402, 130] on span "USB Speaker For Computer Or Tablet Device Or Cell Phone" at bounding box center [411, 133] width 138 height 10
click at [407, 132] on span "USB Speaker For Computer Or Tablet Device Or Cell Phone" at bounding box center [411, 133] width 138 height 10
drag, startPoint x: 448, startPoint y: 131, endPoint x: 473, endPoint y: 135, distance: 25.0
click at [473, 135] on h6 "USB Speaker For Computer Or Tablet Device Or Cell Phone Laptop Accessories" at bounding box center [491, 133] width 299 height 10
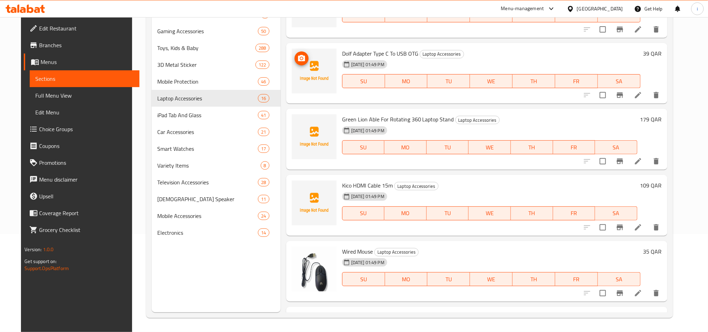
scroll to position [278, 0]
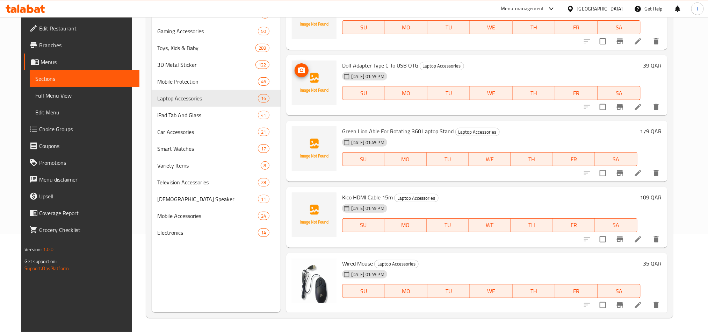
click at [357, 128] on span "Green Lion Able For Rotating 360 Laptop Stand" at bounding box center [398, 131] width 112 height 10
drag, startPoint x: 342, startPoint y: 63, endPoint x: 396, endPoint y: 65, distance: 54.6
click at [395, 65] on span "Dolf Adapter Type C To USB OTG" at bounding box center [380, 65] width 76 height 10
click at [396, 65] on span "Dolf Adapter Type C To USB OTG" at bounding box center [380, 65] width 76 height 10
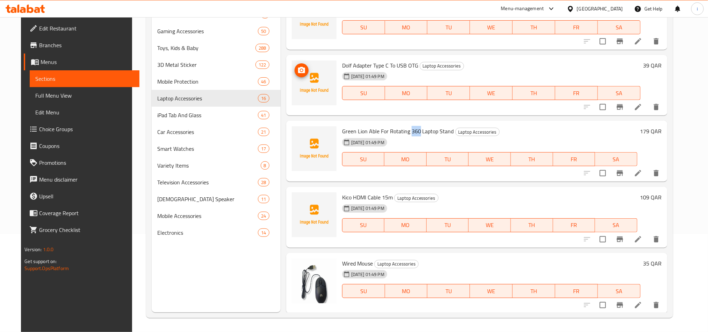
drag, startPoint x: 406, startPoint y: 132, endPoint x: 415, endPoint y: 133, distance: 8.5
click at [415, 133] on span "Green Lion Able For Rotating 360 Laptop Stand" at bounding box center [398, 131] width 112 height 10
click at [429, 132] on span "Green Lion Able For Rotating 360 Laptop Stand" at bounding box center [398, 131] width 112 height 10
drag, startPoint x: 417, startPoint y: 131, endPoint x: 448, endPoint y: 133, distance: 31.2
click at [448, 133] on h6 "Green Lion Able For Rotating 360 Laptop Stand Laptop Accessories" at bounding box center [489, 131] width 295 height 10
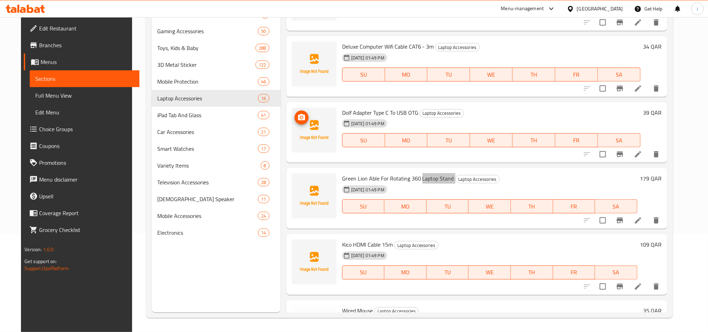
scroll to position [173, 0]
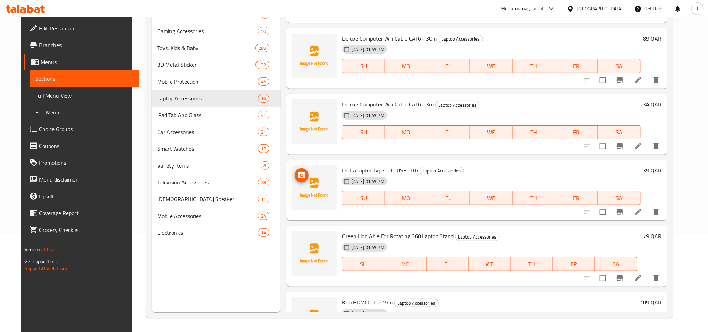
click at [406, 171] on span "Dolf Adapter Type C To USB OTG" at bounding box center [380, 170] width 76 height 10
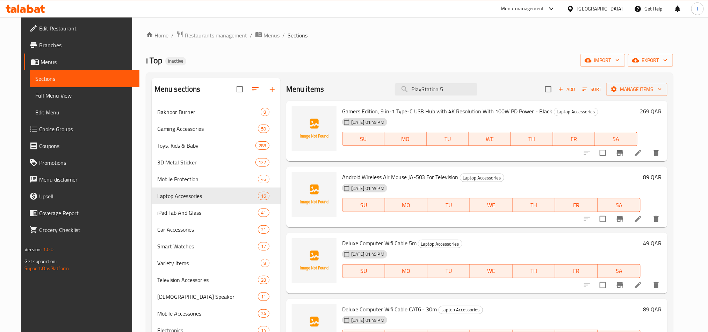
scroll to position [0, 0]
click at [439, 92] on input "PlayStation 5" at bounding box center [436, 90] width 83 height 12
paste input "ORODO USB 2.0 OTG ADAPTER-ZINC ALLOY LIGHTNING CONVERTER"
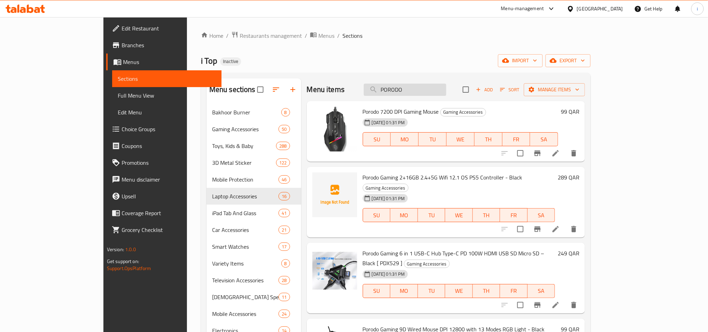
drag, startPoint x: 436, startPoint y: 95, endPoint x: 445, endPoint y: 93, distance: 8.5
click at [436, 95] on input "PORODO" at bounding box center [405, 90] width 83 height 12
click at [446, 93] on input "PORODO" at bounding box center [405, 90] width 83 height 12
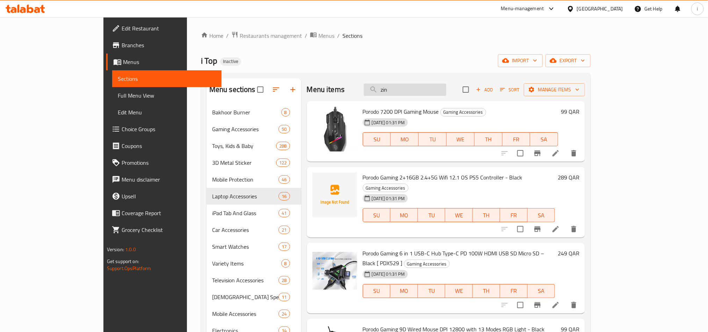
type input "zinc"
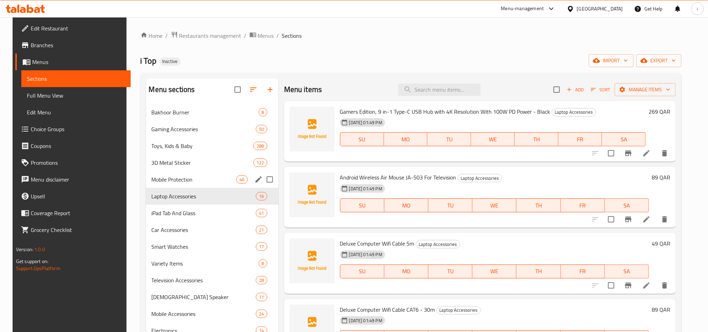
click at [174, 180] on span "Mobile Protection" at bounding box center [194, 179] width 85 height 8
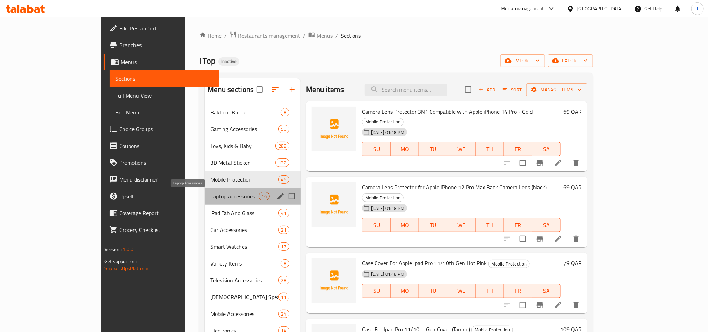
click at [210, 194] on span "Laptop Accessories" at bounding box center [234, 196] width 48 height 8
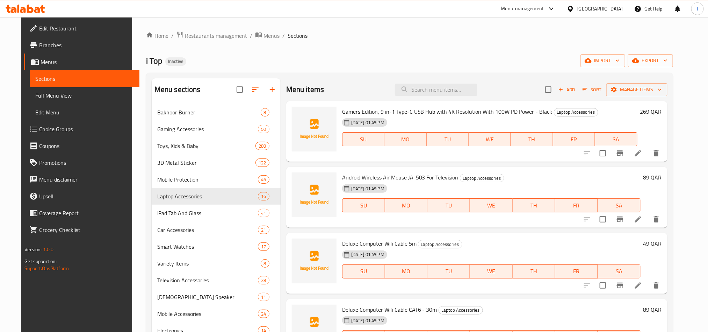
click at [421, 52] on div "Home / Restaurants management / Menus / Sections i Top Inactive import export M…" at bounding box center [409, 223] width 527 height 385
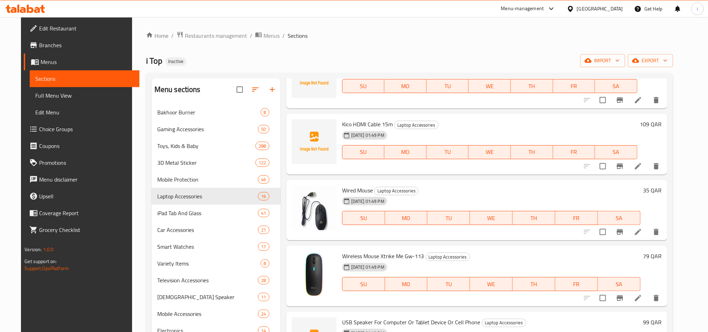
scroll to position [577, 0]
